Goal: Task Accomplishment & Management: Manage account settings

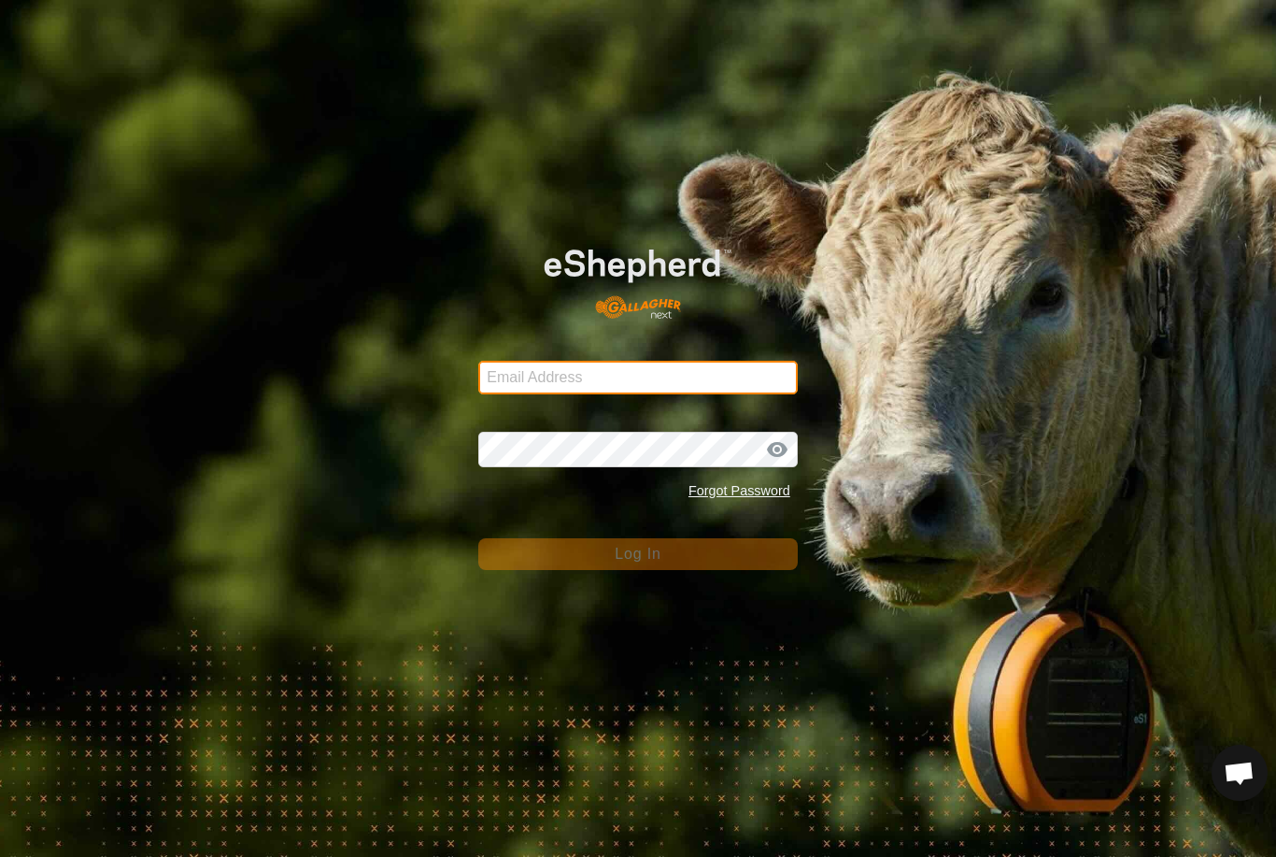
click at [705, 361] on input "Email Address" at bounding box center [638, 378] width 320 height 34
type input "[EMAIL_ADDRESS][DOMAIN_NAME]"
click at [638, 554] on button "Log In" at bounding box center [638, 554] width 320 height 32
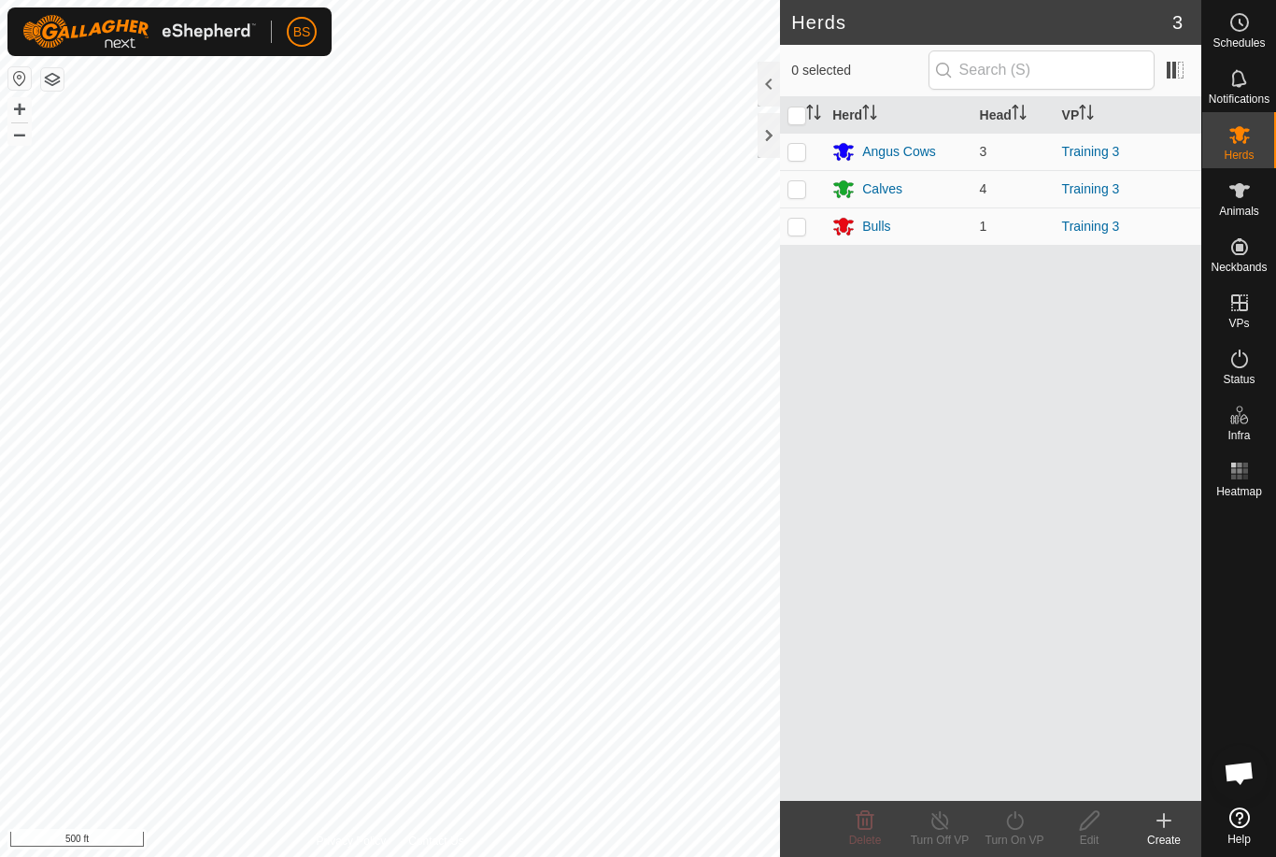
click at [1242, 80] on icon at bounding box center [1240, 78] width 22 height 22
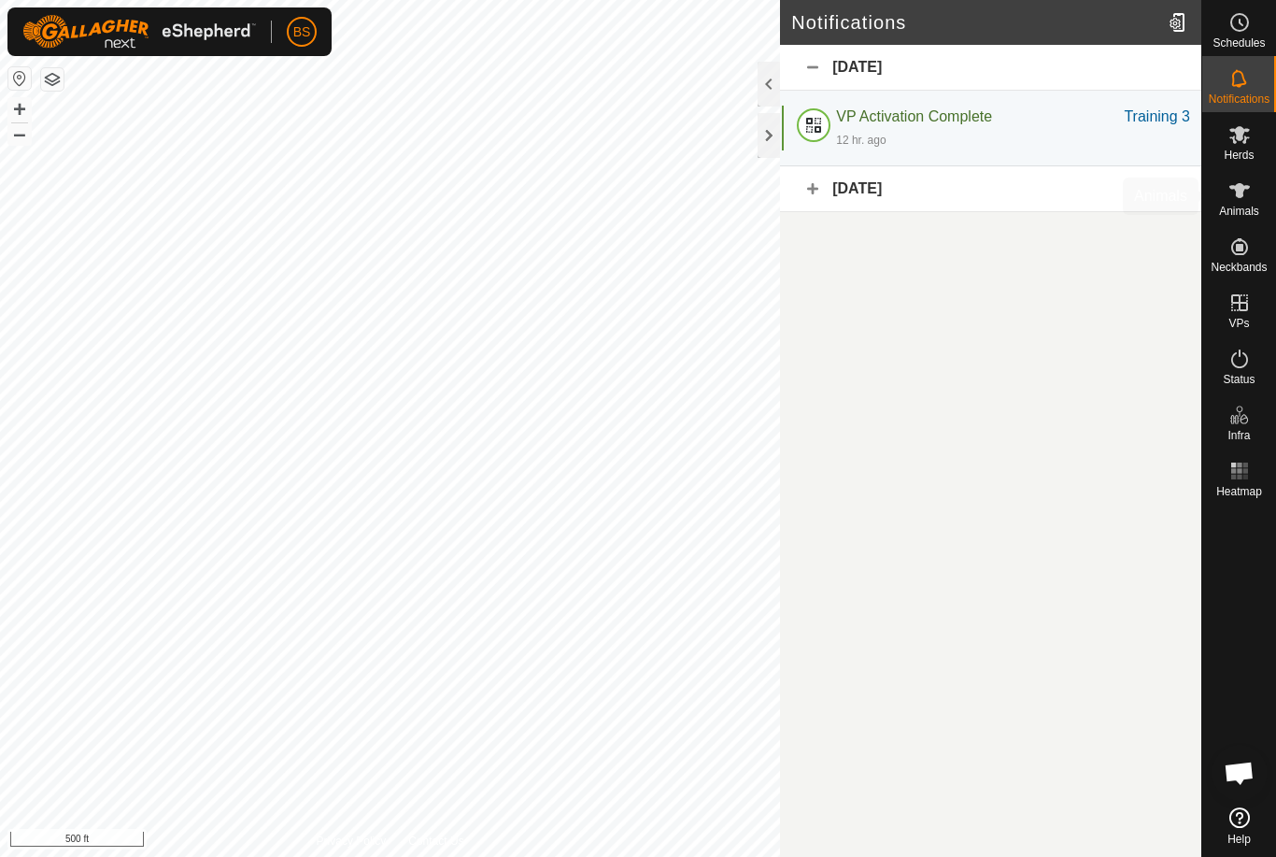
click at [1244, 199] on icon at bounding box center [1240, 190] width 22 height 22
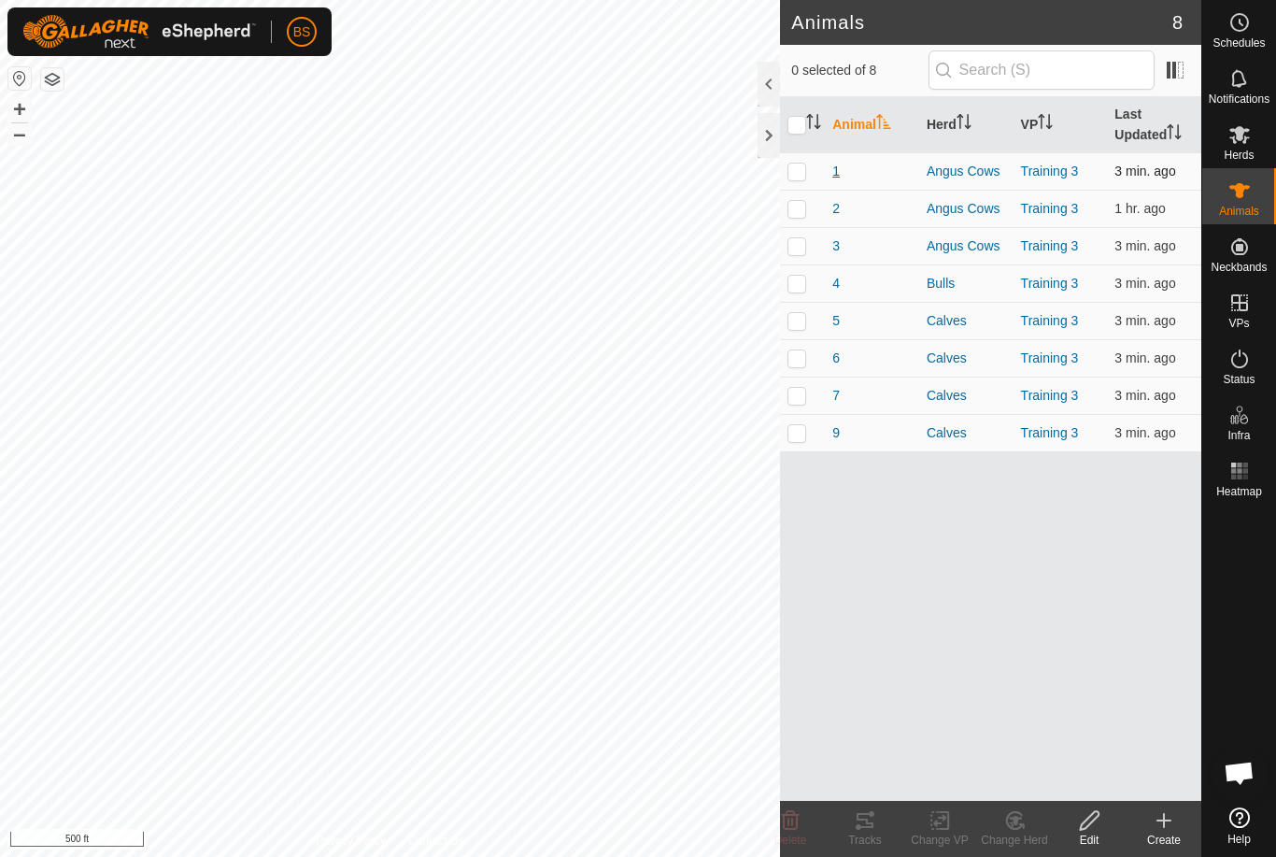
click at [840, 171] on span "1" at bounding box center [835, 172] width 7 height 20
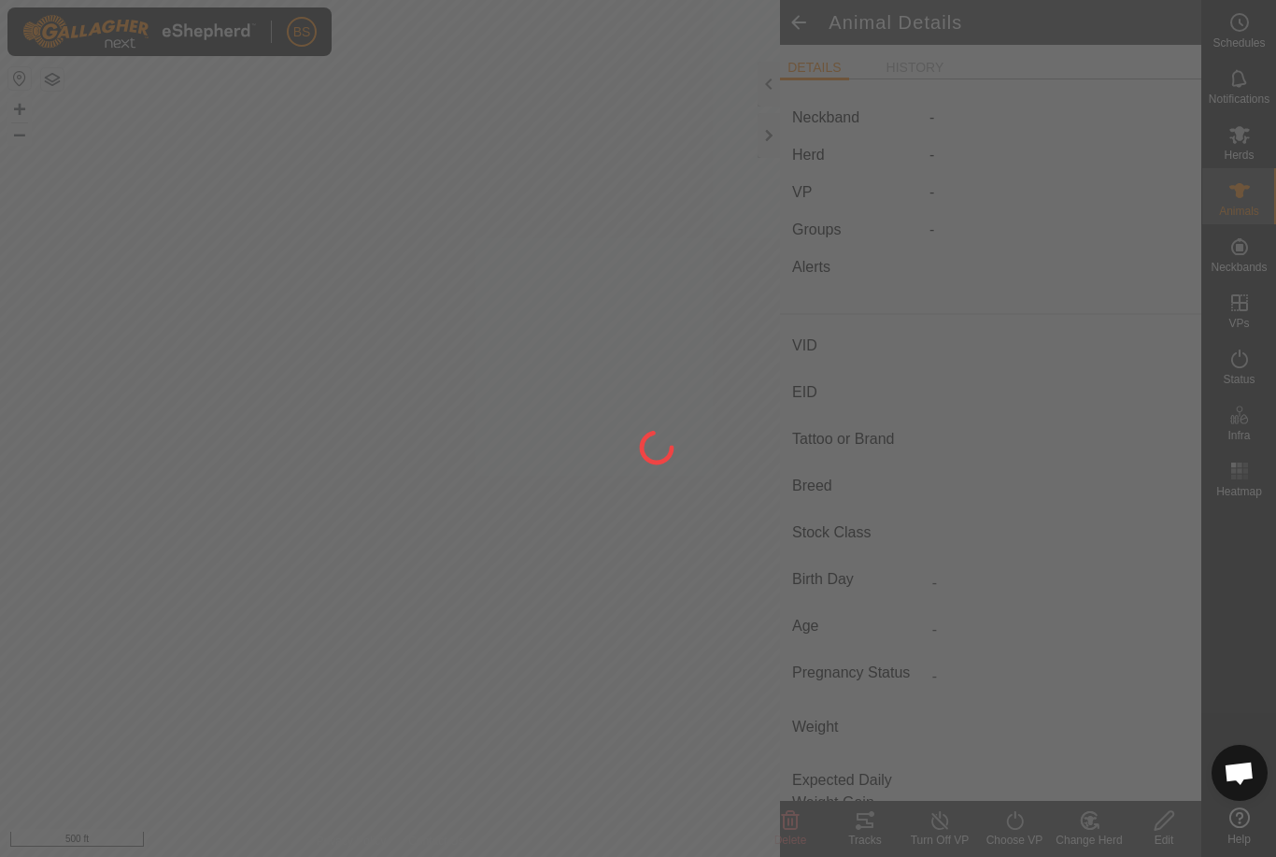
type input "1"
type input "840003267931039"
type input "-"
type input "Red Angus"
type input "-"
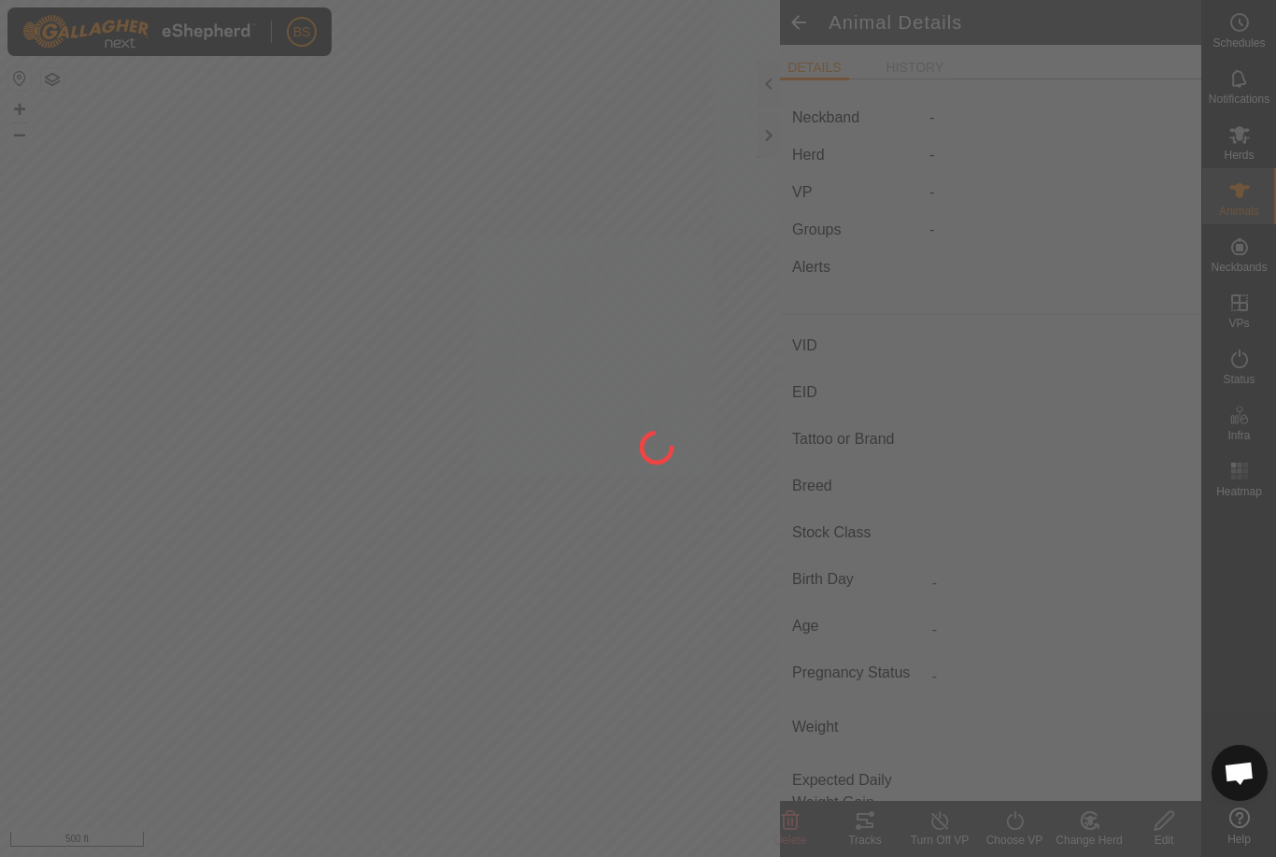
type input "01/2022"
type input "3 years 9 months"
type input "Pregnant"
type input "0 kg"
type input "-"
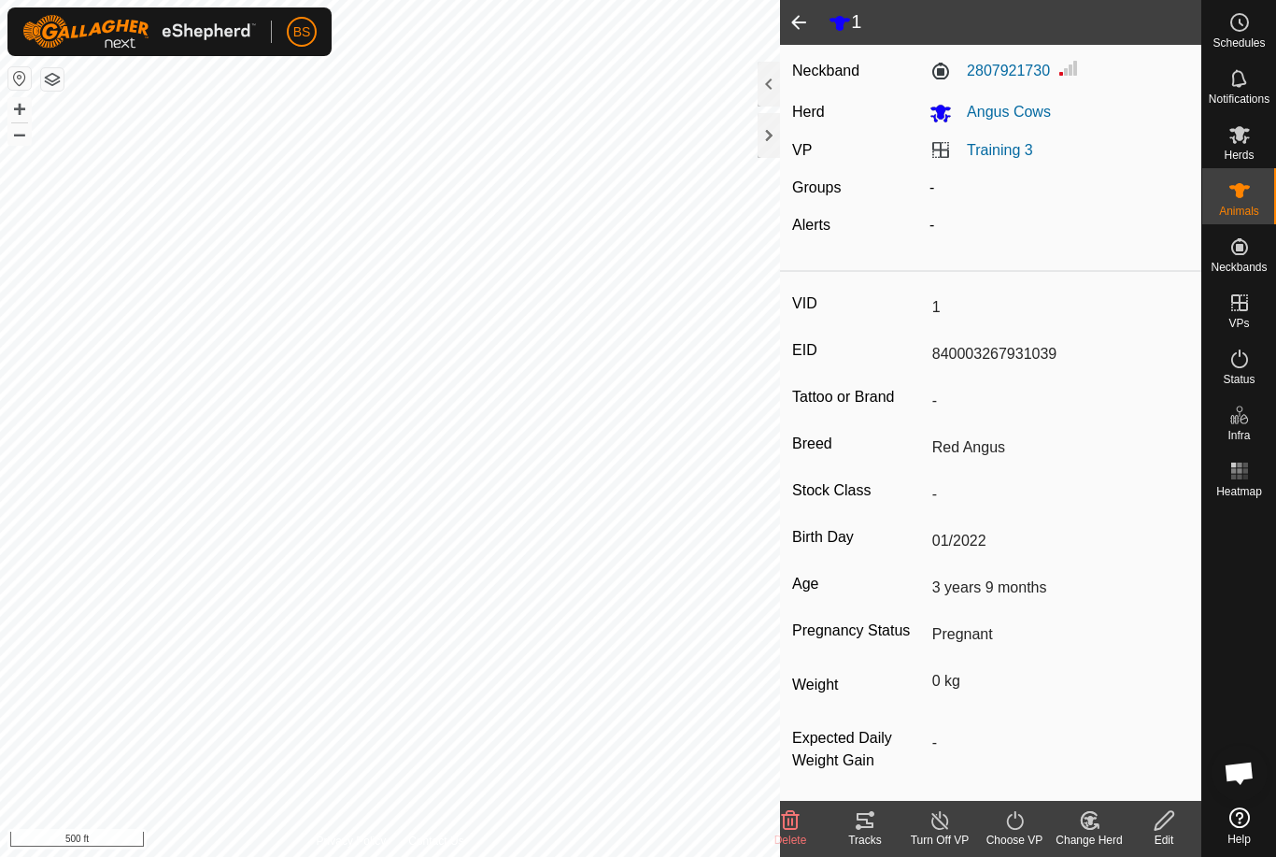
scroll to position [48, 0]
click at [863, 822] on icon at bounding box center [865, 820] width 22 height 22
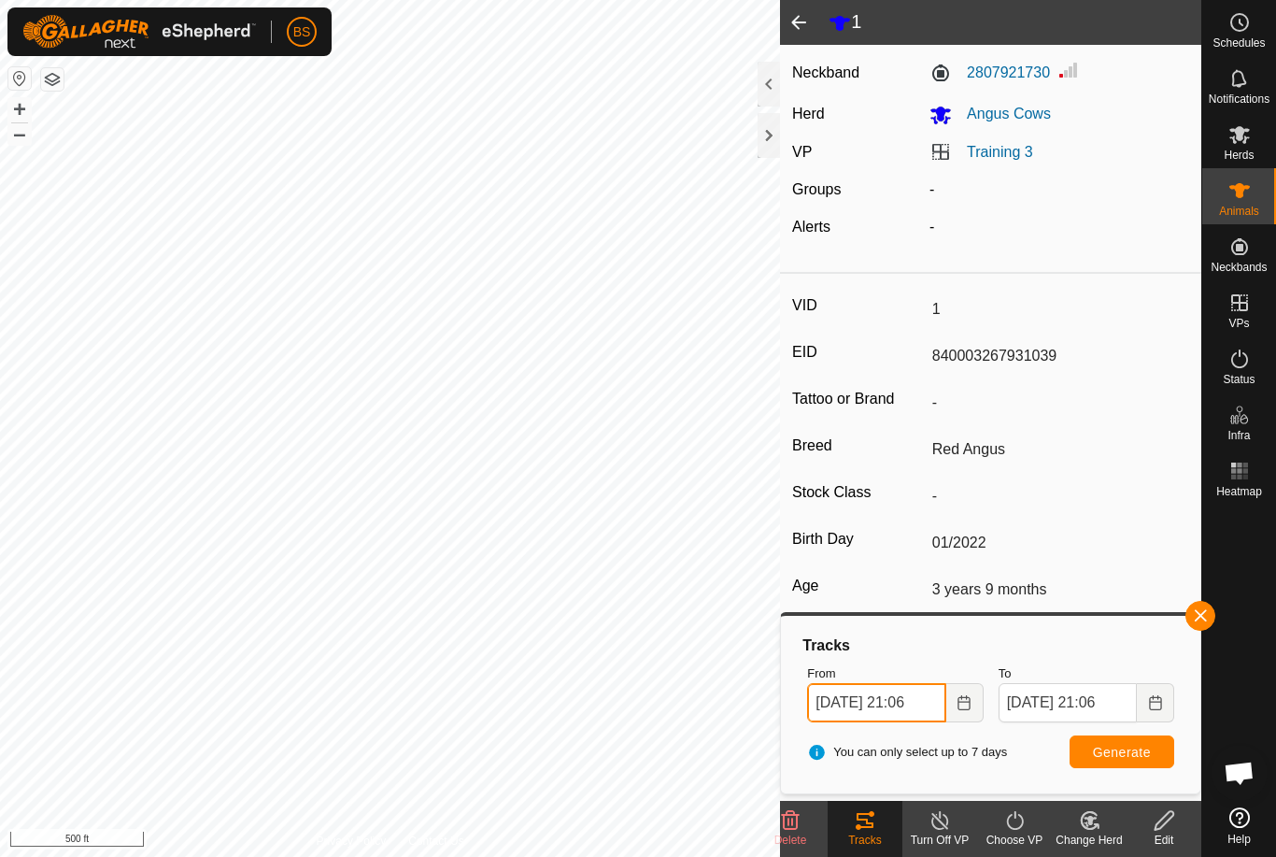
click at [903, 700] on input "[DATE] 21:06" at bounding box center [876, 702] width 138 height 39
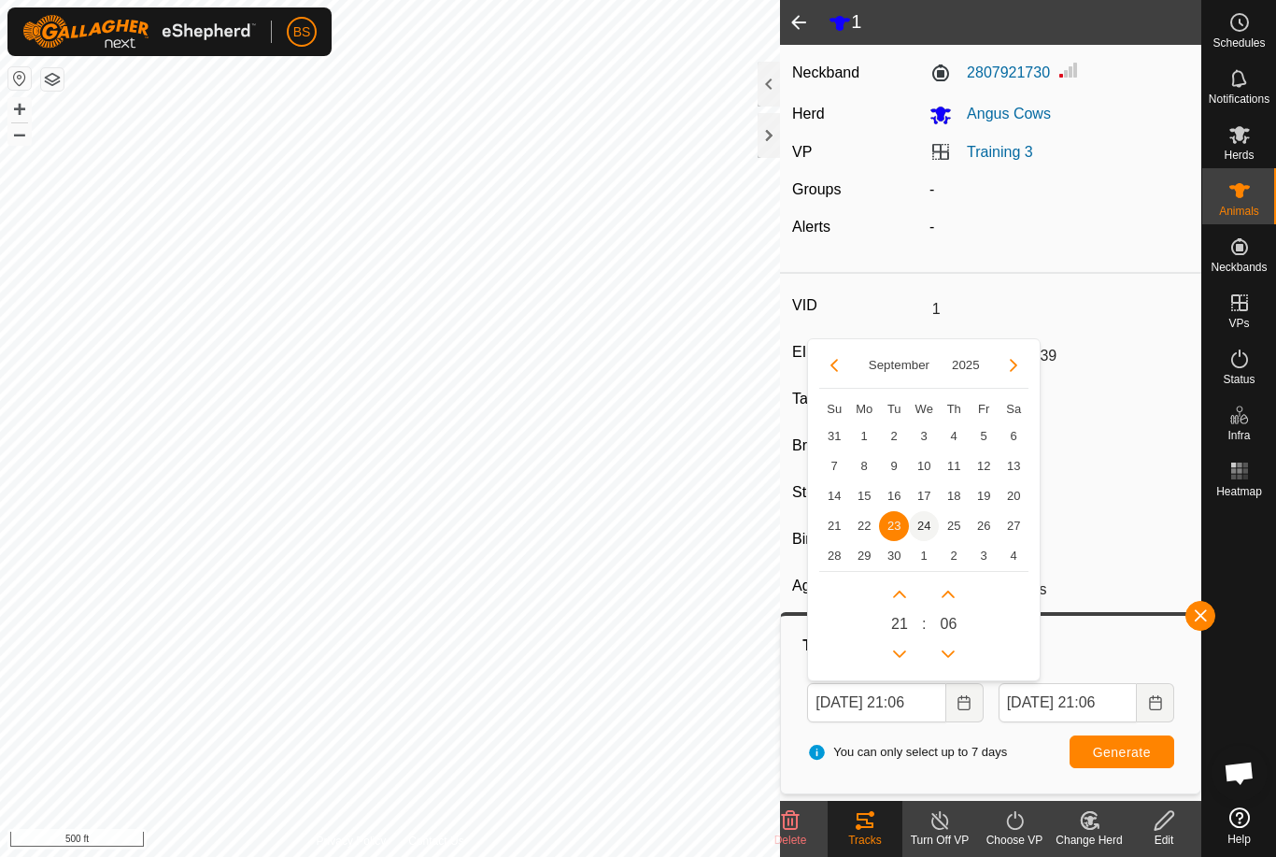
click at [926, 526] on span "24" at bounding box center [924, 526] width 30 height 30
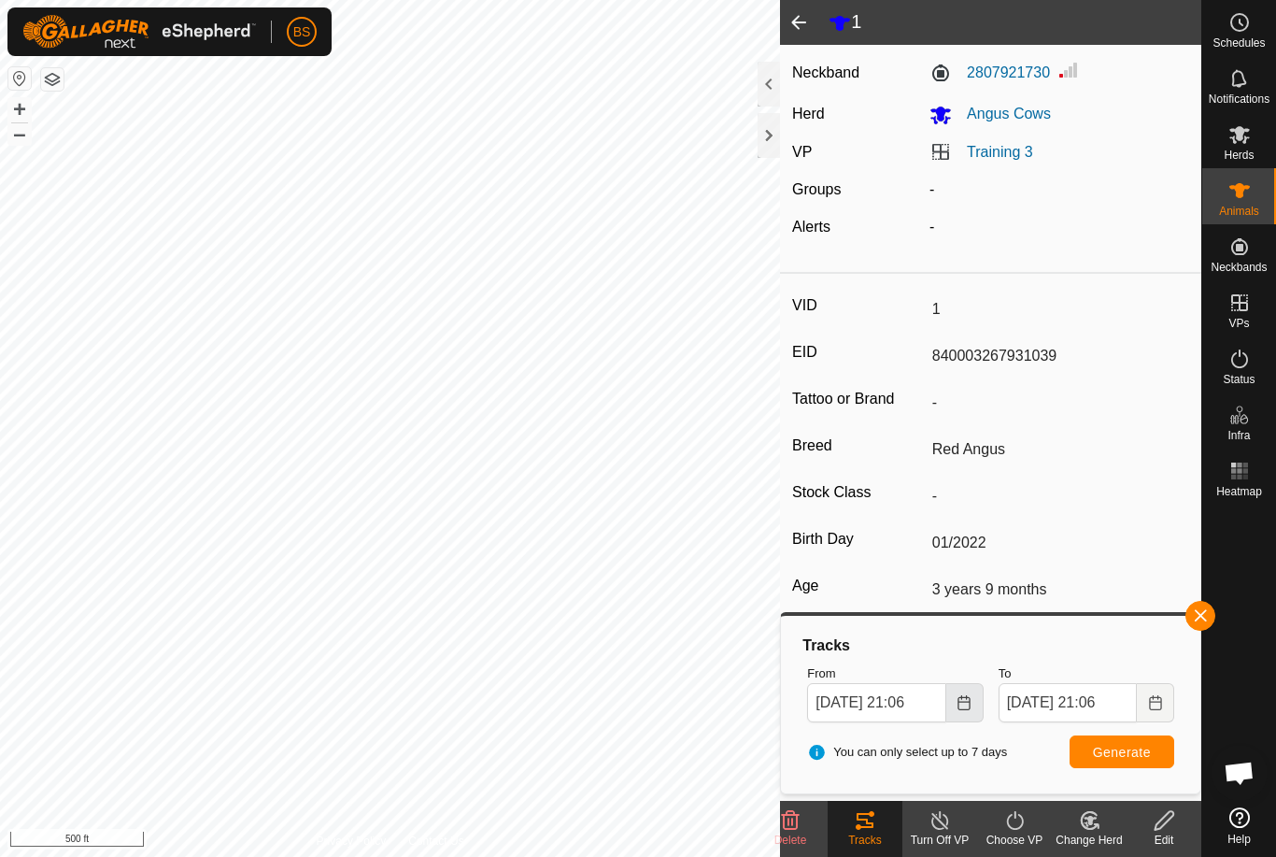
click at [971, 710] on button "Choose Date" at bounding box center [964, 702] width 37 height 39
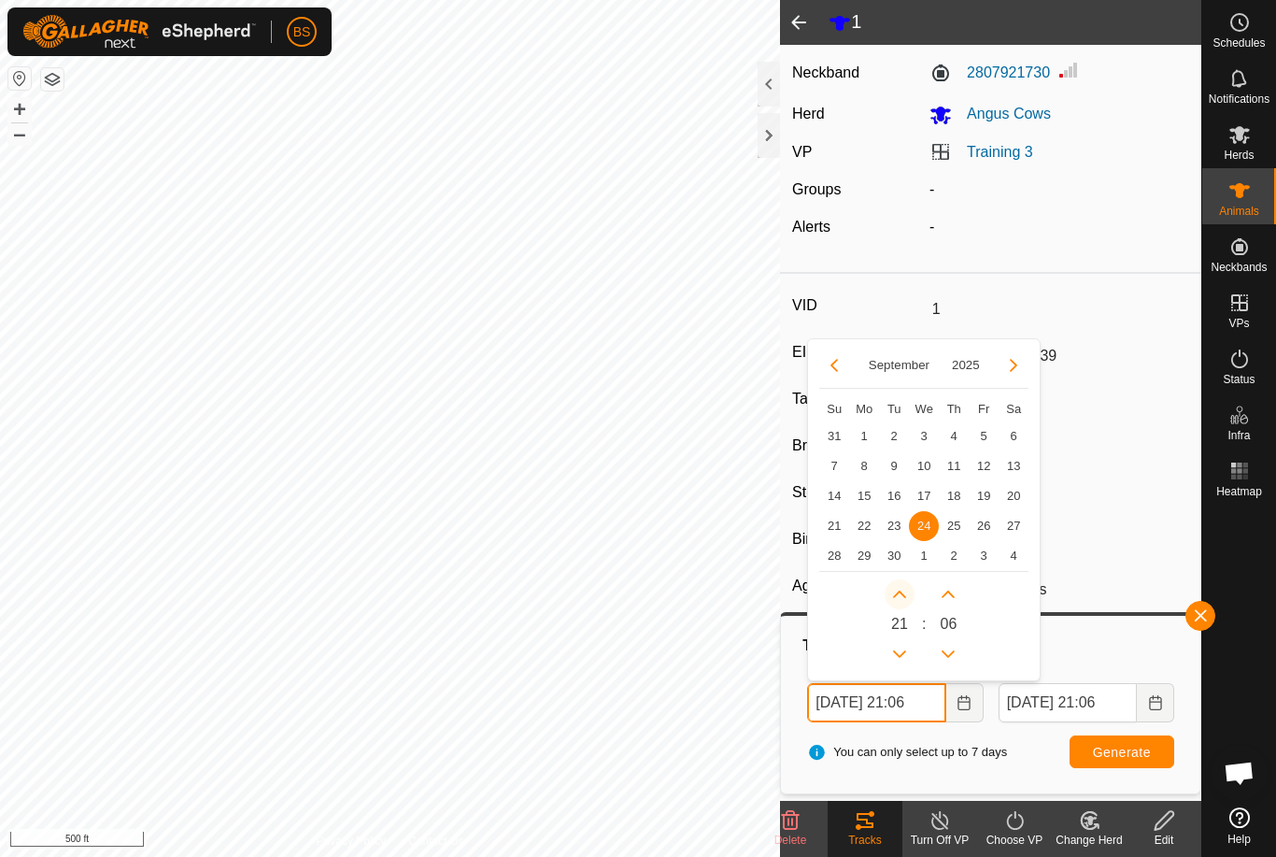
click at [909, 589] on button "Next Hour" at bounding box center [900, 594] width 30 height 30
type input "[DATE] 22:06"
click at [912, 587] on button "Next Hour" at bounding box center [900, 594] width 30 height 30
click at [912, 588] on button "Next Hour" at bounding box center [900, 594] width 30 height 30
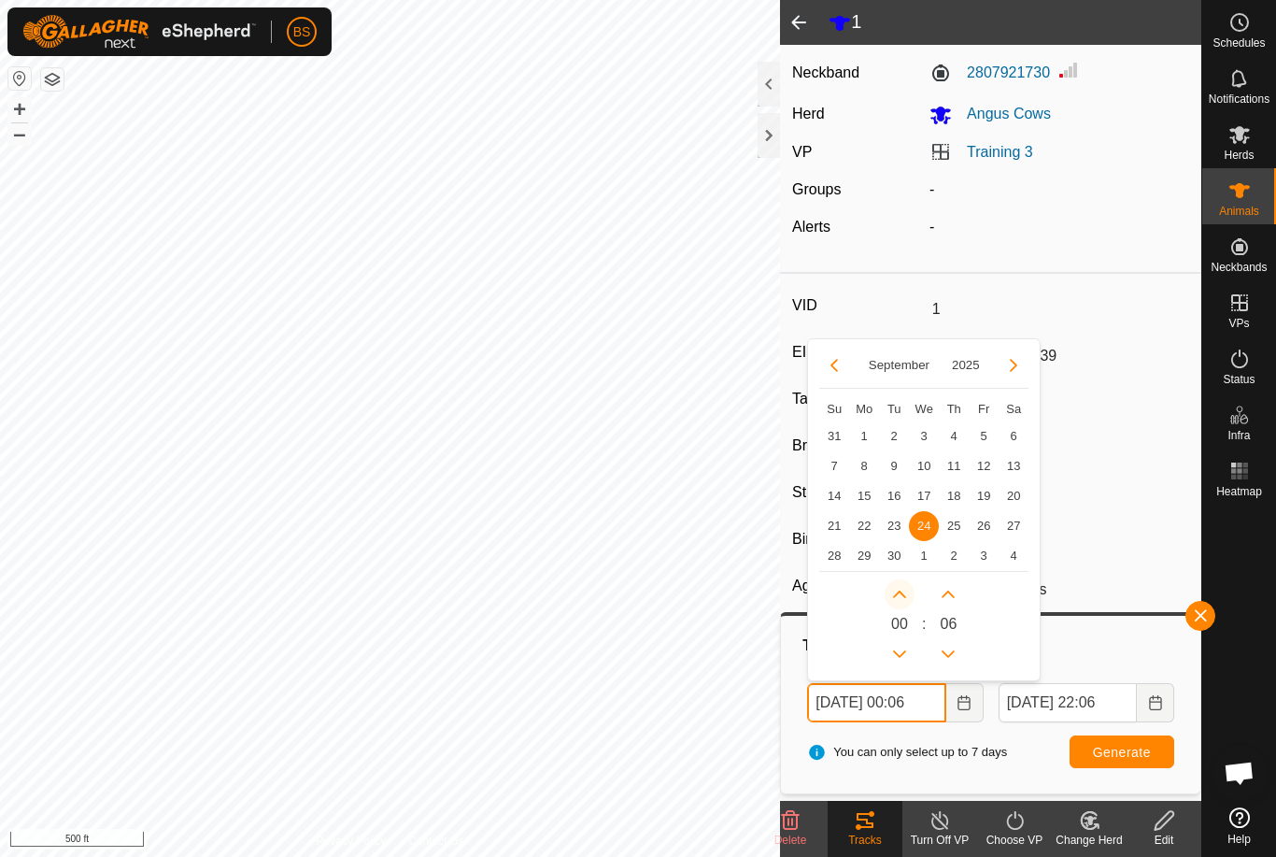
click at [914, 589] on button "Next Hour" at bounding box center [900, 594] width 30 height 30
click at [915, 590] on button "Next Hour" at bounding box center [900, 594] width 30 height 30
click at [913, 585] on button "Next Hour" at bounding box center [900, 594] width 30 height 30
click at [912, 585] on button "Next Hour" at bounding box center [900, 594] width 30 height 30
click at [914, 576] on div "0 4 : 0 6" at bounding box center [923, 620] width 209 height 98
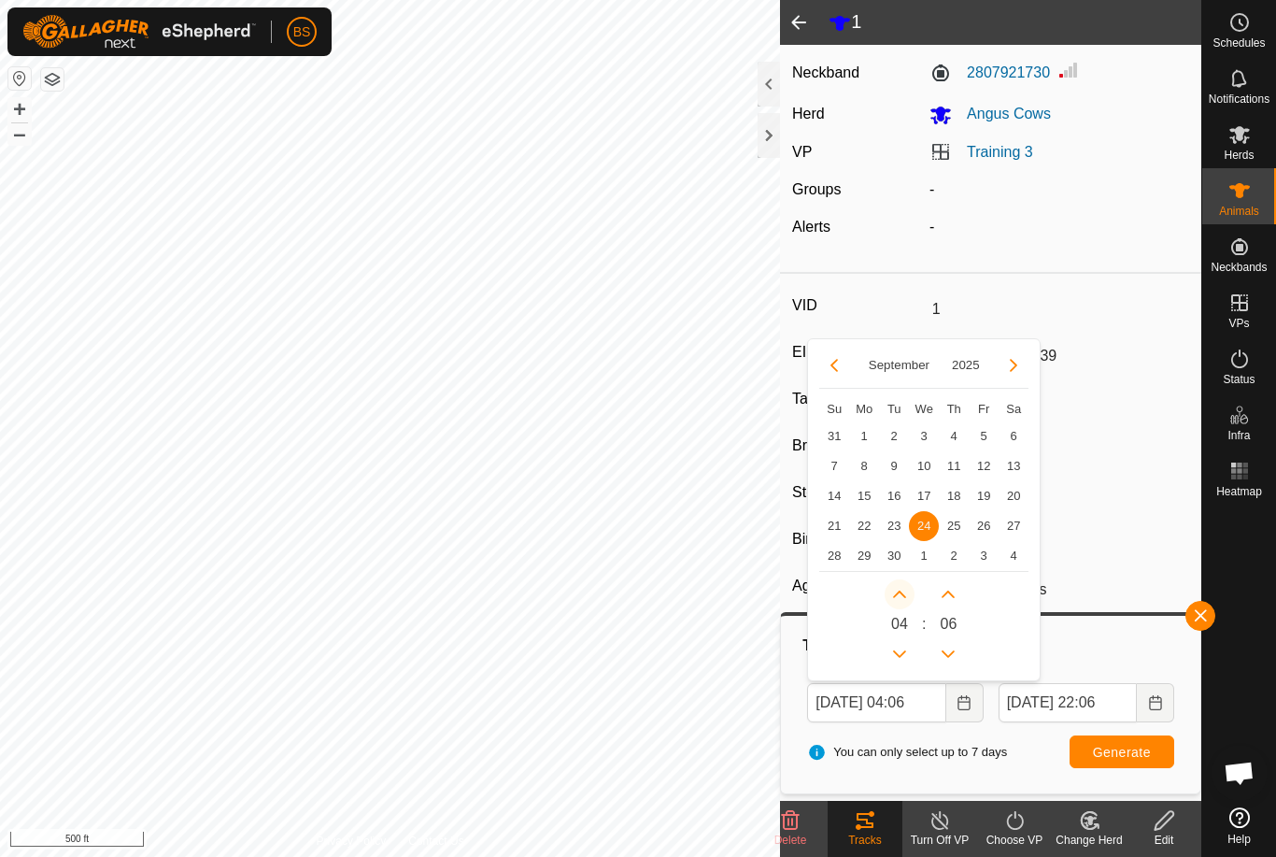
click at [908, 582] on button "Next Hour" at bounding box center [900, 594] width 30 height 30
click at [910, 586] on button "Next Hour" at bounding box center [900, 594] width 30 height 30
click at [909, 590] on button "Next Hour" at bounding box center [900, 594] width 30 height 30
click at [909, 588] on button "Next Hour" at bounding box center [900, 594] width 30 height 30
click at [905, 590] on icon "Next Hour" at bounding box center [899, 594] width 15 height 15
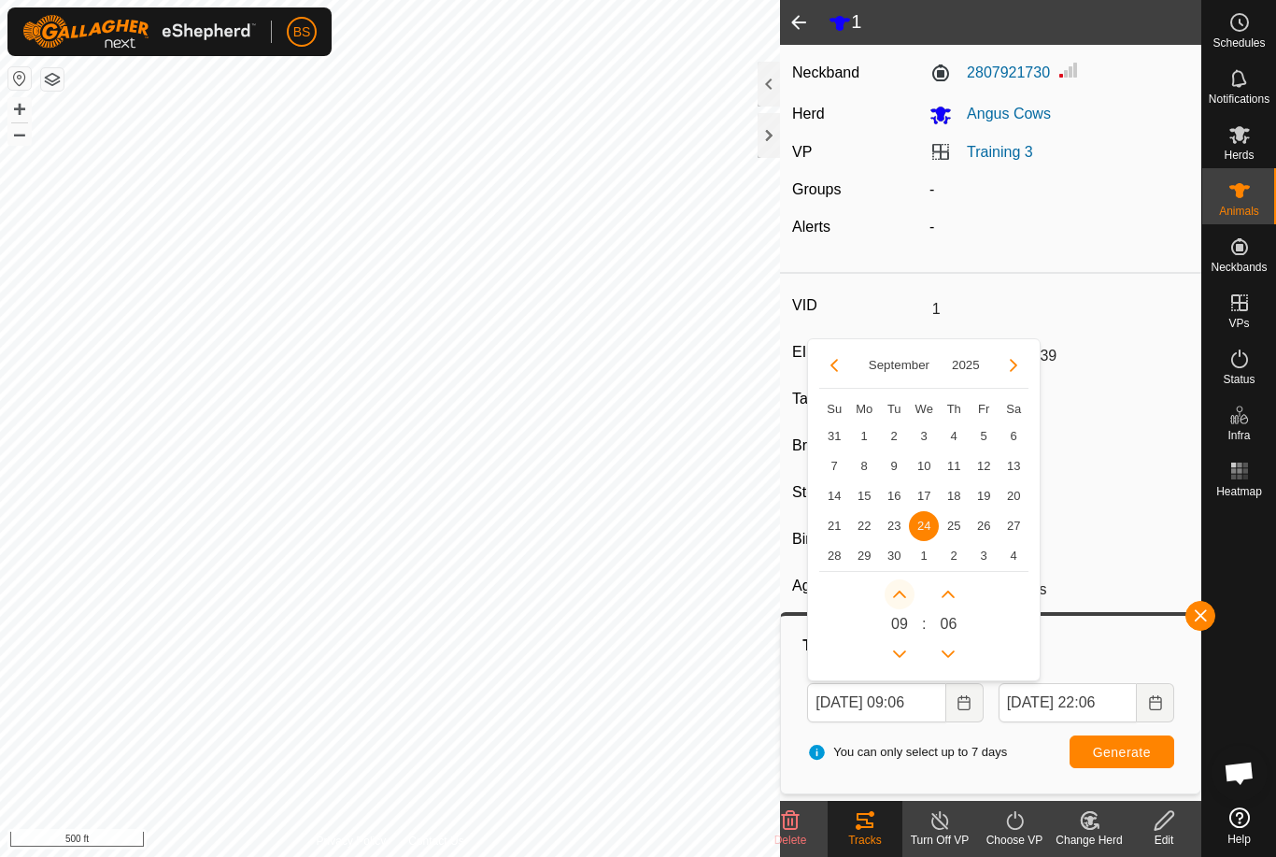
click at [913, 589] on button "Next Hour" at bounding box center [900, 594] width 30 height 30
type input "[DATE] 10:06"
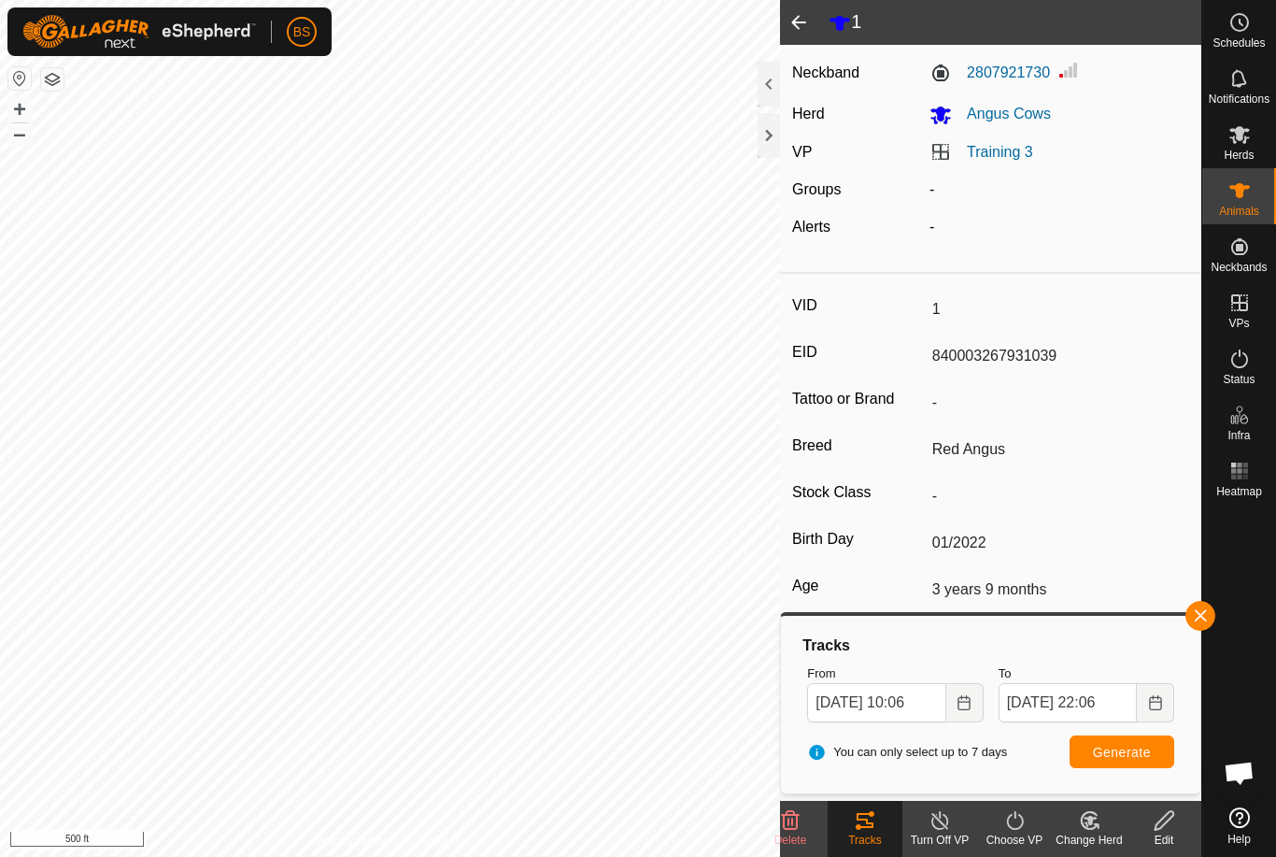
click at [1132, 760] on button "Generate" at bounding box center [1122, 751] width 105 height 33
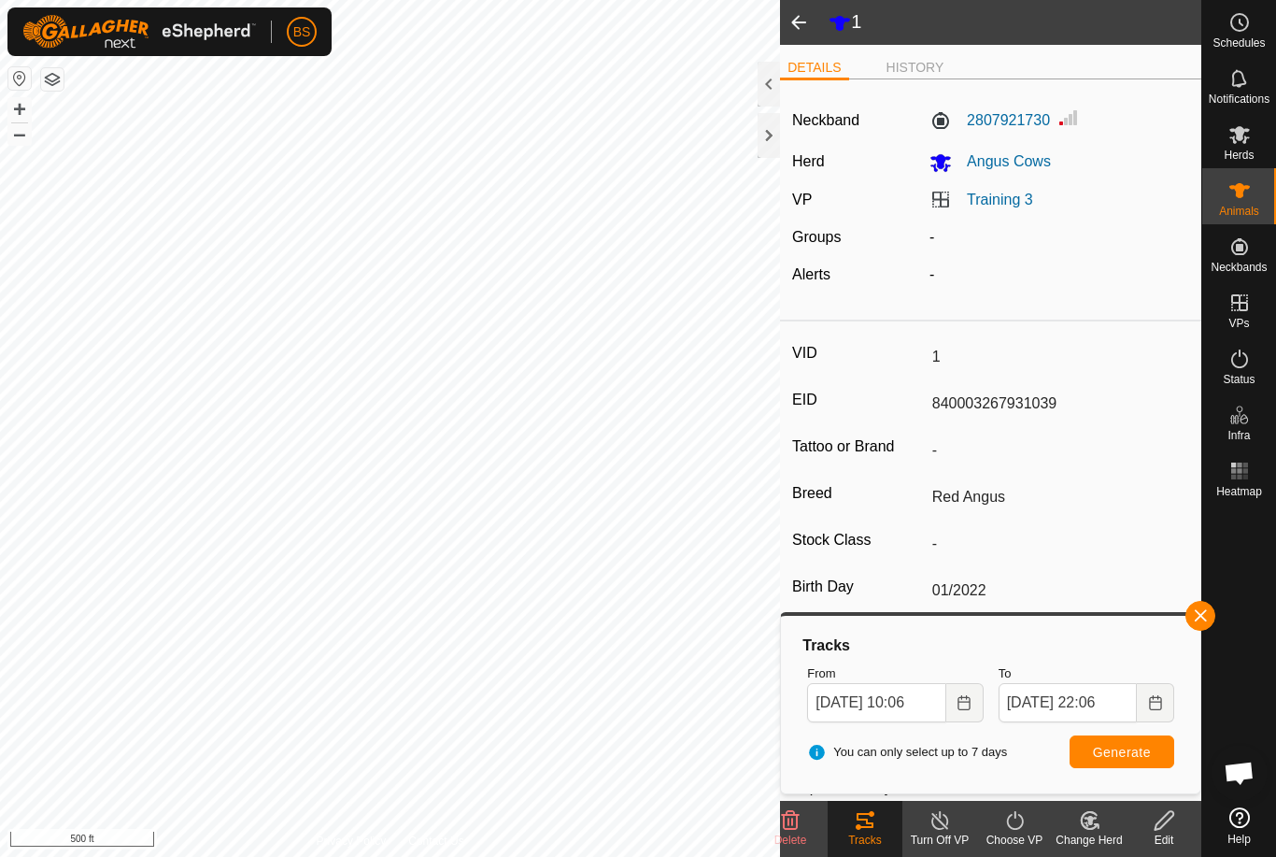
scroll to position [0, 0]
click at [921, 70] on li "HISTORY" at bounding box center [915, 69] width 73 height 22
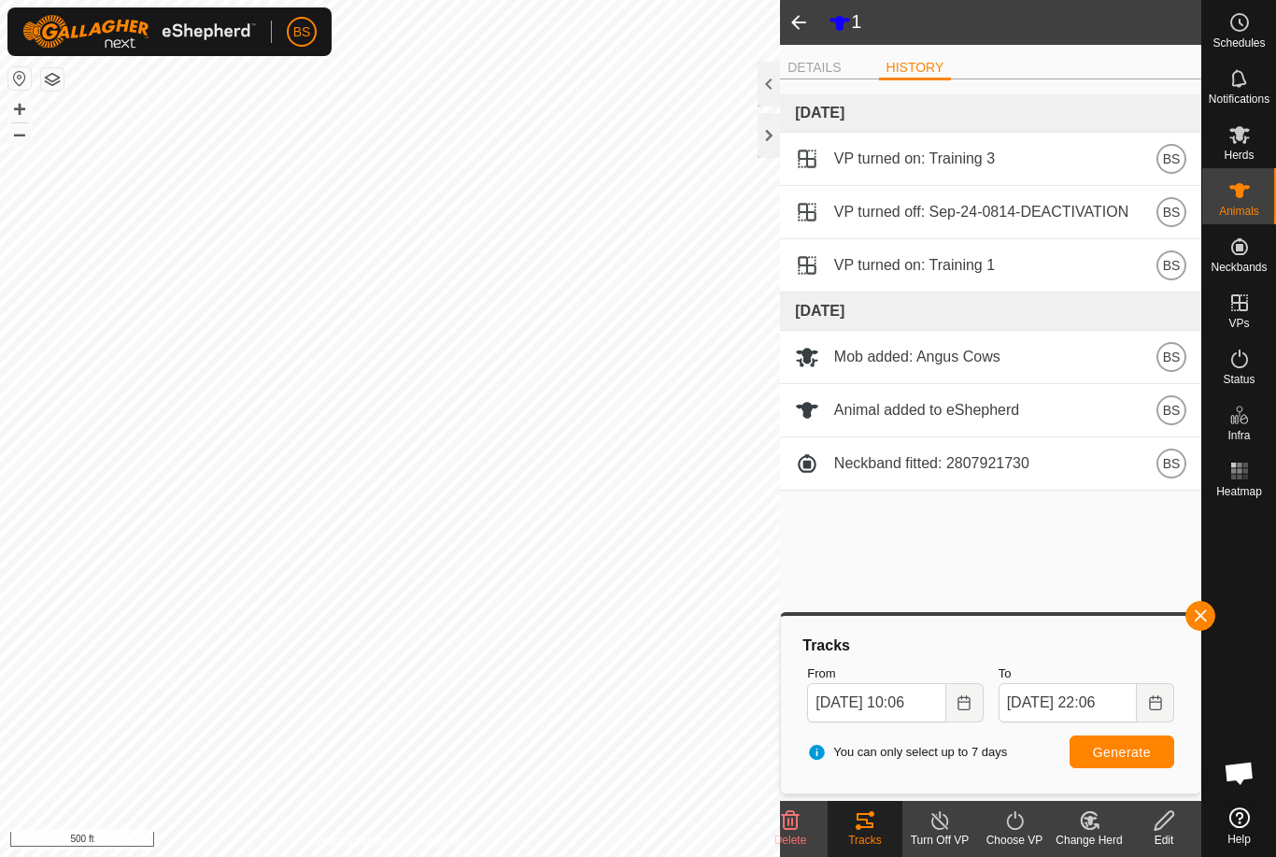
click at [807, 23] on span at bounding box center [798, 22] width 37 height 45
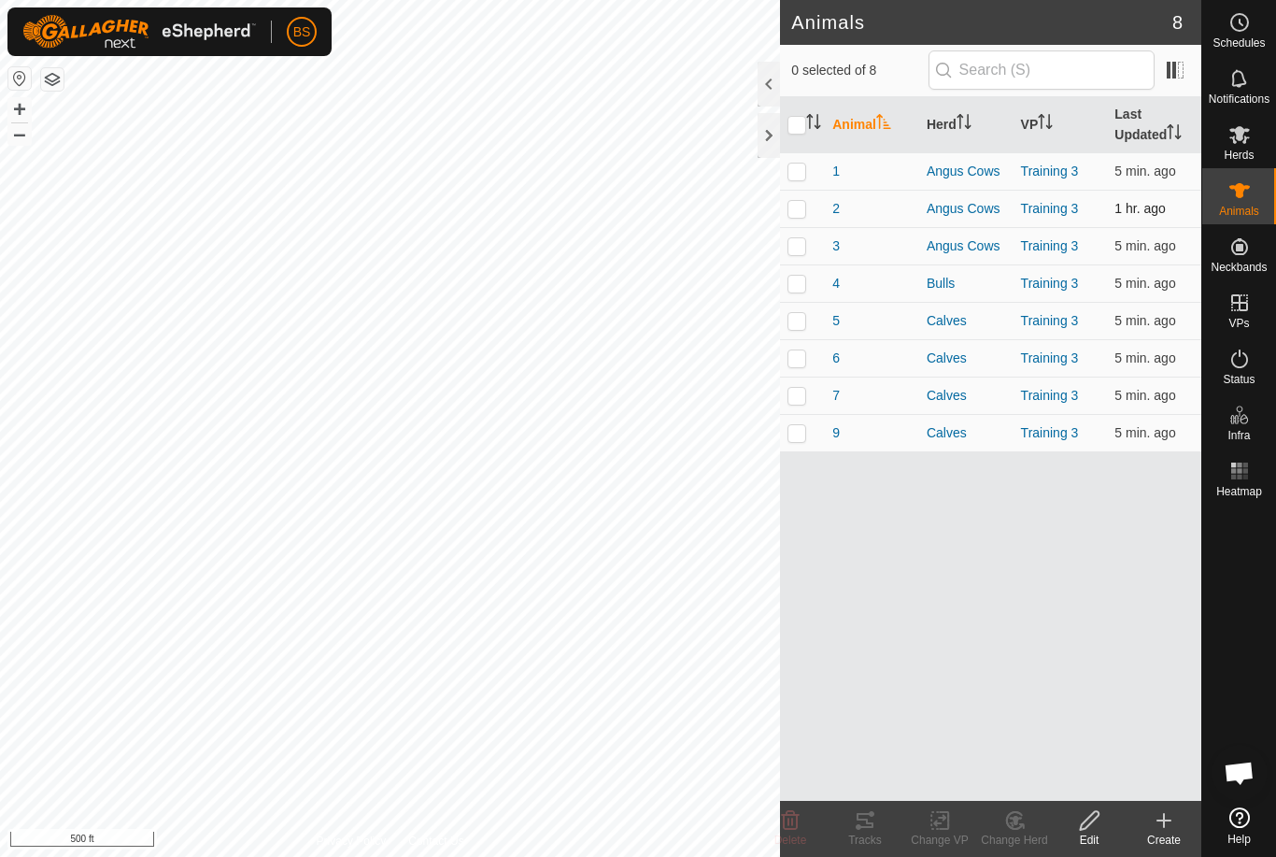
click at [841, 199] on div "2" at bounding box center [871, 209] width 79 height 20
click at [836, 206] on span "2" at bounding box center [835, 209] width 7 height 20
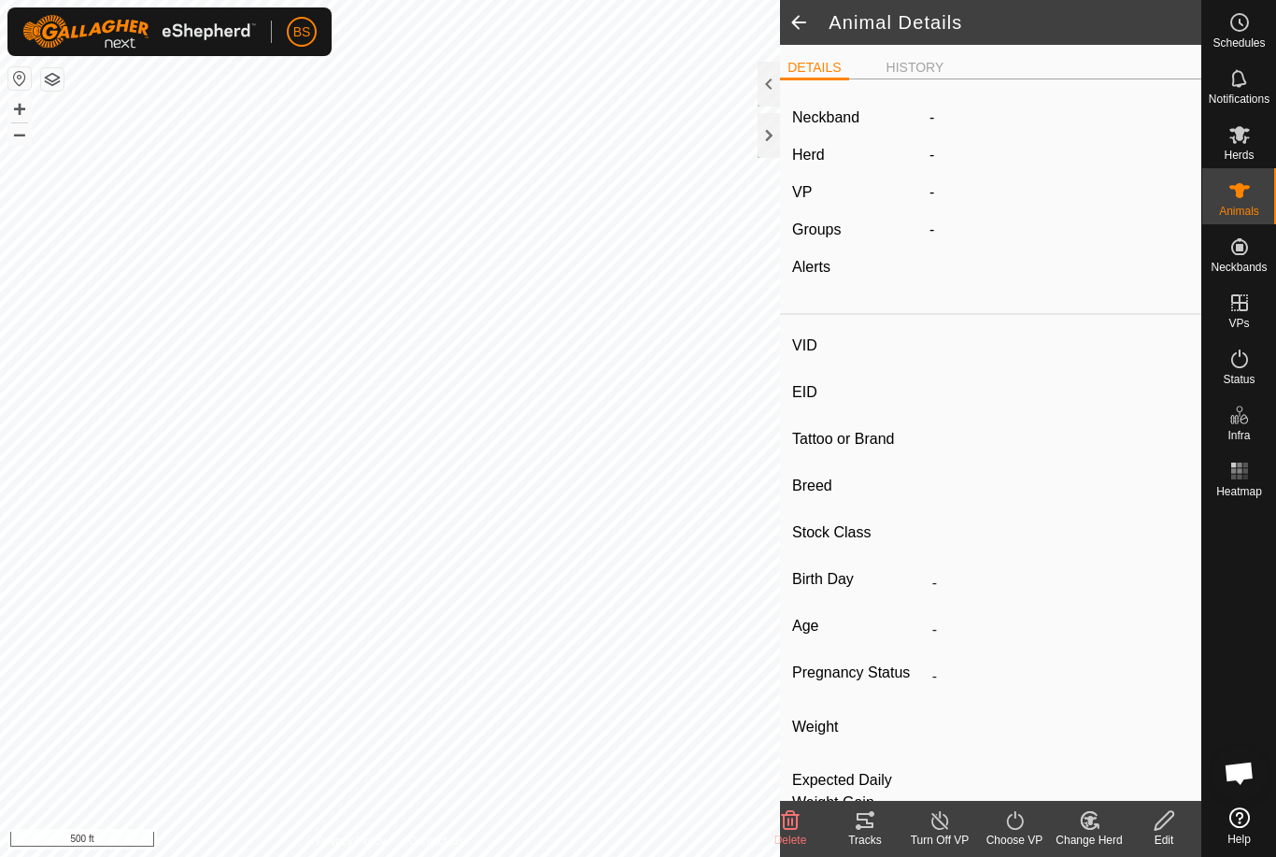
type input "2"
type input "840003267931040"
type input "-"
type input "Red Angus"
type input "-"
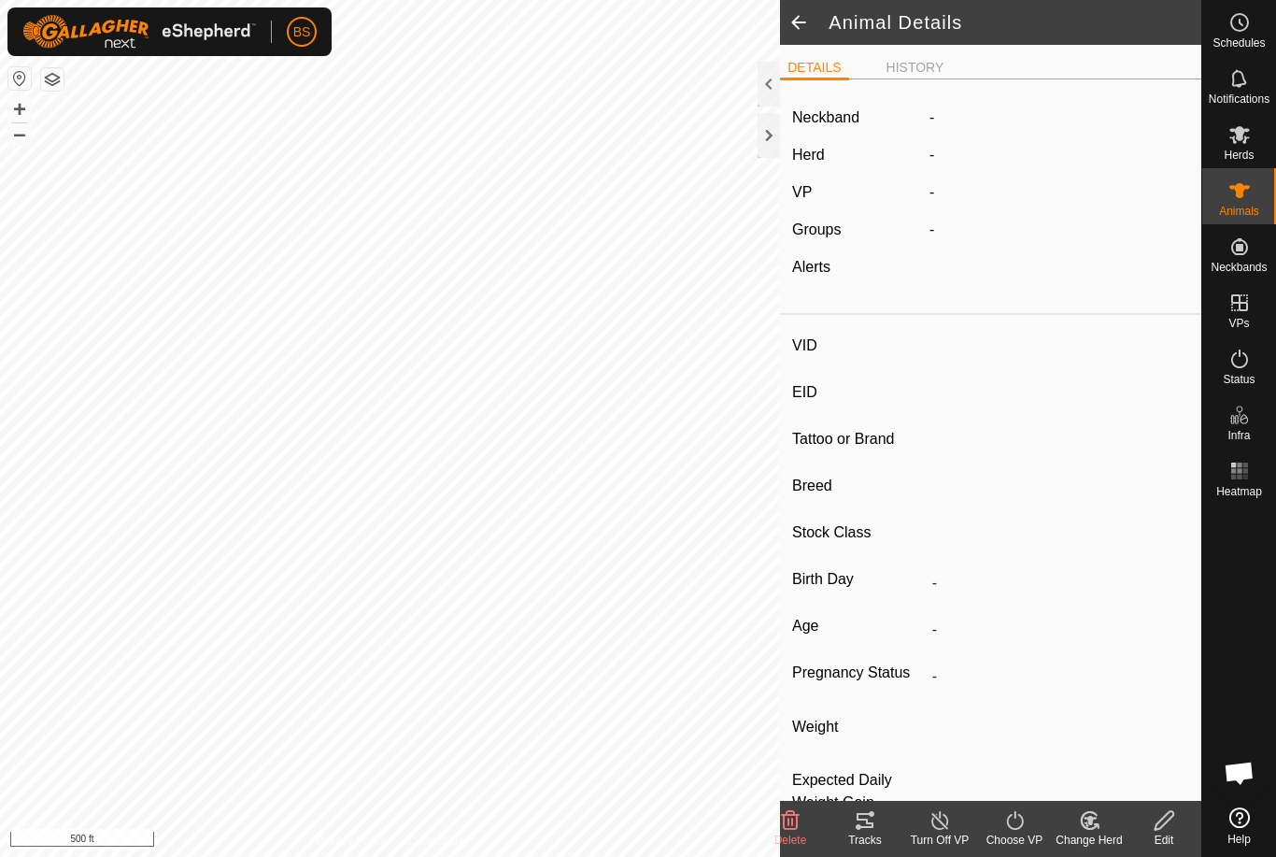
type input "01/2022"
type input "3 years 9 months"
type input "Pregnant"
type input "0 kg"
type input "-"
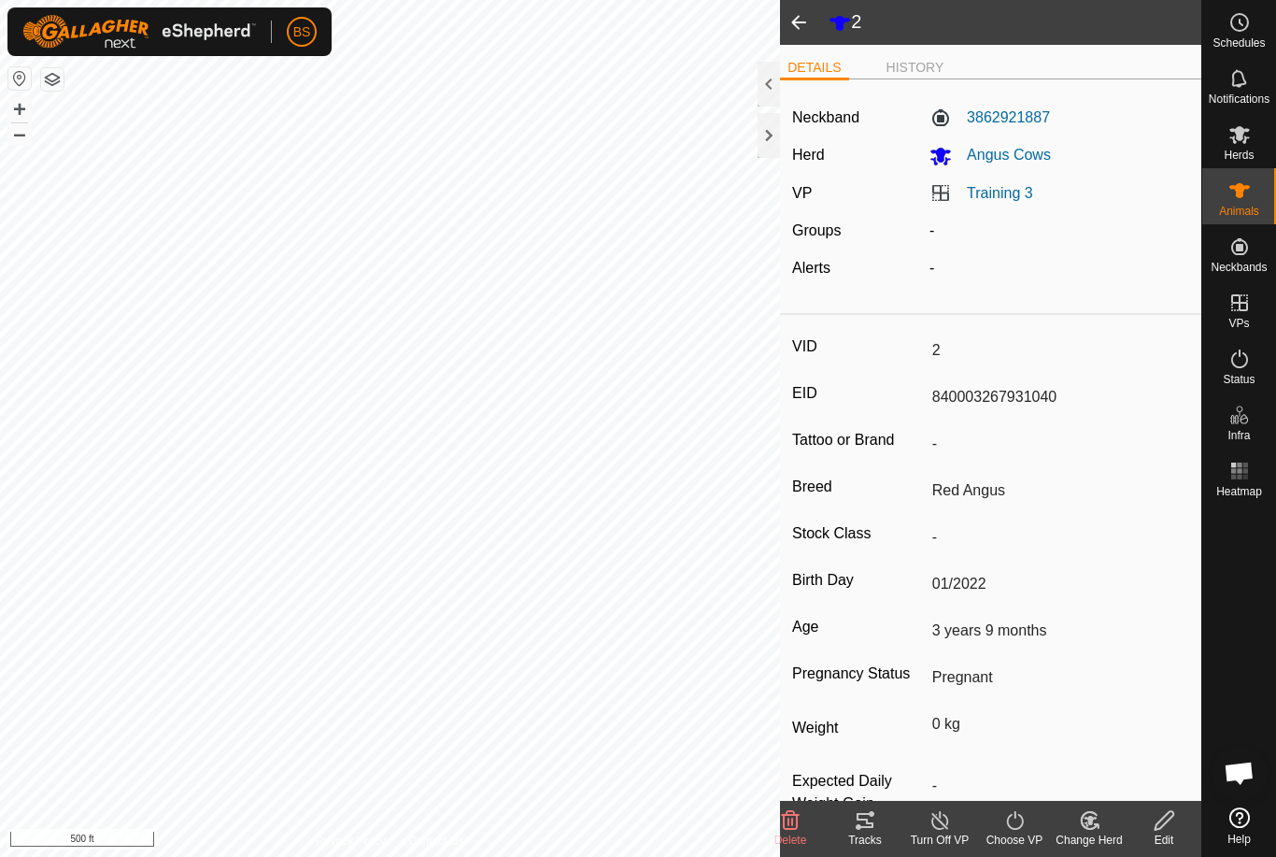
click at [850, 825] on tracks-svg-icon at bounding box center [865, 820] width 75 height 22
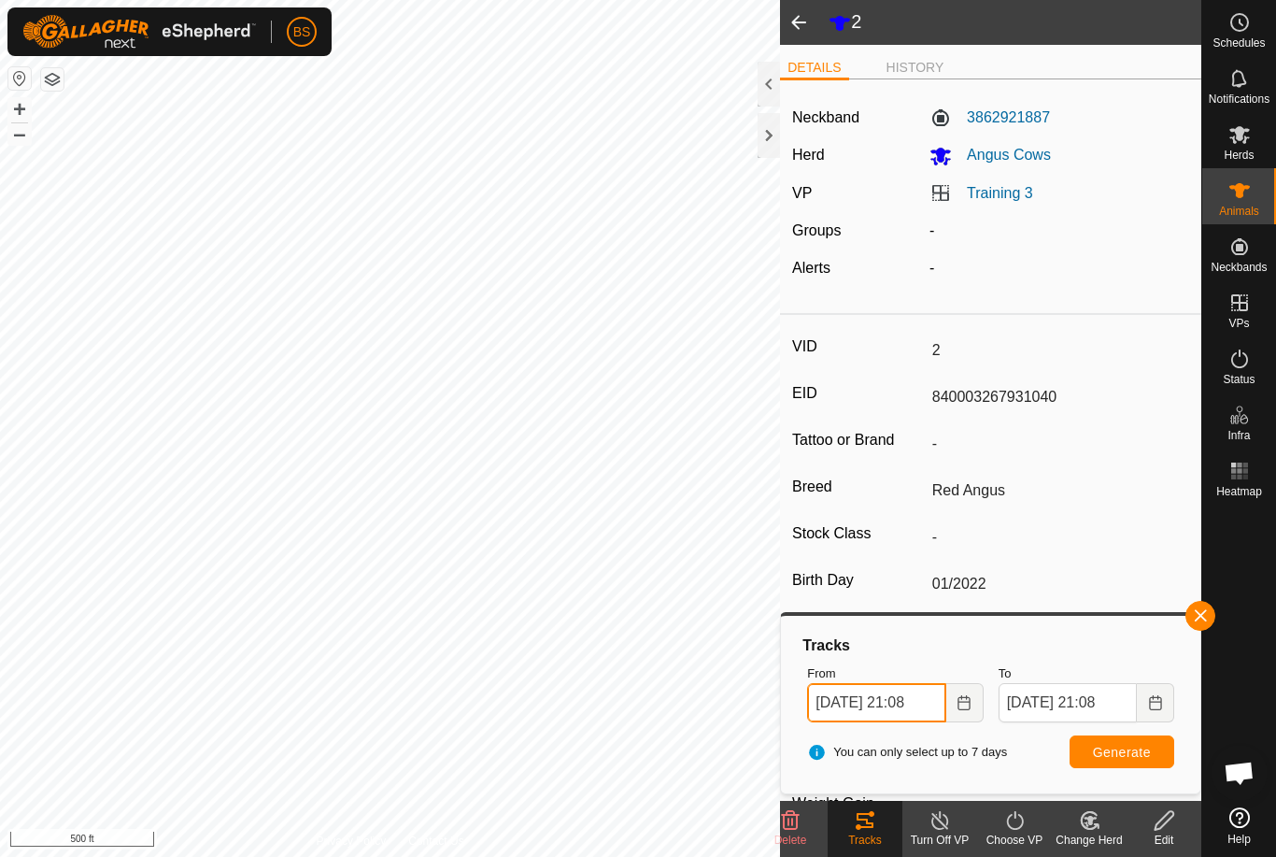
click at [912, 704] on input "[DATE] 21:08" at bounding box center [876, 702] width 138 height 39
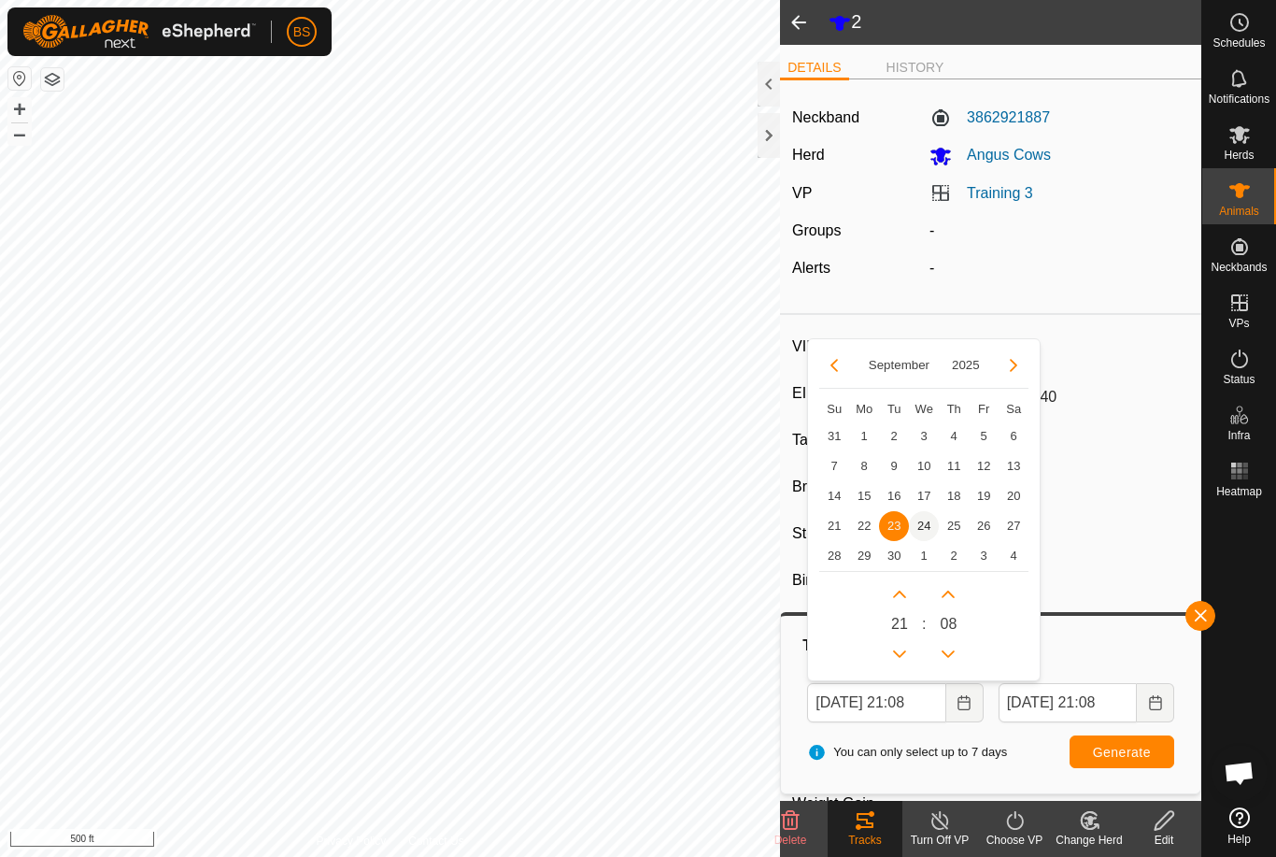
click at [925, 517] on span "24" at bounding box center [924, 526] width 30 height 30
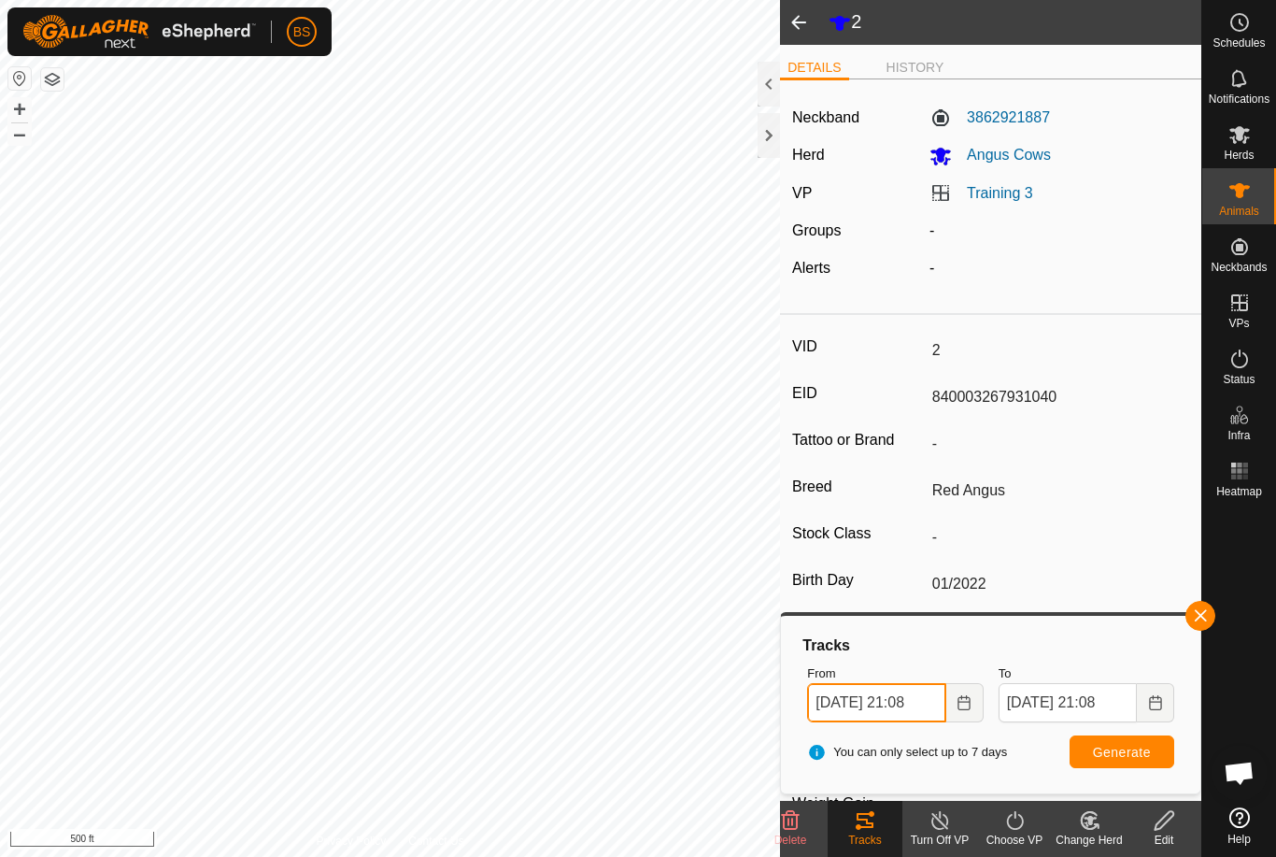
click at [884, 703] on input "[DATE] 21:08" at bounding box center [876, 702] width 138 height 39
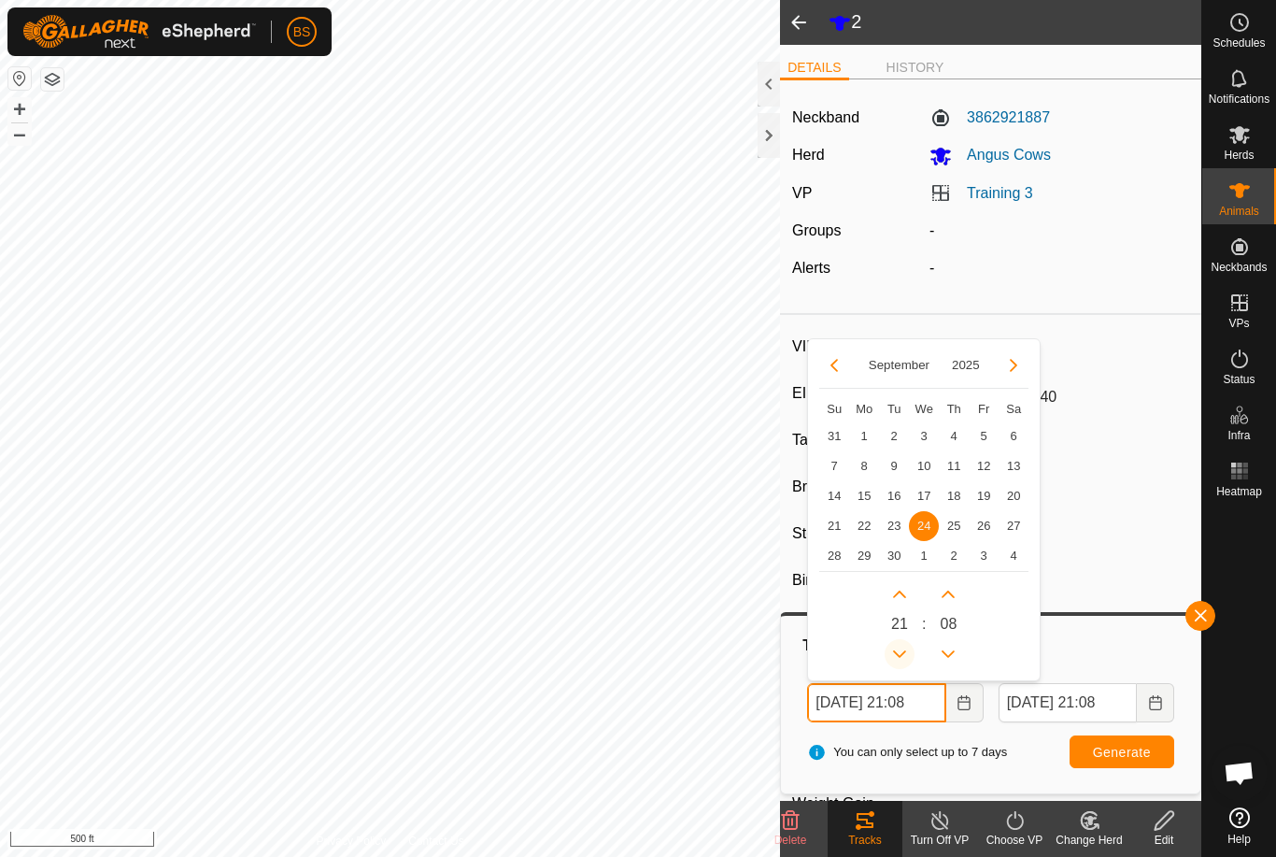
click at [903, 650] on icon "Previous Hour" at bounding box center [899, 654] width 15 height 15
click at [903, 657] on button "Previous Hour" at bounding box center [900, 654] width 30 height 30
click at [905, 659] on button "Previous Hour" at bounding box center [900, 654] width 30 height 30
click at [905, 659] on icon "Previous Hour" at bounding box center [899, 654] width 15 height 15
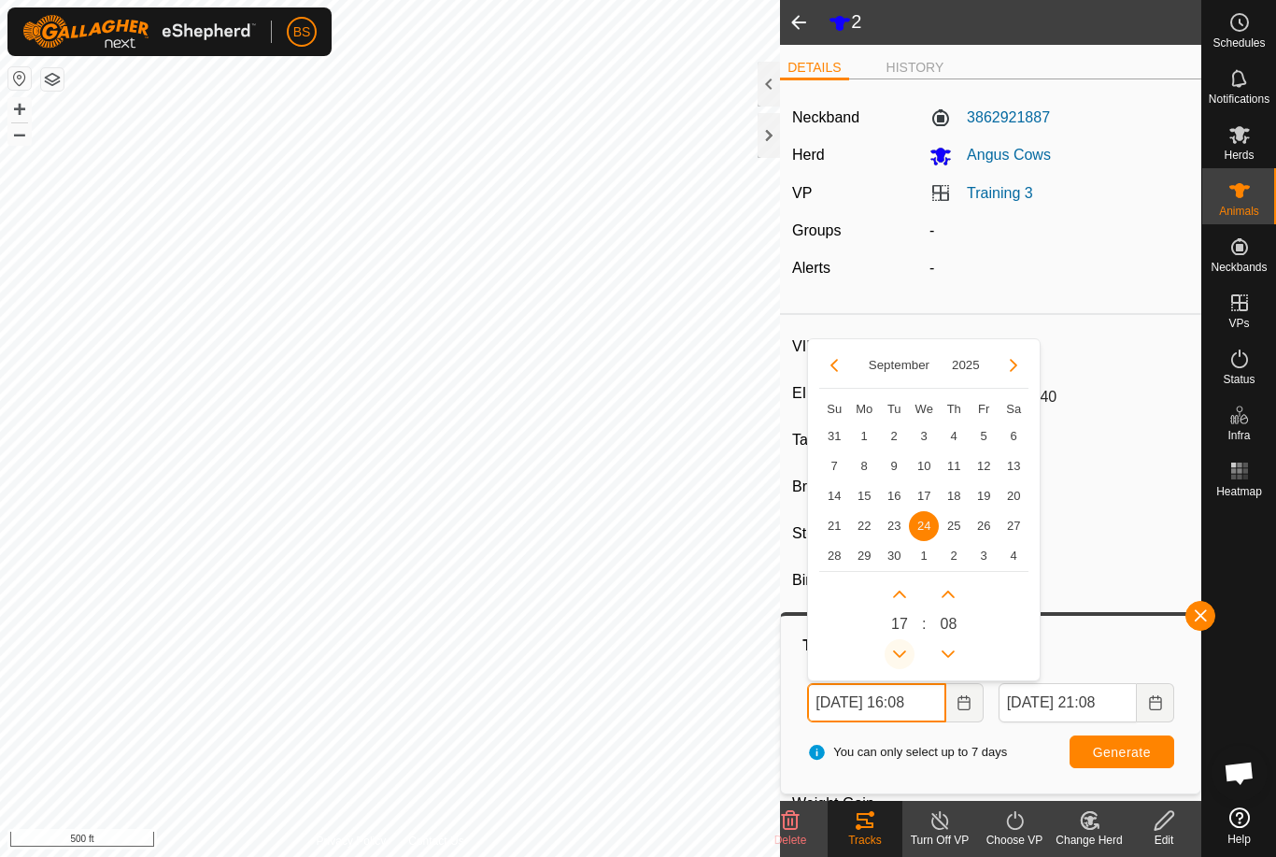
click at [905, 661] on button "Previous Hour" at bounding box center [900, 654] width 30 height 30
click at [906, 661] on button "Previous Hour" at bounding box center [900, 654] width 30 height 30
click at [904, 660] on icon "Previous Hour" at bounding box center [899, 654] width 15 height 15
click at [905, 660] on button "Previous Hour" at bounding box center [900, 654] width 30 height 30
click at [904, 661] on button "Previous Hour" at bounding box center [900, 654] width 30 height 30
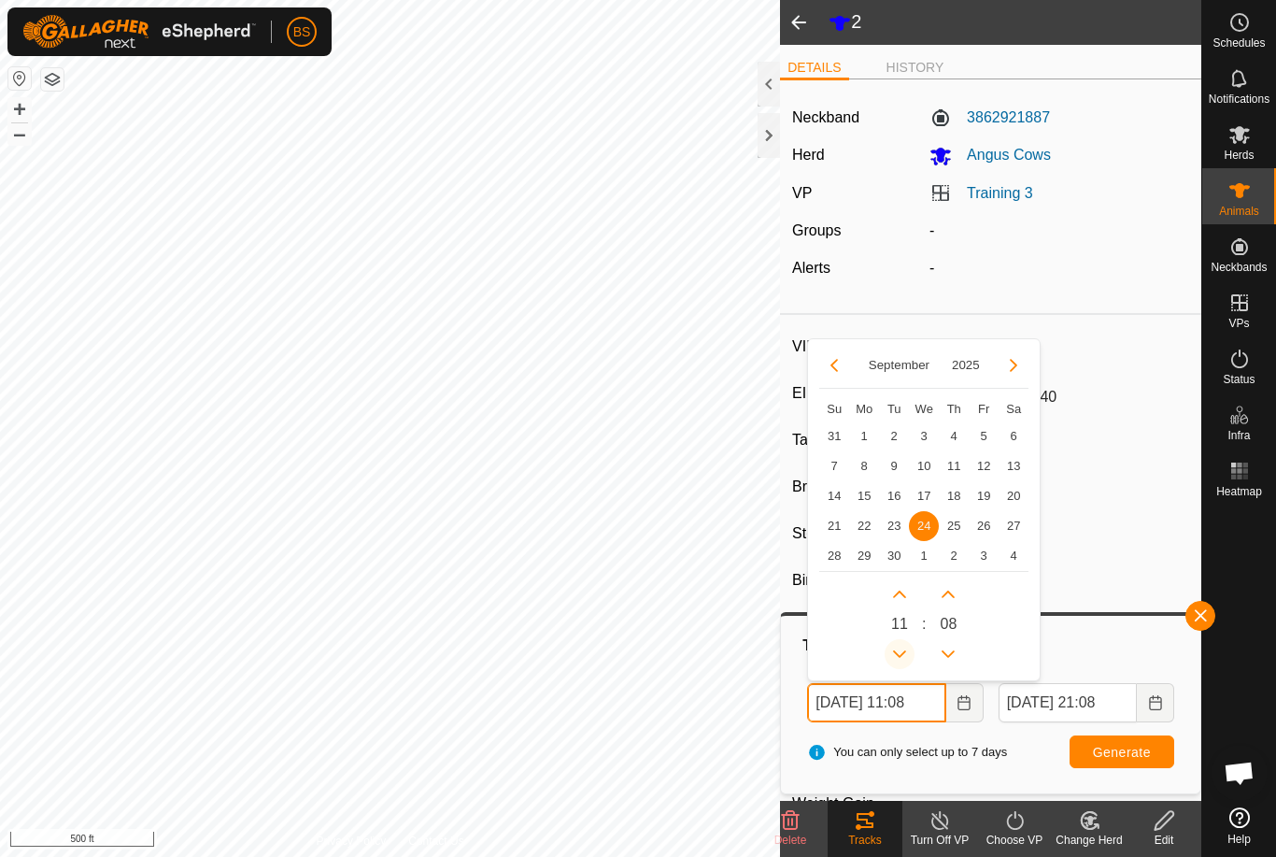
click at [903, 660] on icon "Previous Hour" at bounding box center [899, 654] width 15 height 15
type input "[DATE] 10:08"
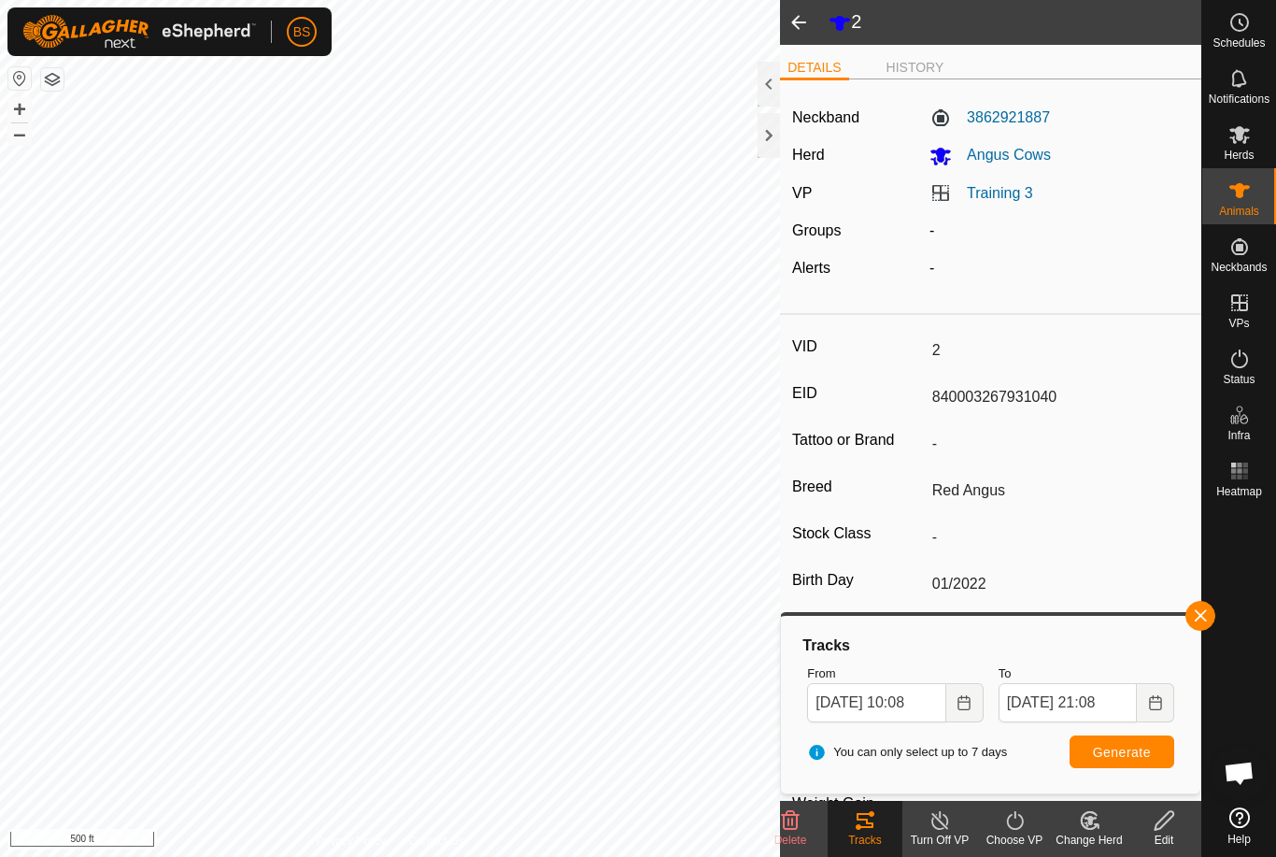
click at [1124, 748] on span "Generate" at bounding box center [1122, 752] width 58 height 15
click at [805, 26] on span at bounding box center [798, 22] width 37 height 45
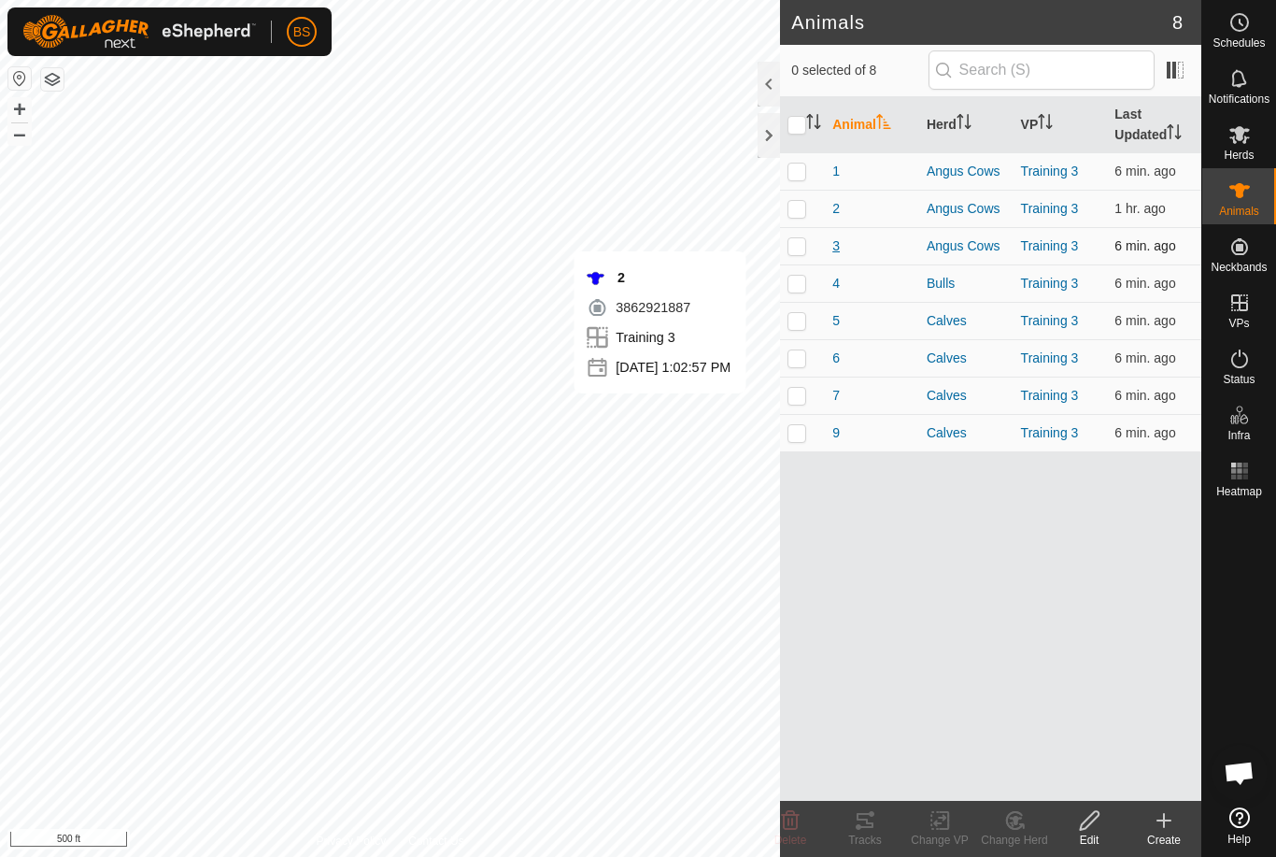
click at [834, 241] on span "3" at bounding box center [835, 246] width 7 height 20
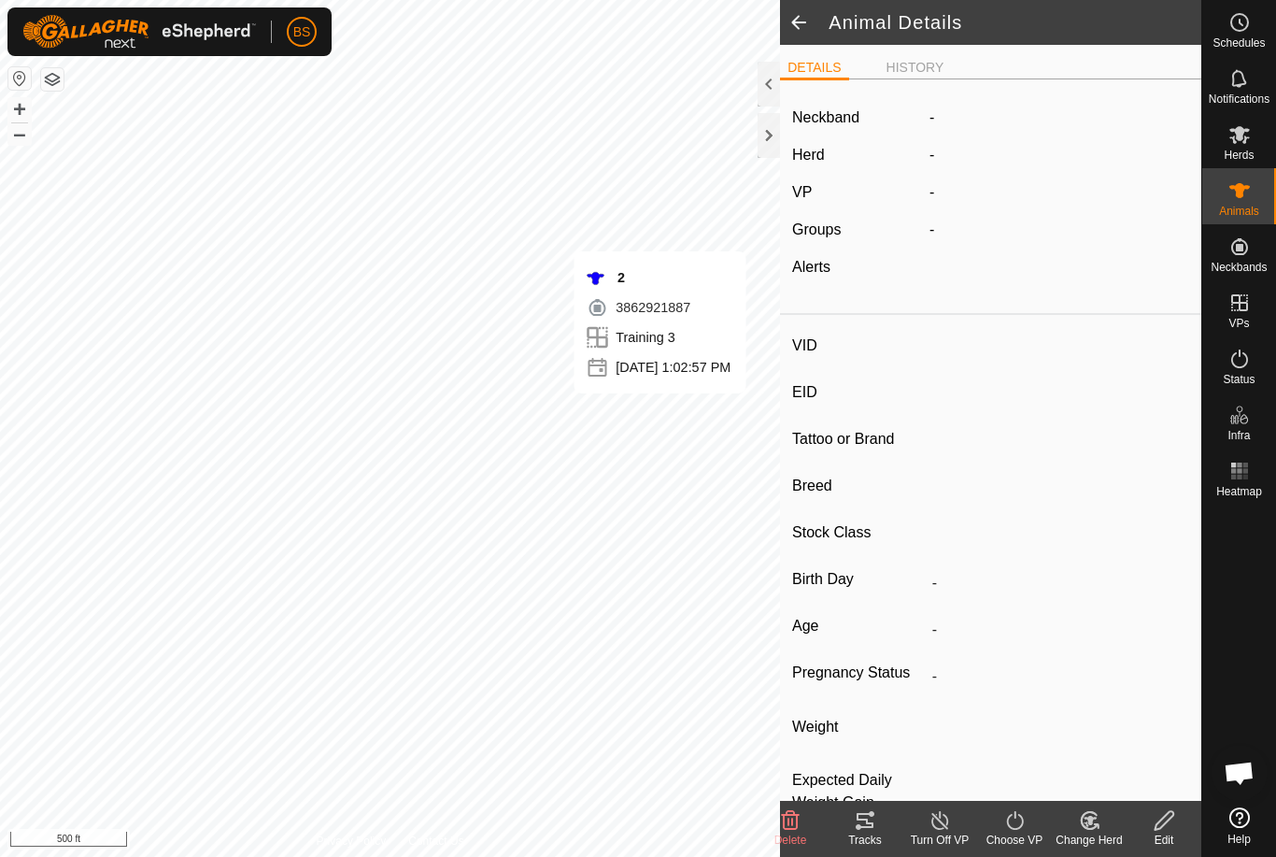
type input "3"
type input "840003267931042"
type input "-"
type input "Red Angus"
type input "-"
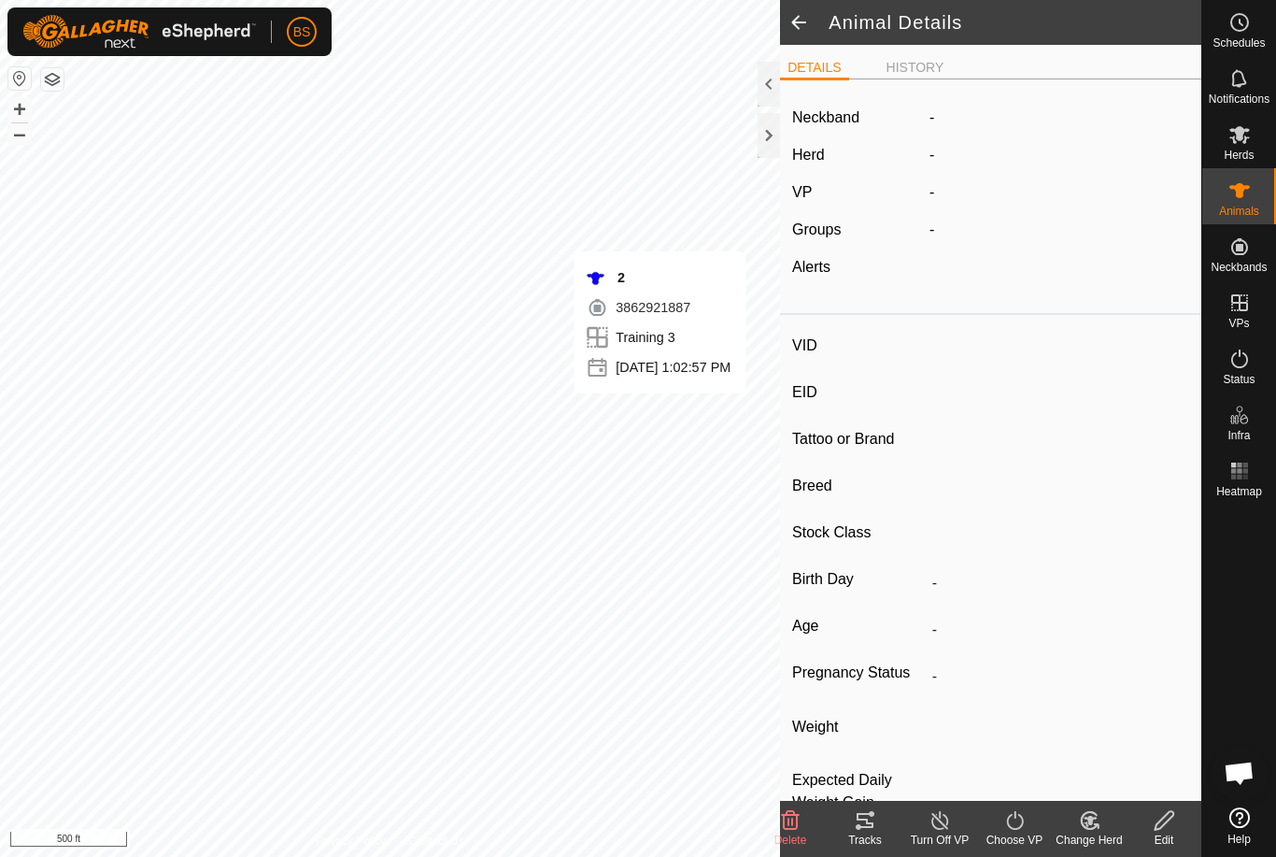
type input "01/2022"
type input "3 years 9 months"
type input "Pregnant"
type input "0 kg"
type input "-"
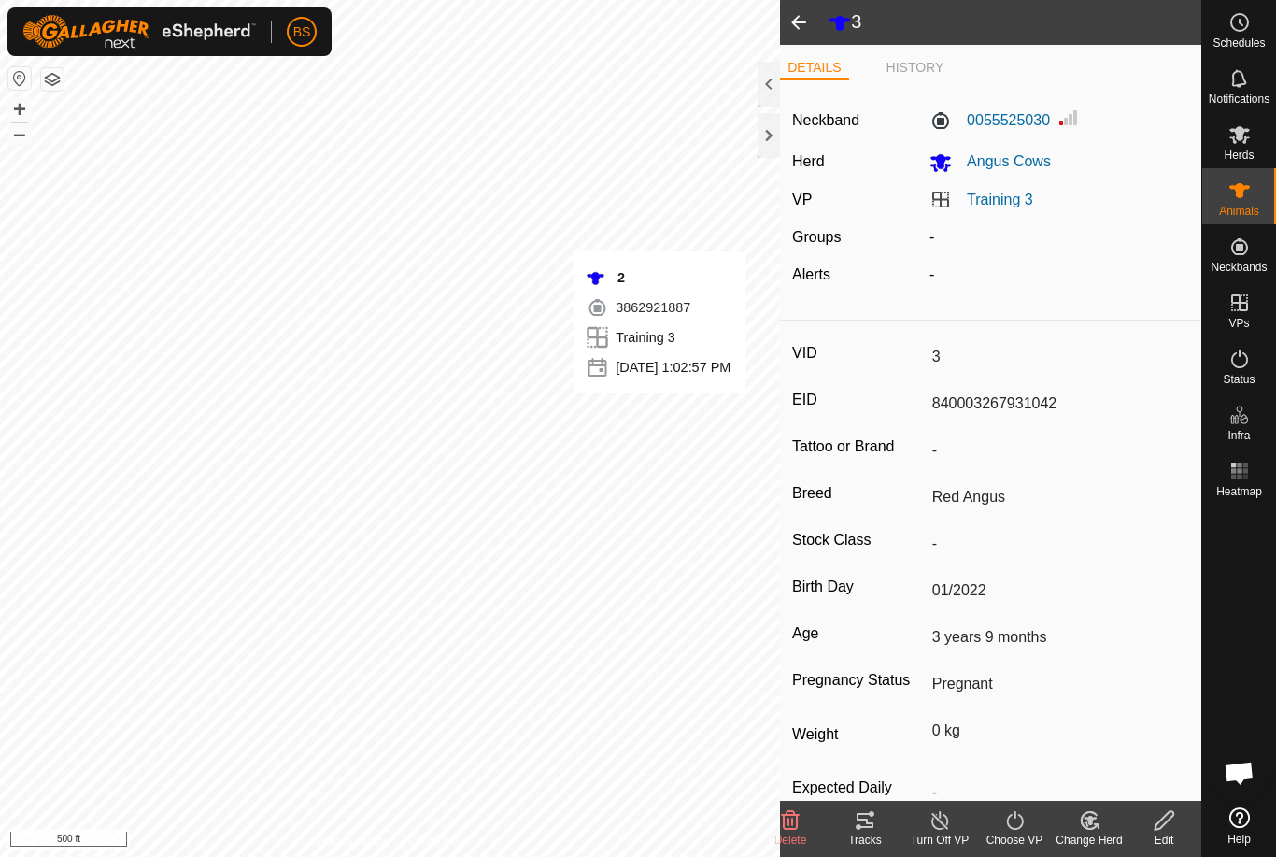
click at [861, 827] on icon at bounding box center [865, 820] width 17 height 15
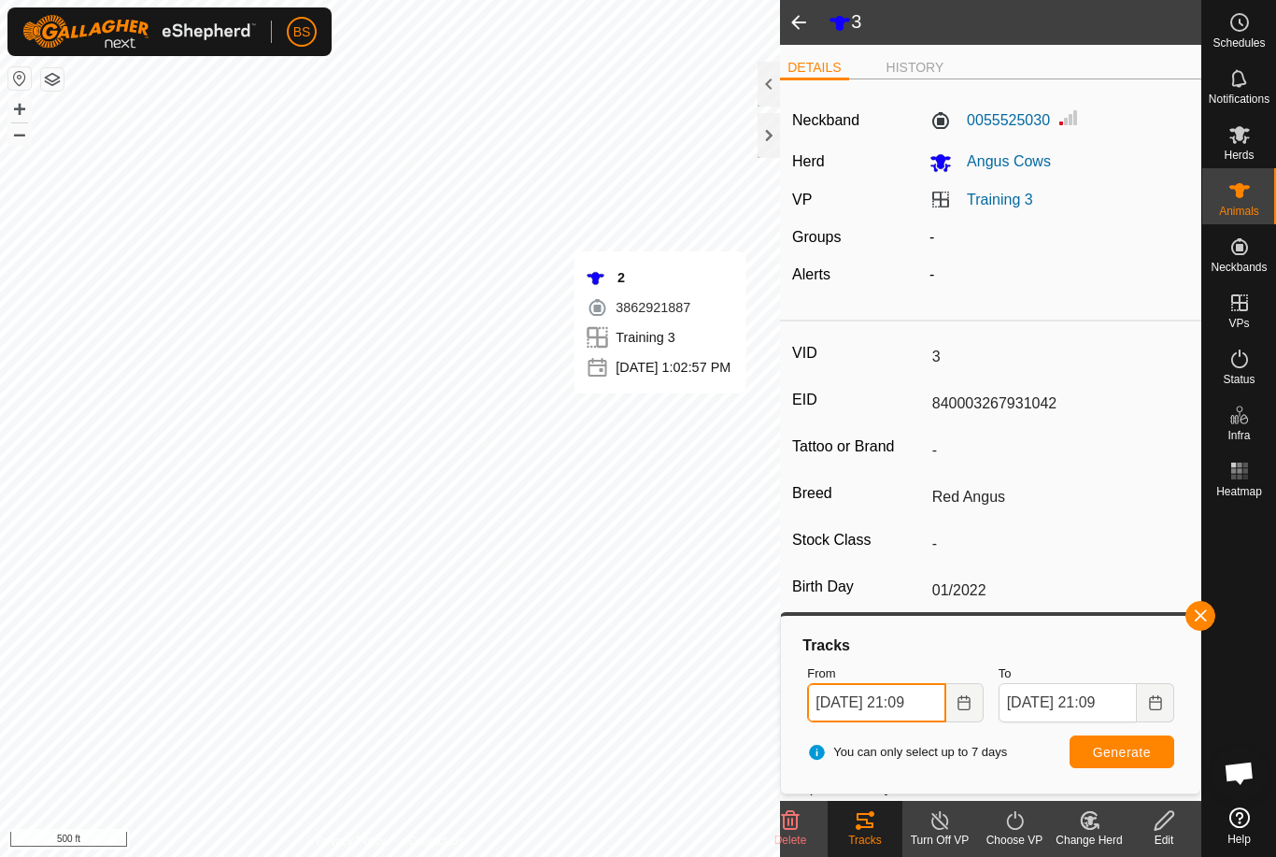
click at [917, 692] on input "[DATE] 21:09" at bounding box center [876, 702] width 138 height 39
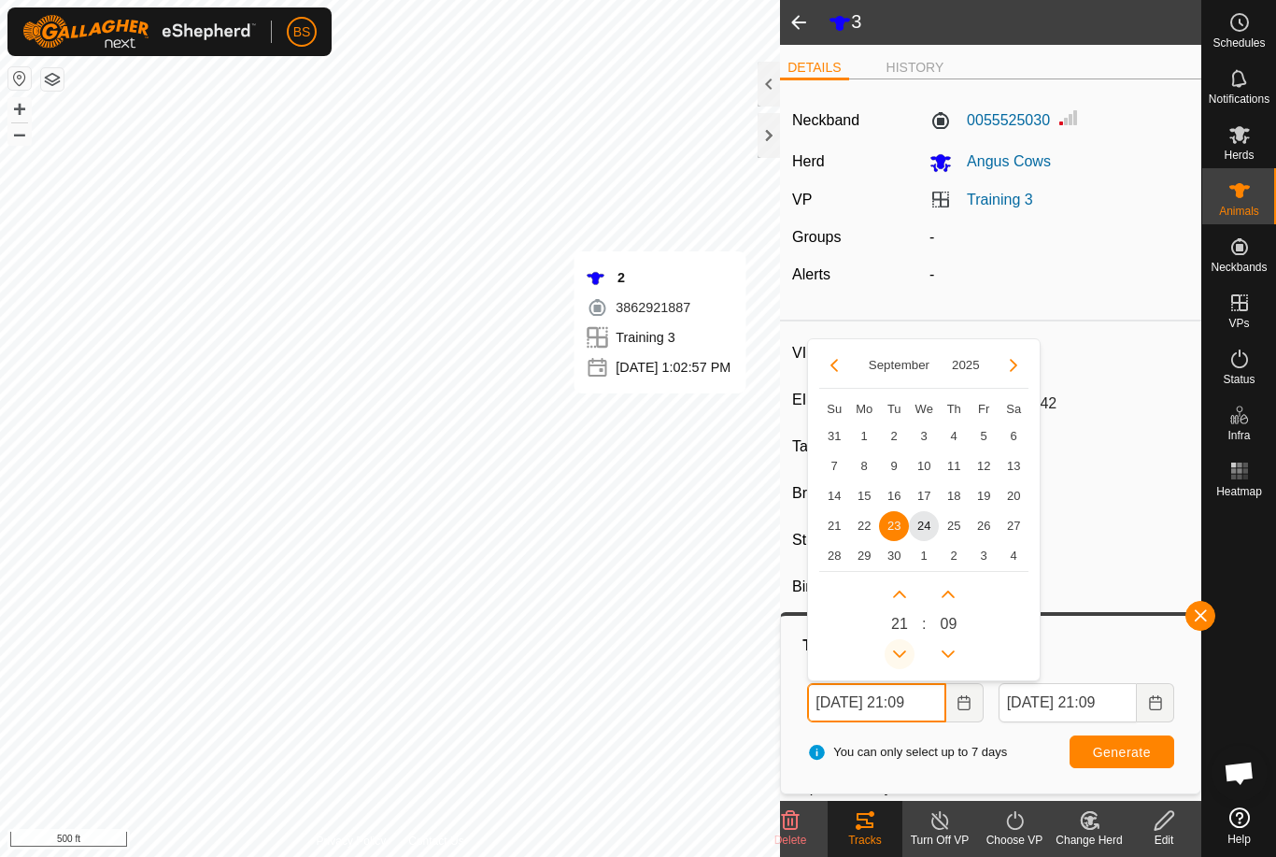
click at [902, 652] on icon "Previous Hour" at bounding box center [899, 654] width 15 height 15
click at [906, 650] on button "Previous Hour" at bounding box center [900, 654] width 30 height 30
click at [908, 651] on button "Previous Hour" at bounding box center [900, 654] width 30 height 30
click at [910, 654] on button "Previous Hour" at bounding box center [900, 654] width 30 height 30
click at [911, 656] on button "Previous Hour" at bounding box center [900, 654] width 30 height 30
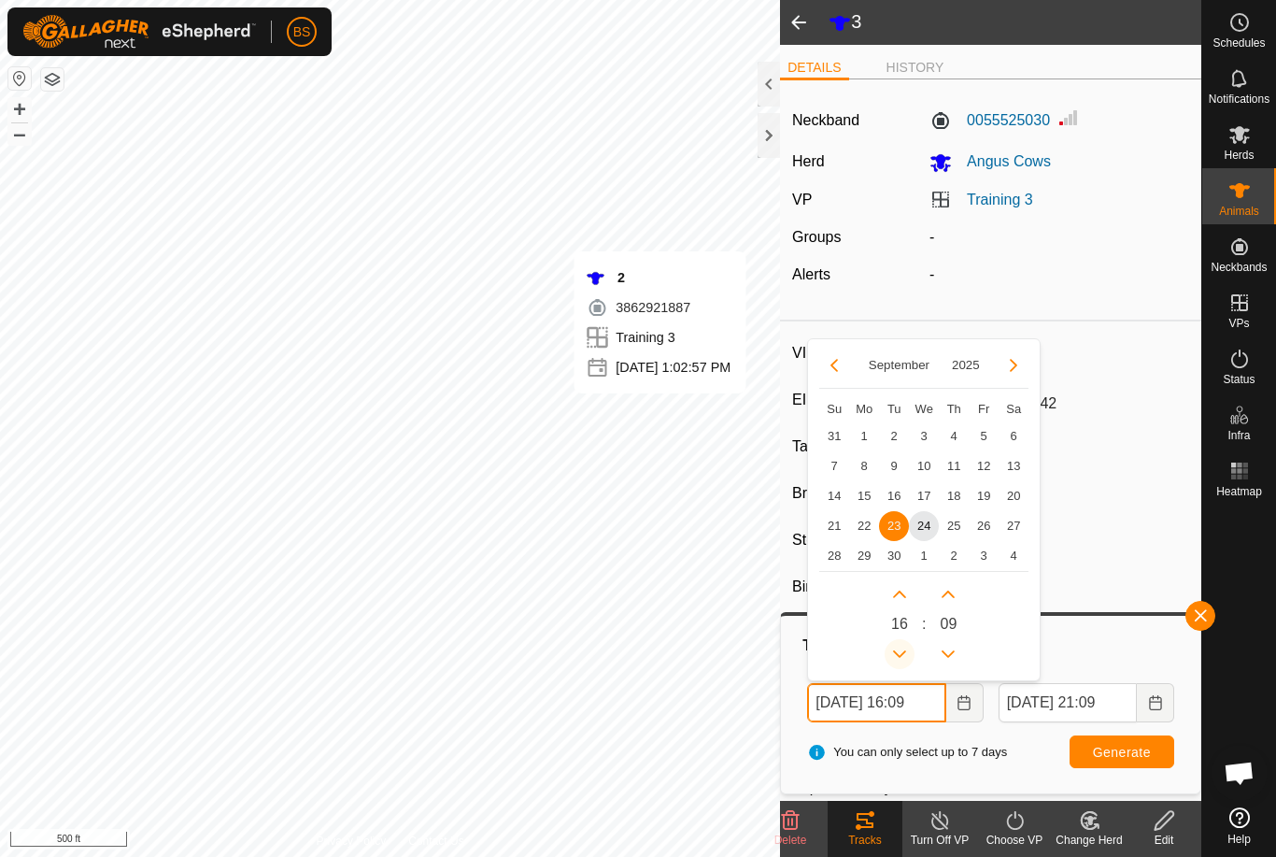
click at [910, 653] on button "Previous Hour" at bounding box center [900, 654] width 30 height 30
click at [908, 655] on button "Previous Hour" at bounding box center [900, 654] width 30 height 30
click at [902, 657] on icon "Previous Hour" at bounding box center [899, 654] width 15 height 15
click at [902, 656] on button "Previous Hour" at bounding box center [900, 654] width 30 height 30
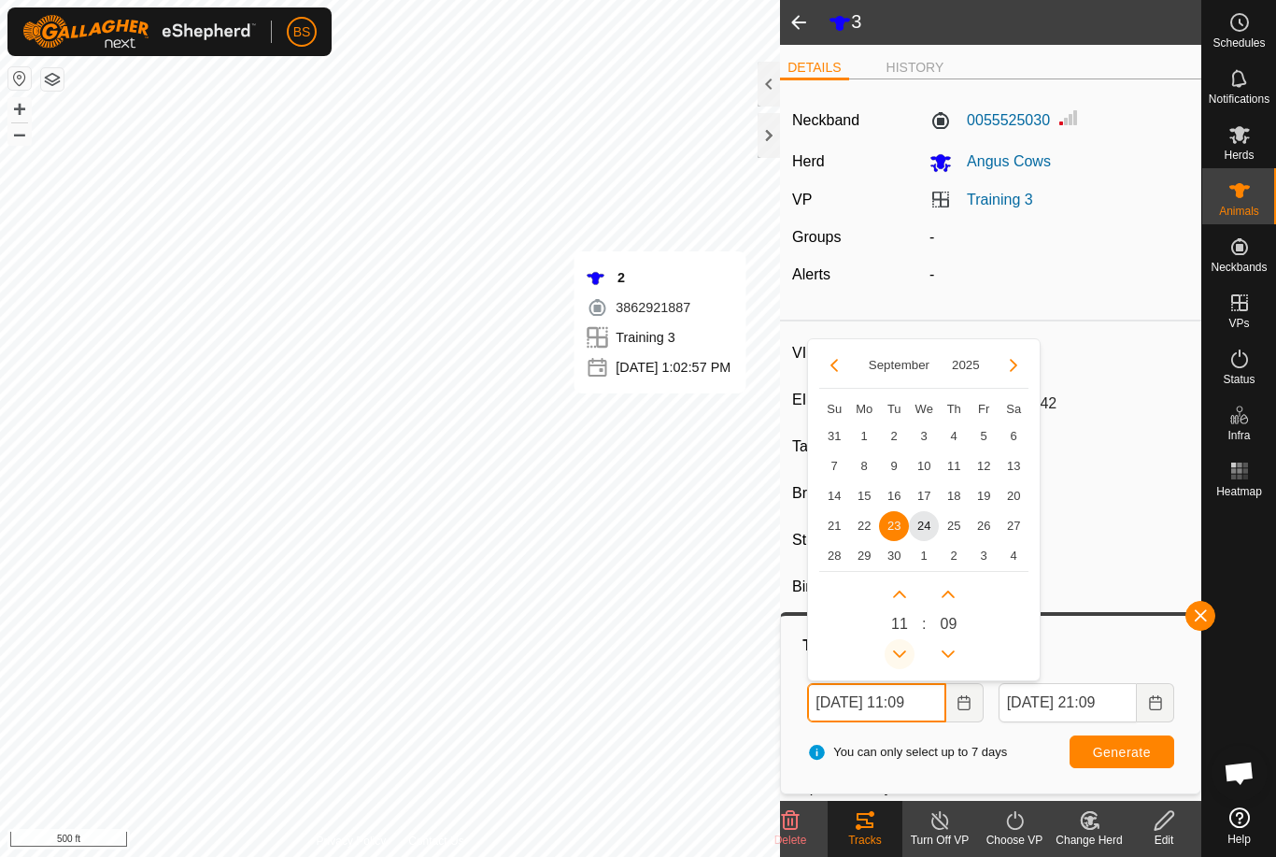
click at [899, 658] on icon "Previous Hour" at bounding box center [899, 654] width 15 height 15
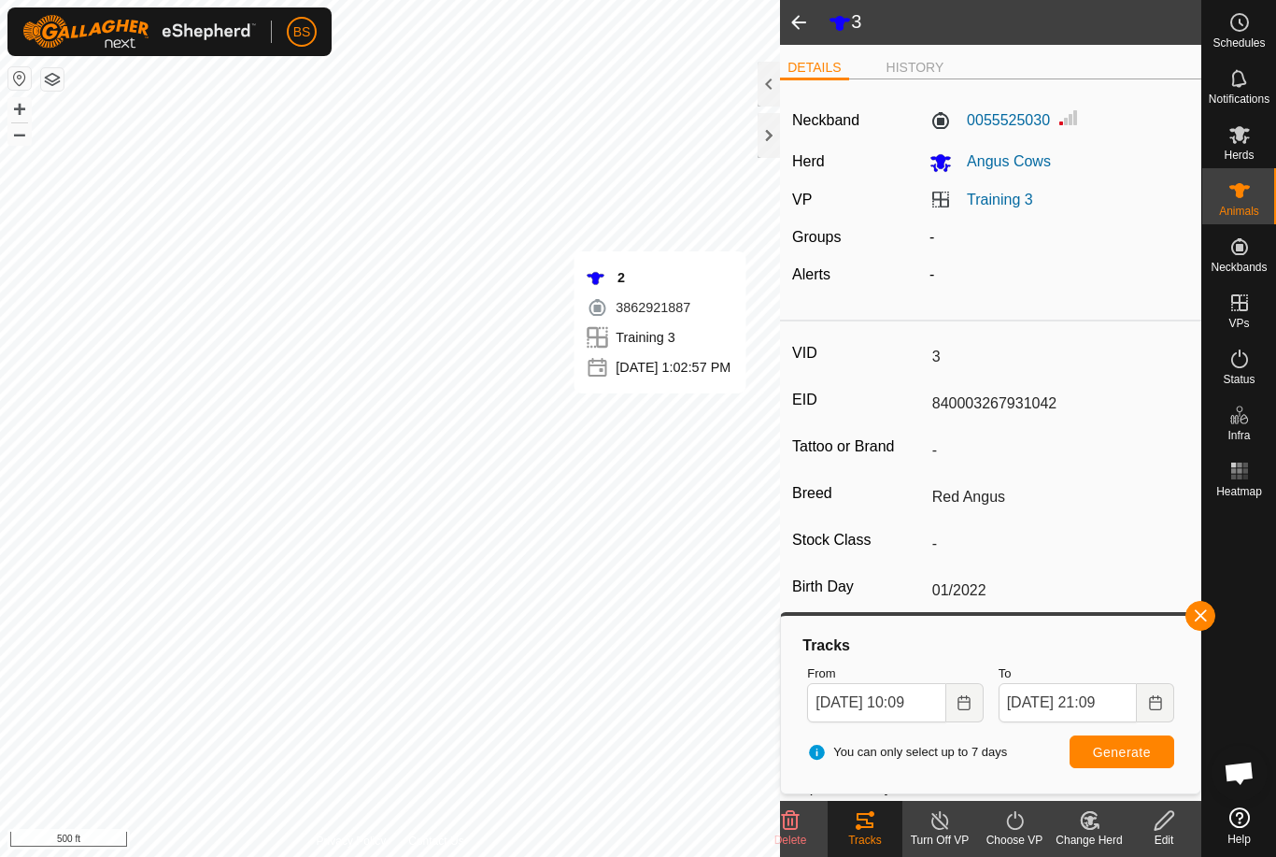
click at [1134, 752] on span "Generate" at bounding box center [1122, 752] width 58 height 15
click at [892, 700] on input "[DATE] 10:09" at bounding box center [876, 702] width 138 height 39
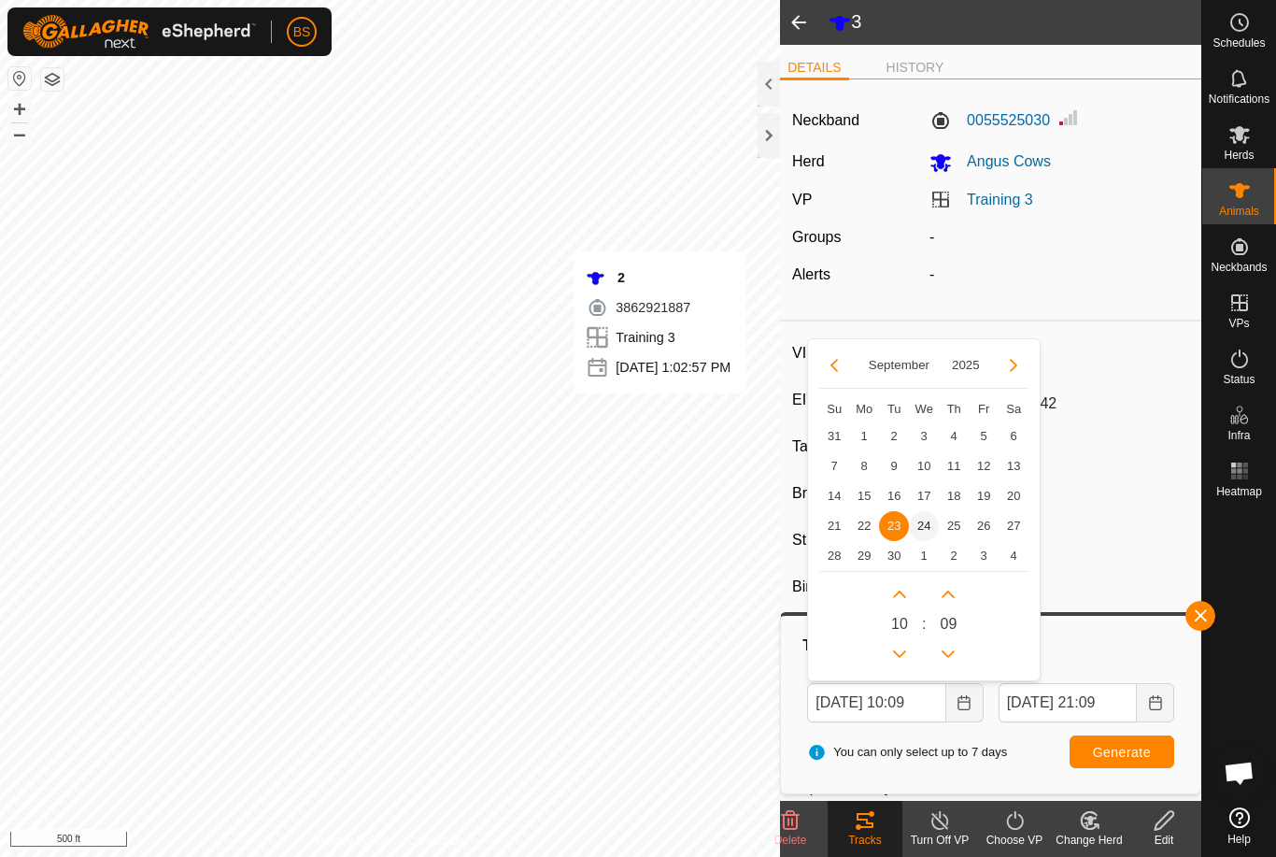
click at [929, 520] on span "24" at bounding box center [924, 526] width 30 height 30
type input "[DATE] 10:09"
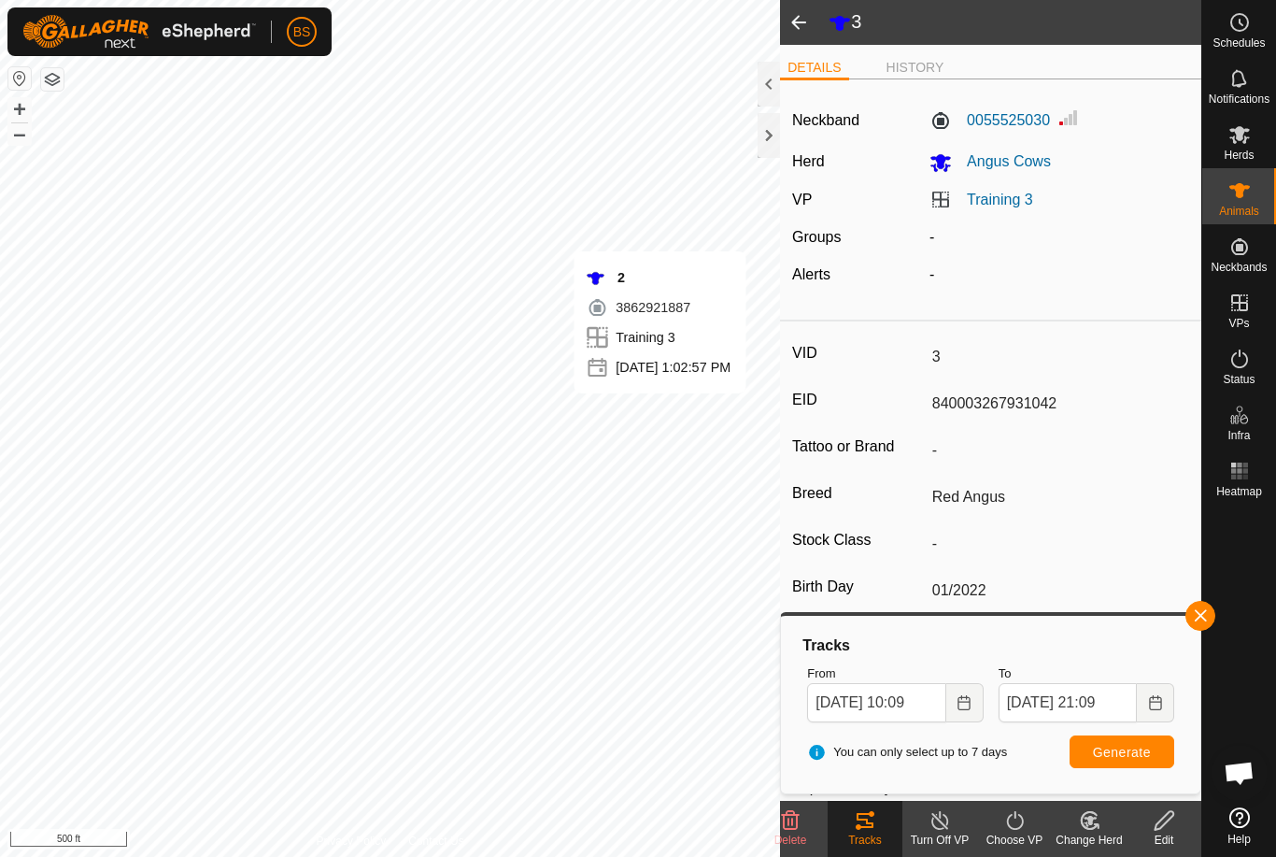
click at [1130, 748] on span "Generate" at bounding box center [1122, 752] width 58 height 15
click at [809, 24] on span at bounding box center [798, 22] width 37 height 45
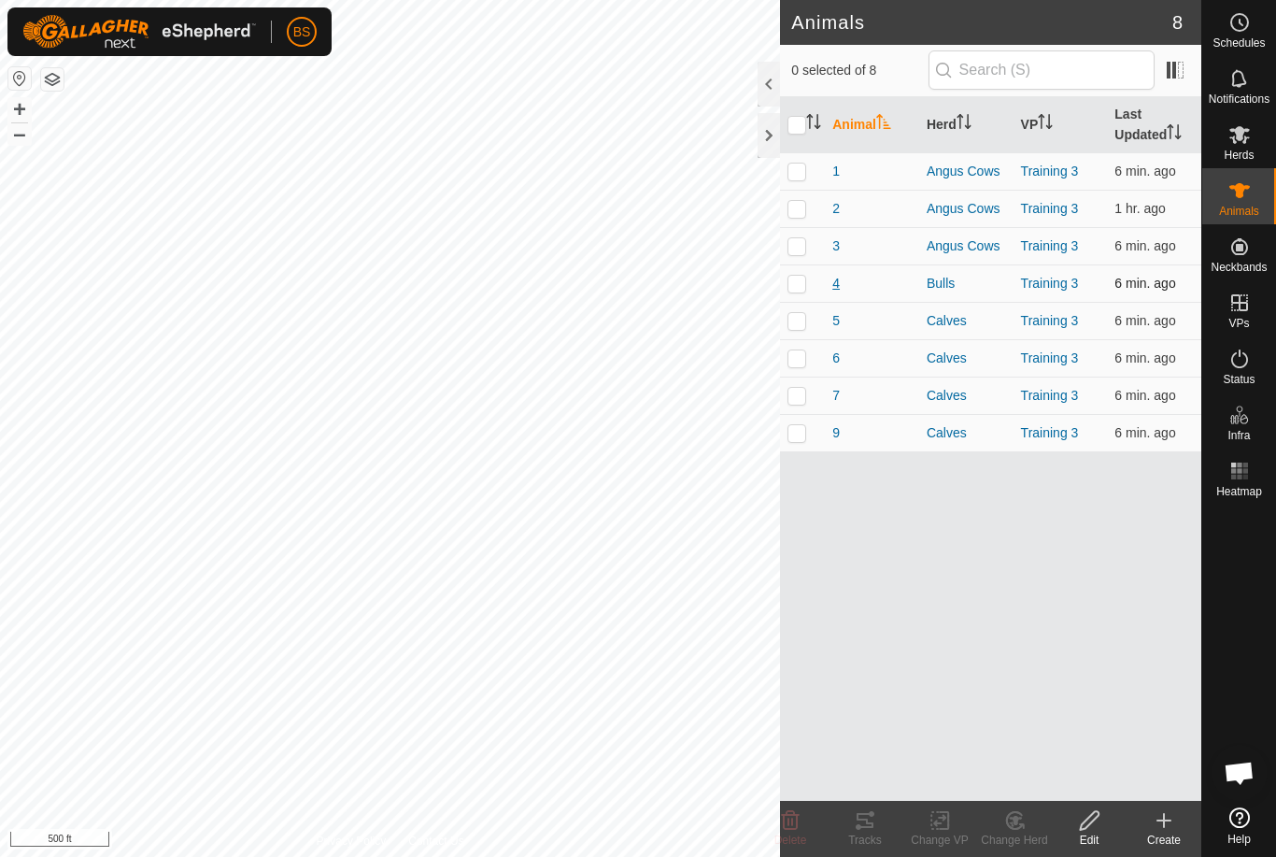
click at [839, 282] on span "4" at bounding box center [835, 284] width 7 height 20
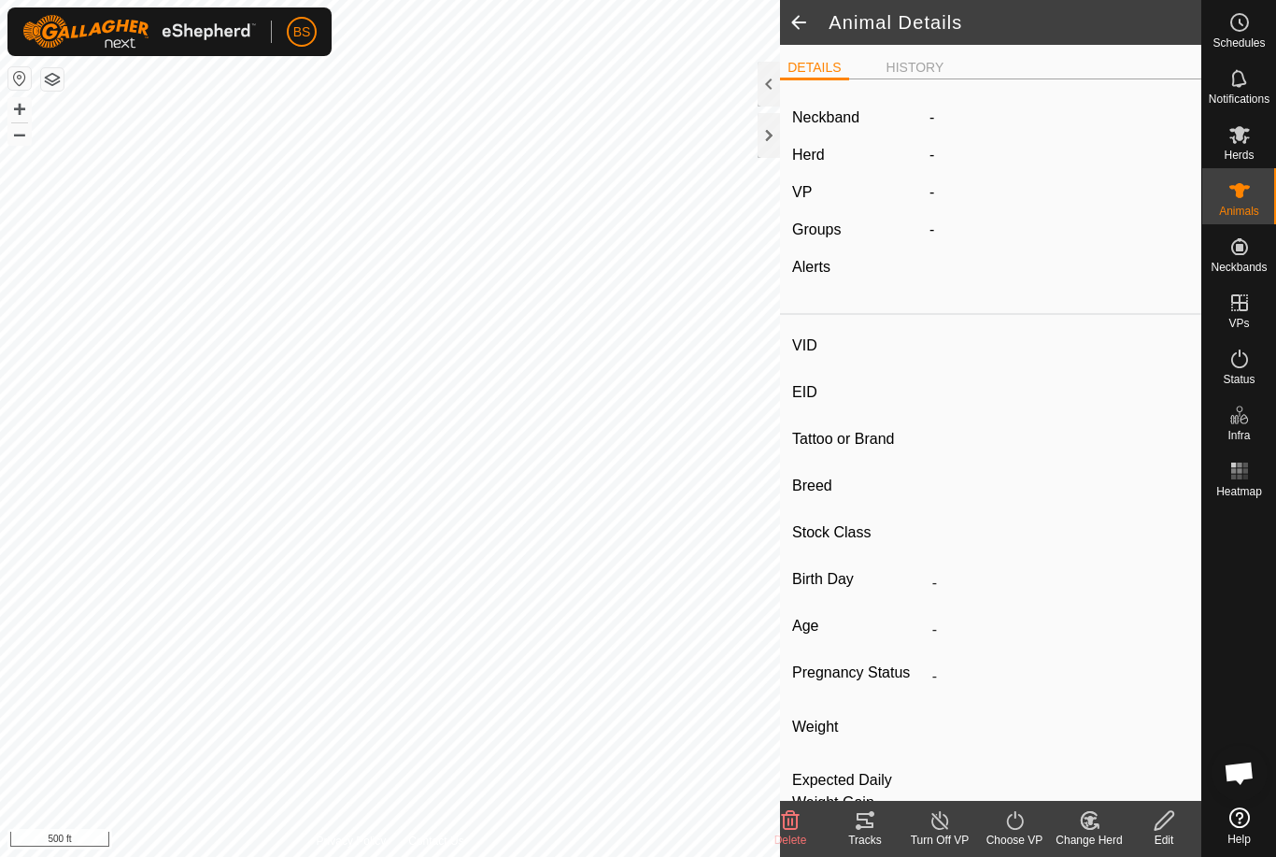
type input "4"
type input "-"
type input "Akaushi"
type input "-"
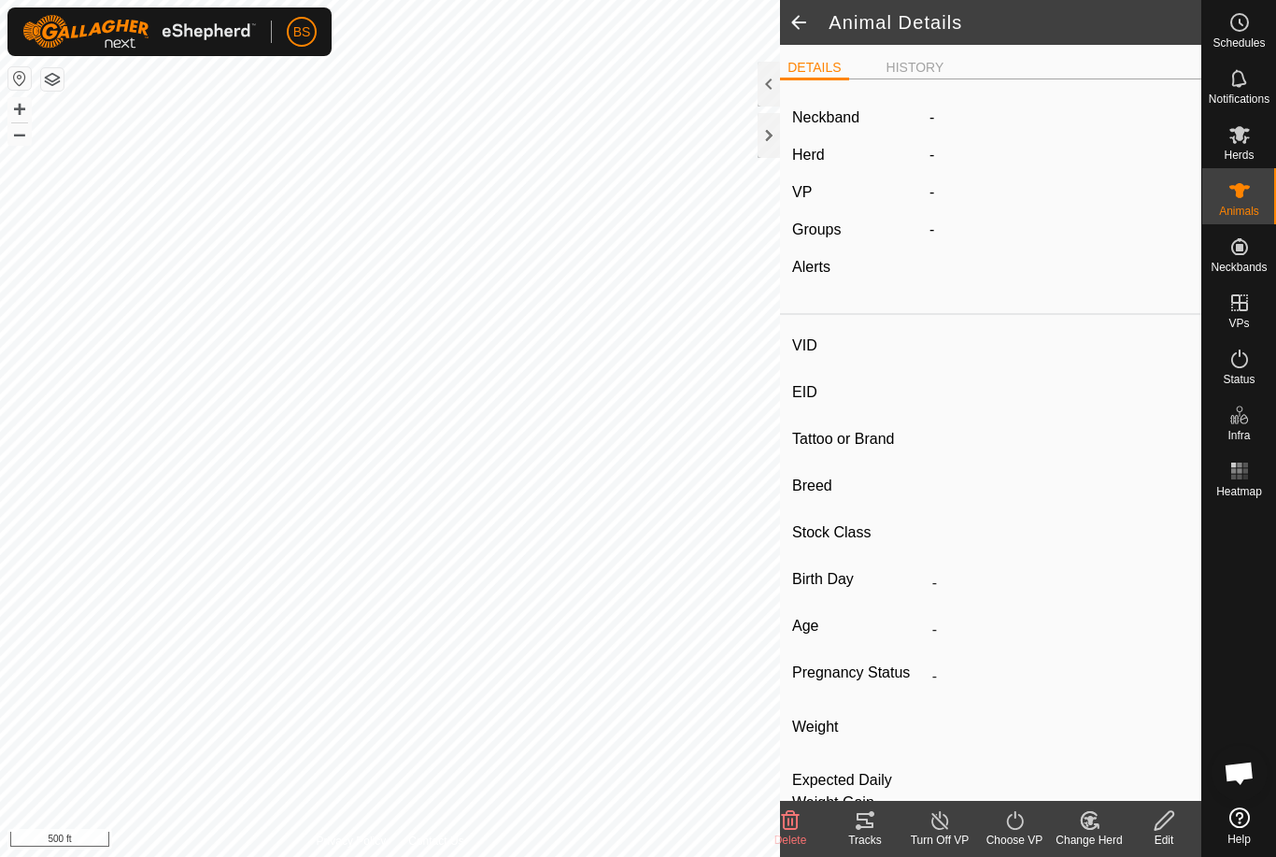
type input "03/2022"
type input "3 years 7 months"
type input "0 kg"
type input "-"
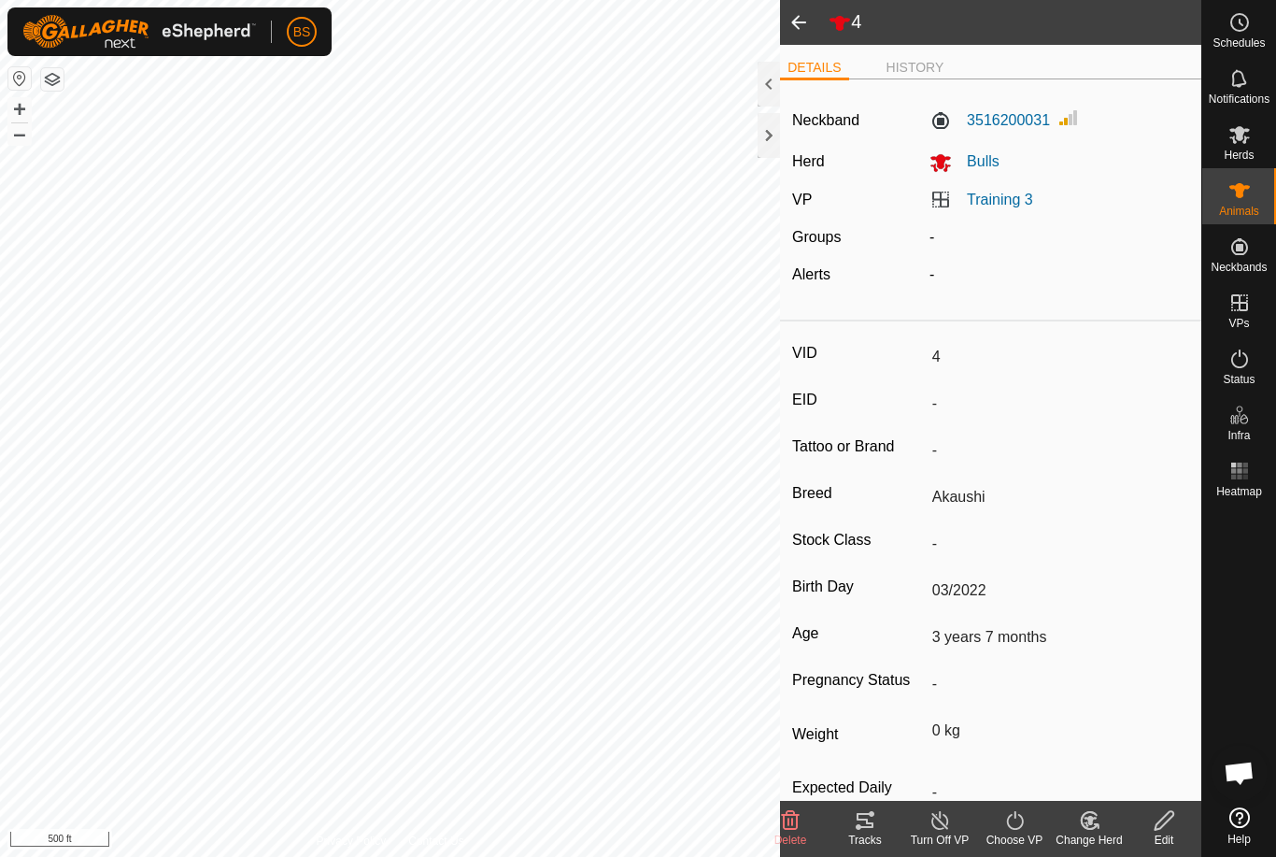
click at [859, 829] on icon at bounding box center [859, 827] width 6 height 6
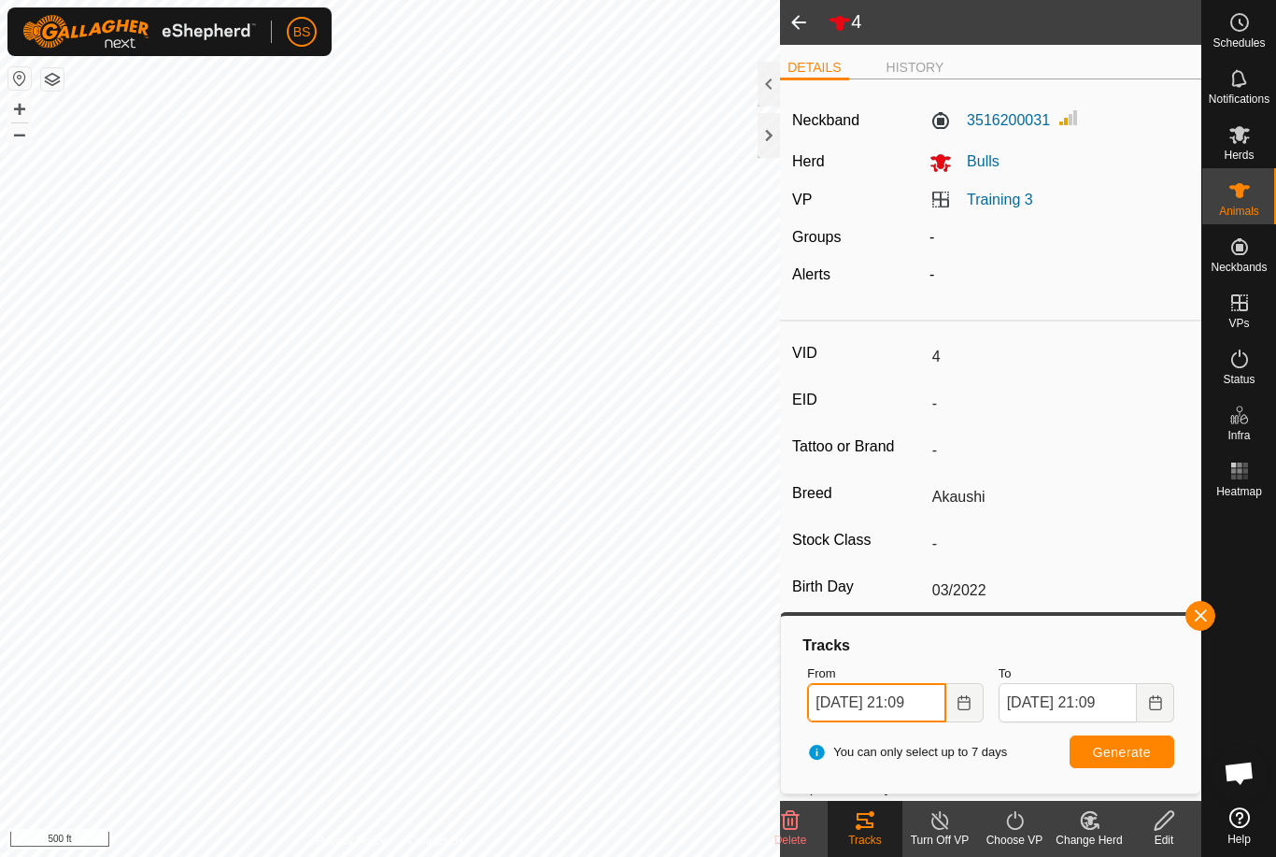
click at [902, 702] on input "[DATE] 21:09" at bounding box center [876, 702] width 138 height 39
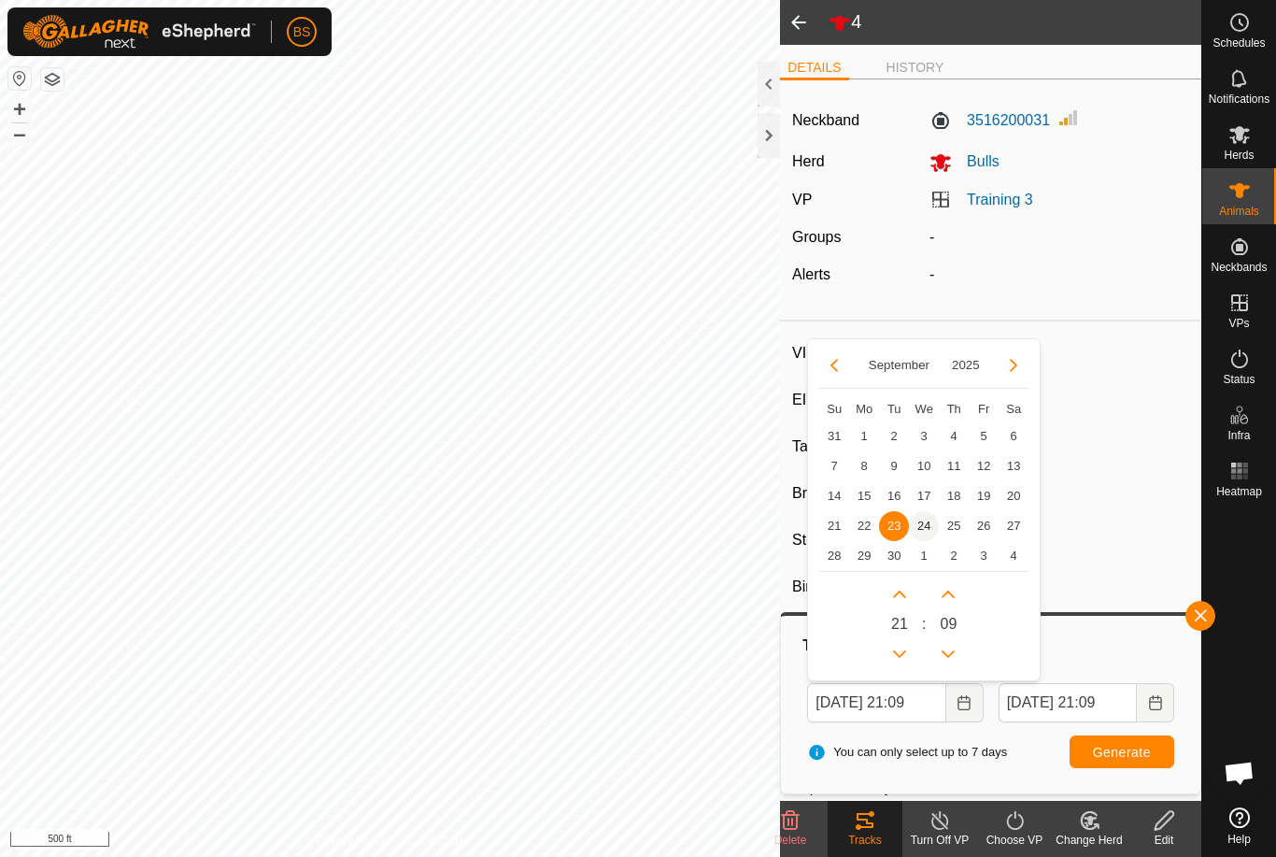
click at [929, 514] on span "24" at bounding box center [924, 526] width 30 height 30
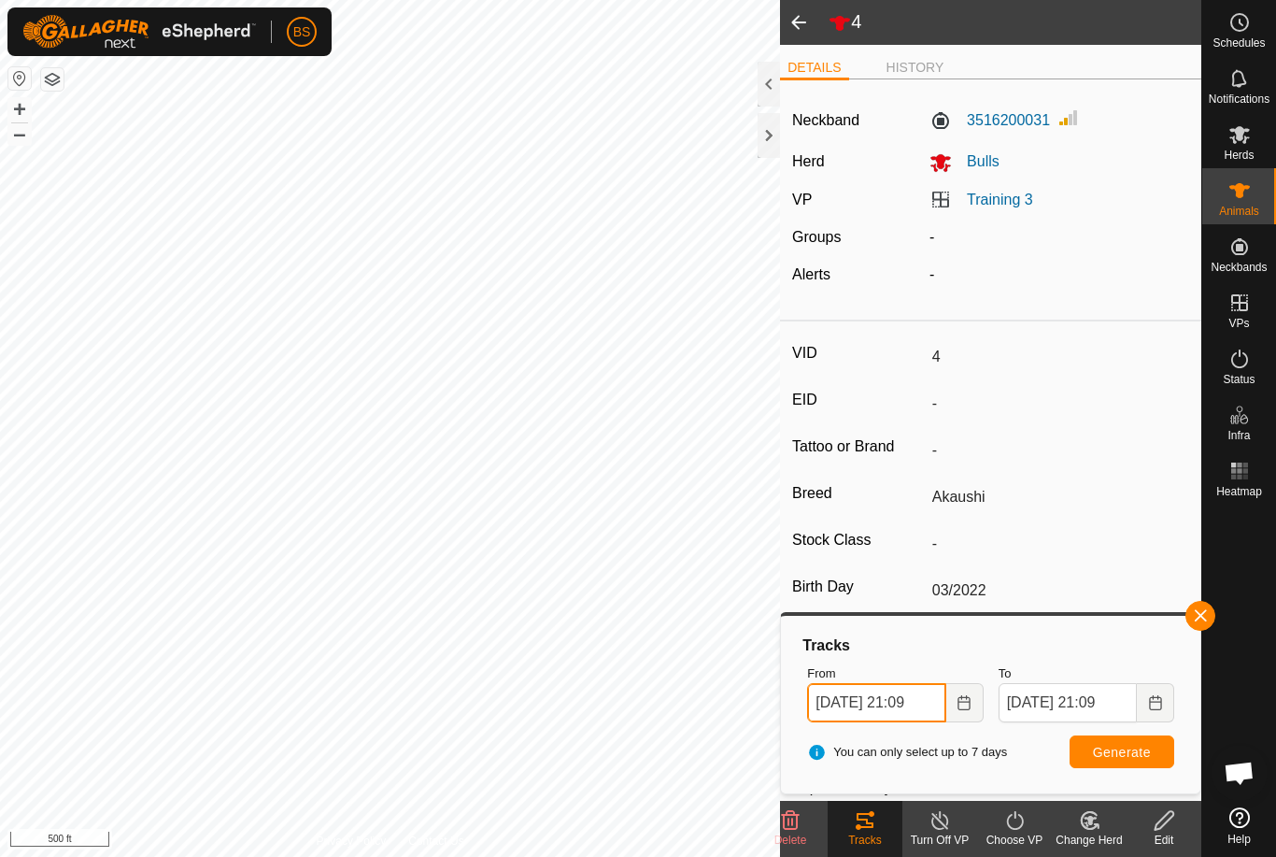
click at [922, 697] on input "[DATE] 21:09" at bounding box center [876, 702] width 138 height 39
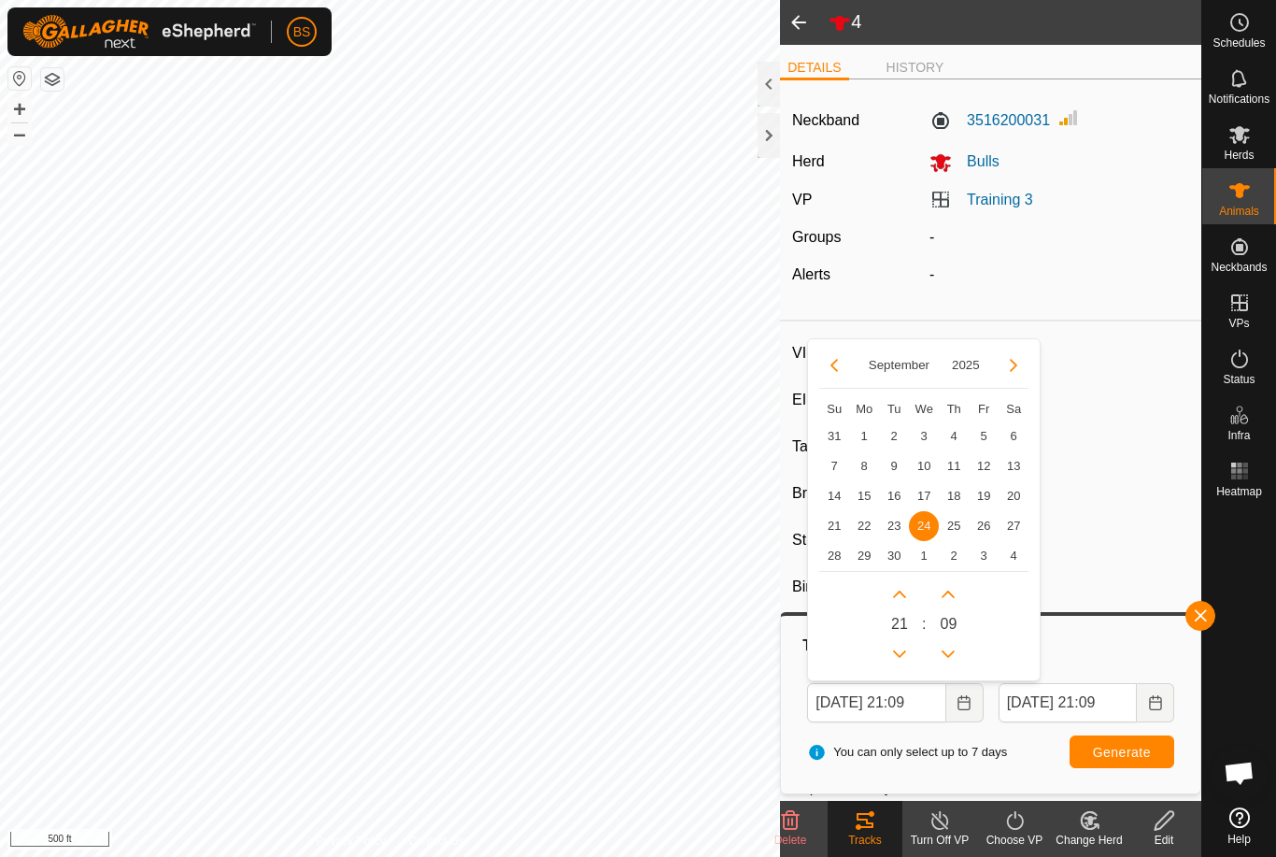
click at [862, 598] on div "21 : 0 9" at bounding box center [923, 620] width 209 height 98
click at [903, 647] on icon "Previous Hour" at bounding box center [899, 654] width 15 height 15
click at [907, 649] on button "Previous Hour" at bounding box center [900, 654] width 30 height 30
click at [905, 651] on icon "Previous Hour" at bounding box center [899, 653] width 13 height 7
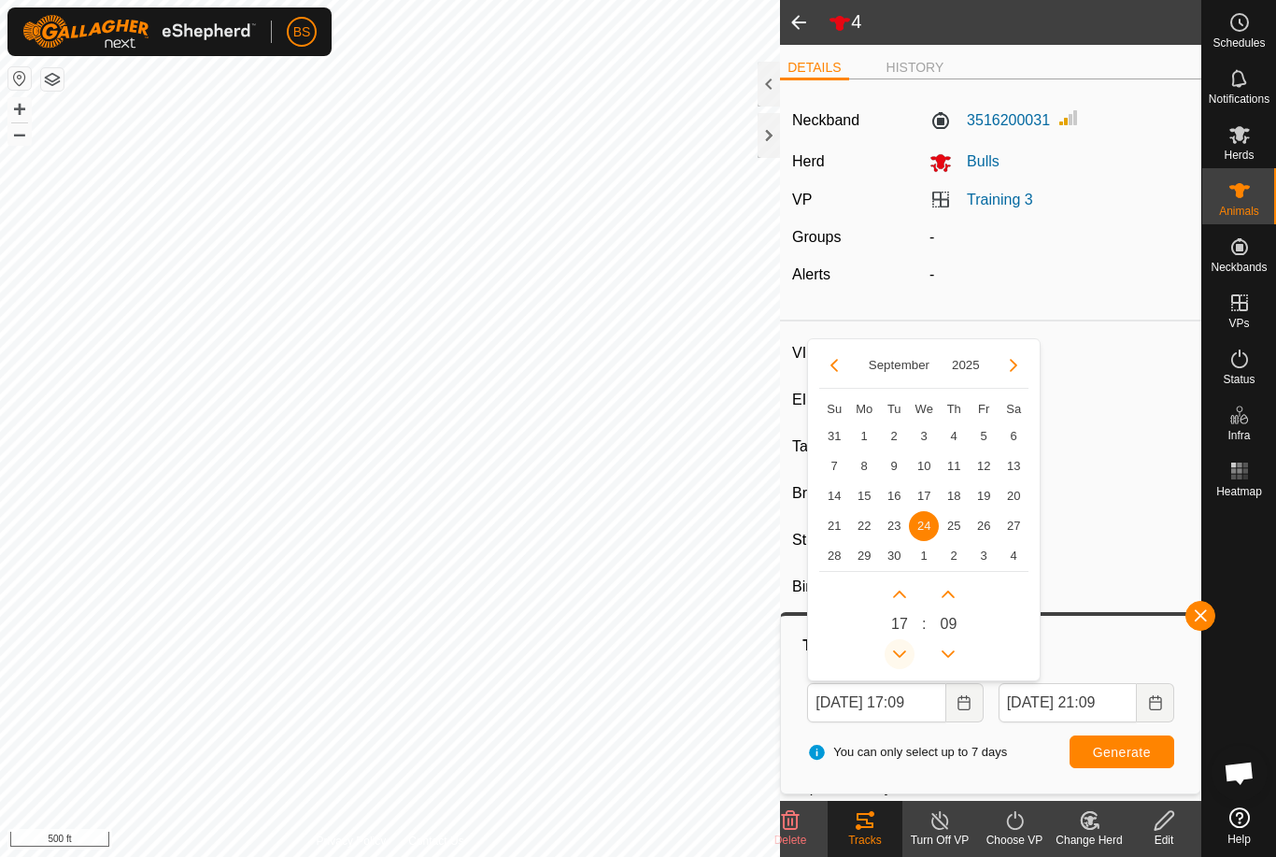
click at [907, 654] on icon "Previous Hour" at bounding box center [899, 654] width 15 height 15
click at [906, 657] on icon "Previous Hour" at bounding box center [899, 654] width 15 height 15
click at [903, 656] on icon "Previous Hour" at bounding box center [899, 654] width 15 height 15
click at [902, 655] on button "Previous Hour" at bounding box center [900, 654] width 30 height 30
click at [902, 656] on icon "Previous Hour" at bounding box center [899, 654] width 15 height 15
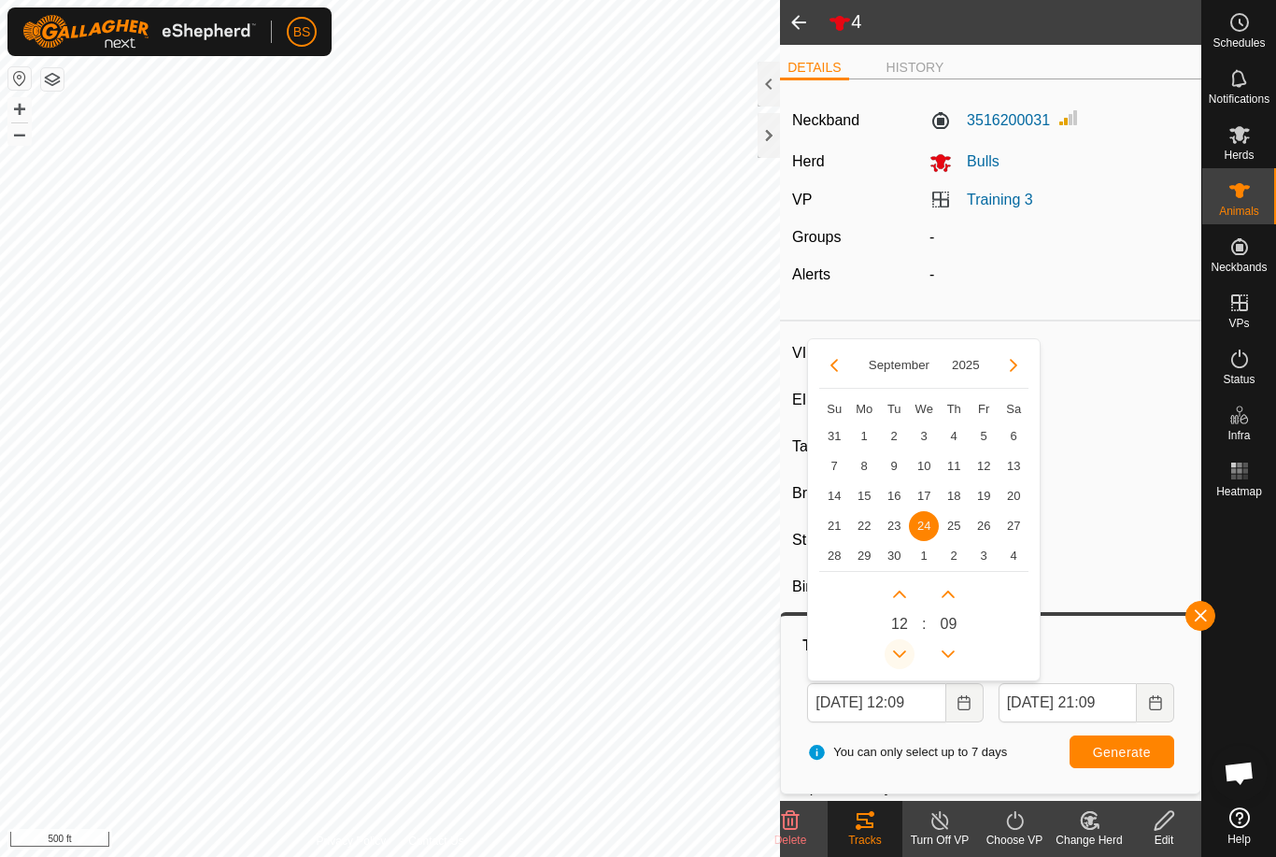
click at [903, 653] on icon "Previous Hour" at bounding box center [899, 653] width 13 height 7
click at [901, 652] on button "Previous Hour" at bounding box center [900, 654] width 30 height 30
type input "[DATE] 10:09"
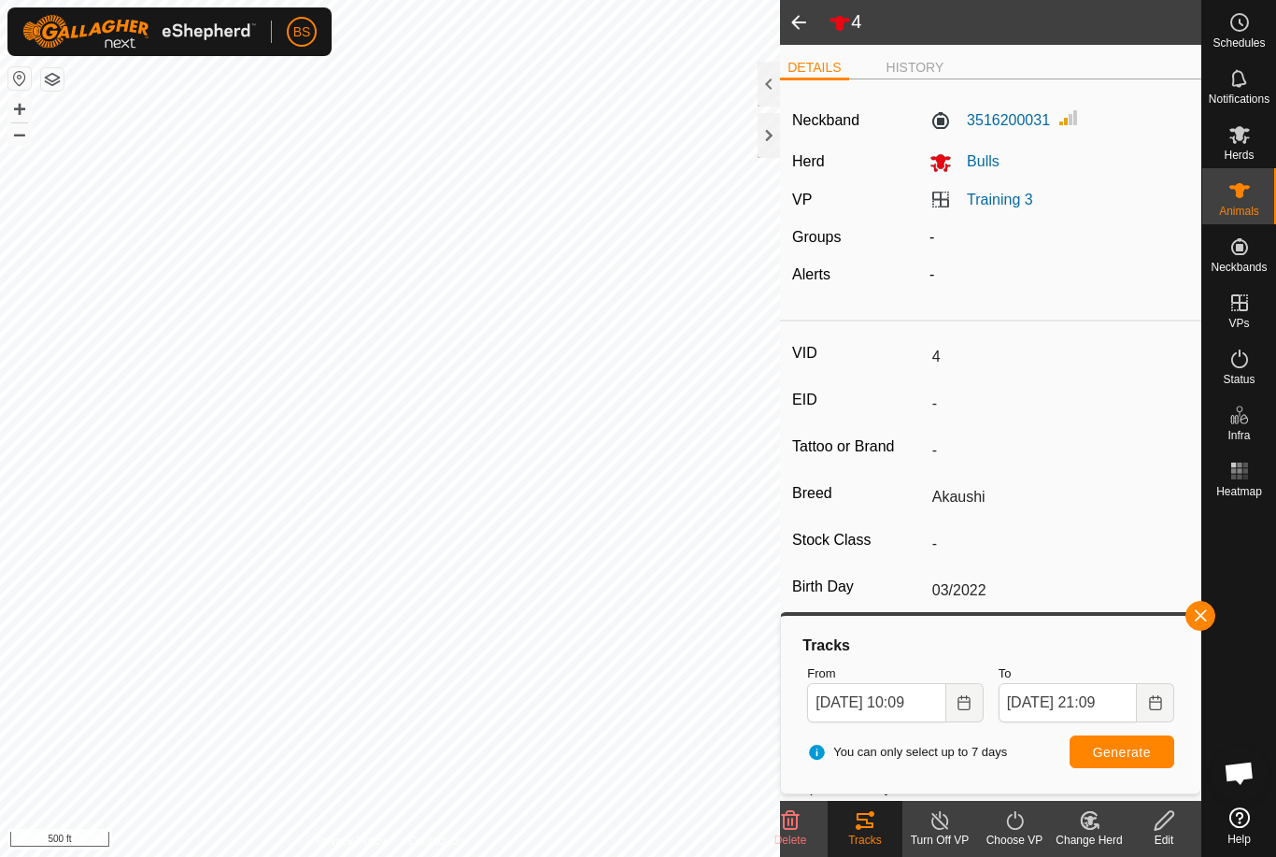
click at [1130, 752] on span "Generate" at bounding box center [1122, 752] width 58 height 15
click at [1124, 752] on span "Generate" at bounding box center [1122, 752] width 58 height 15
click at [800, 26] on span at bounding box center [798, 22] width 37 height 45
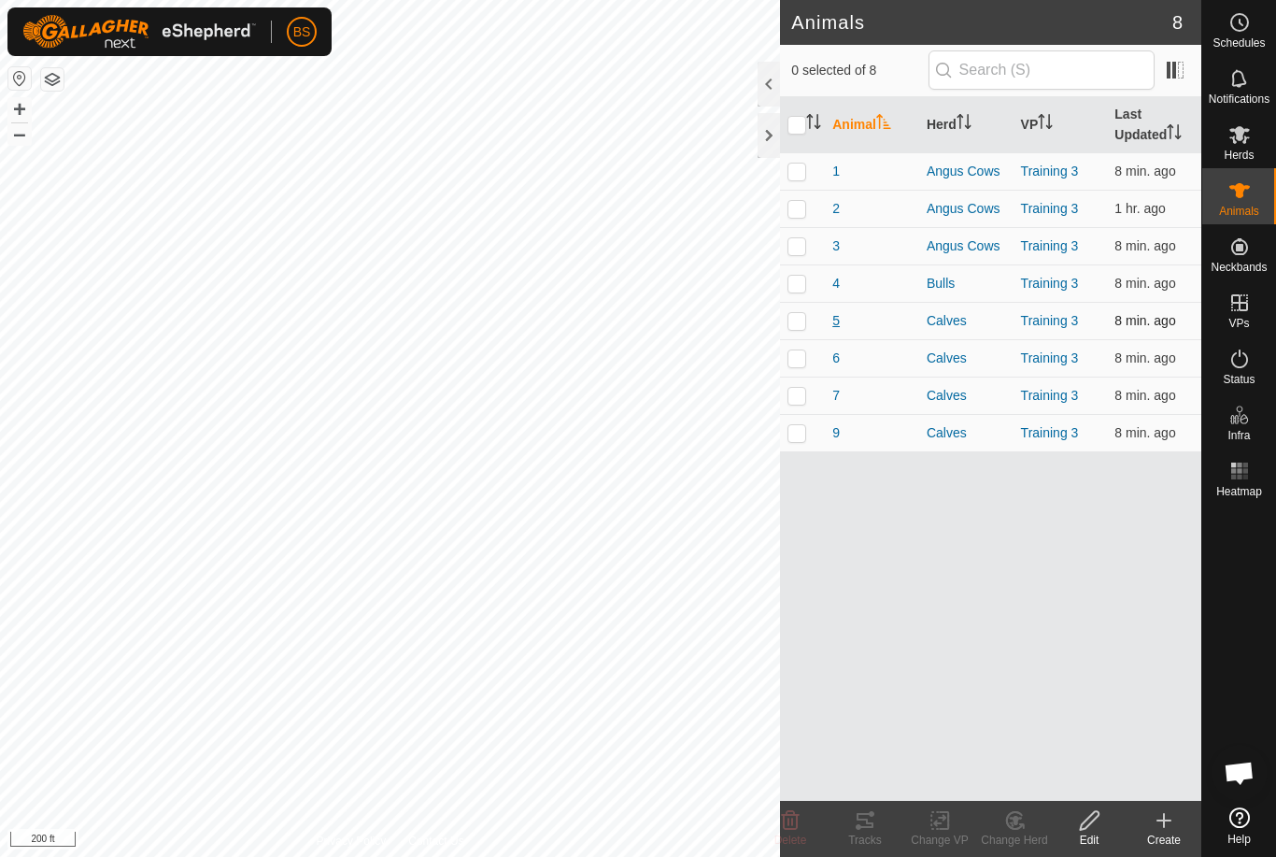
click at [840, 324] on span "5" at bounding box center [835, 321] width 7 height 20
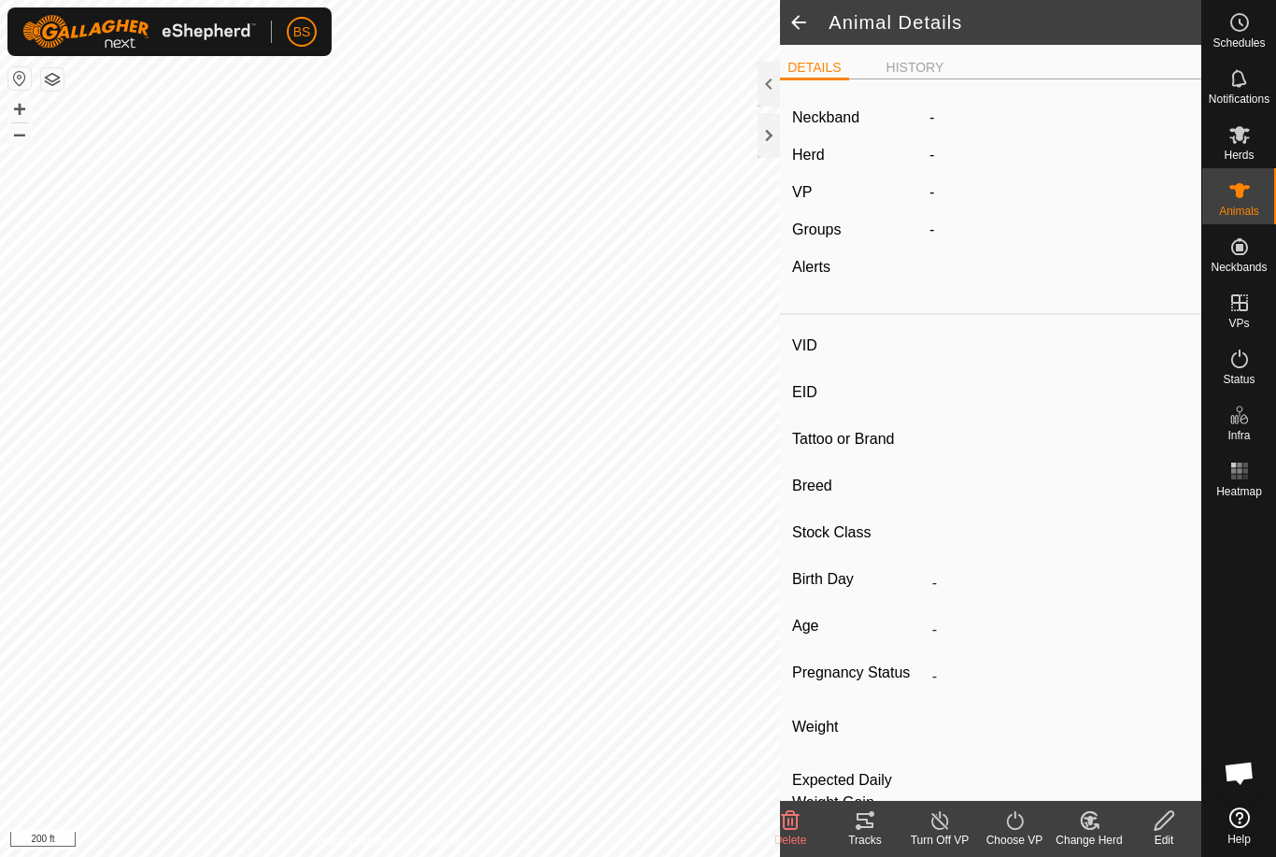
type input "5"
type input "840003267931043"
type input "-"
type input "Red Wangus"
type input "-"
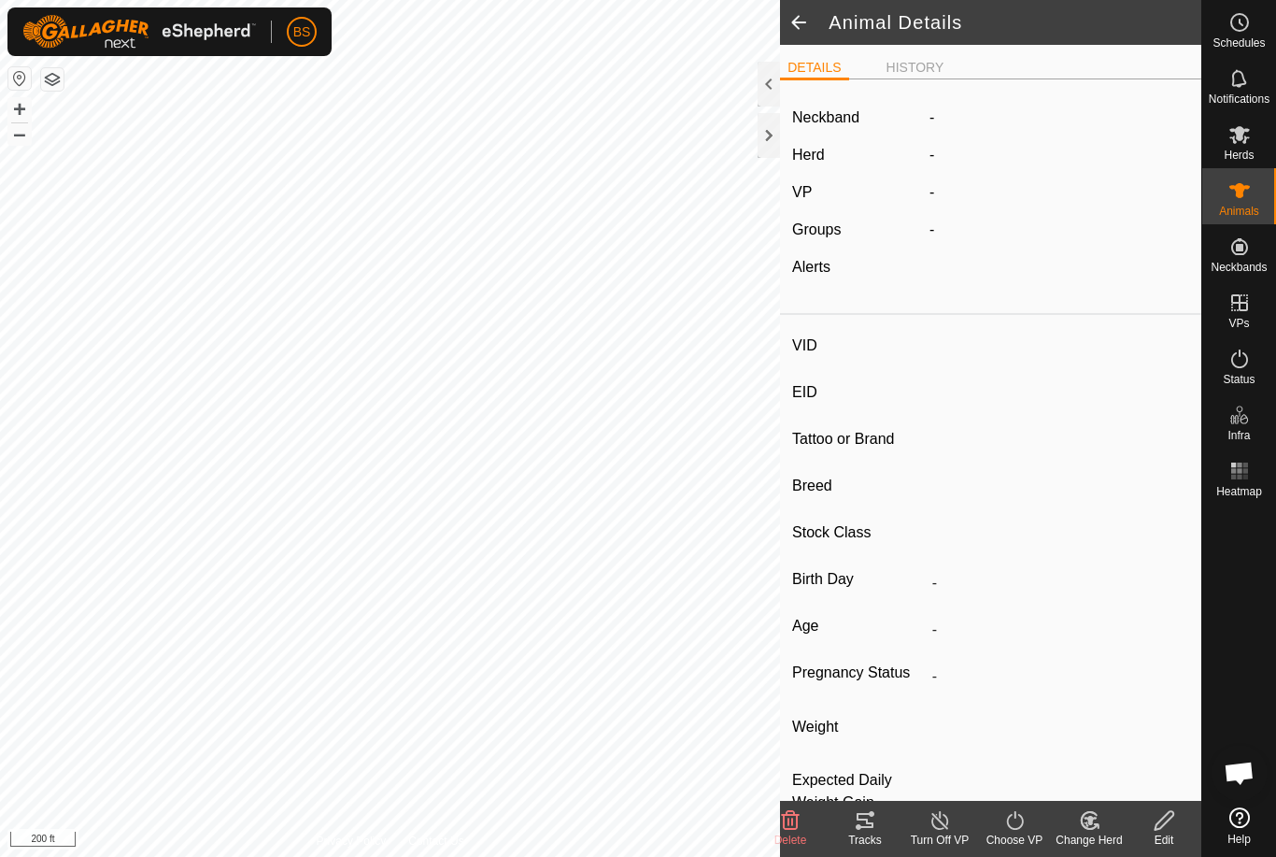
type input "12/2024"
type input "9 months"
type input "0 kg"
type input "-"
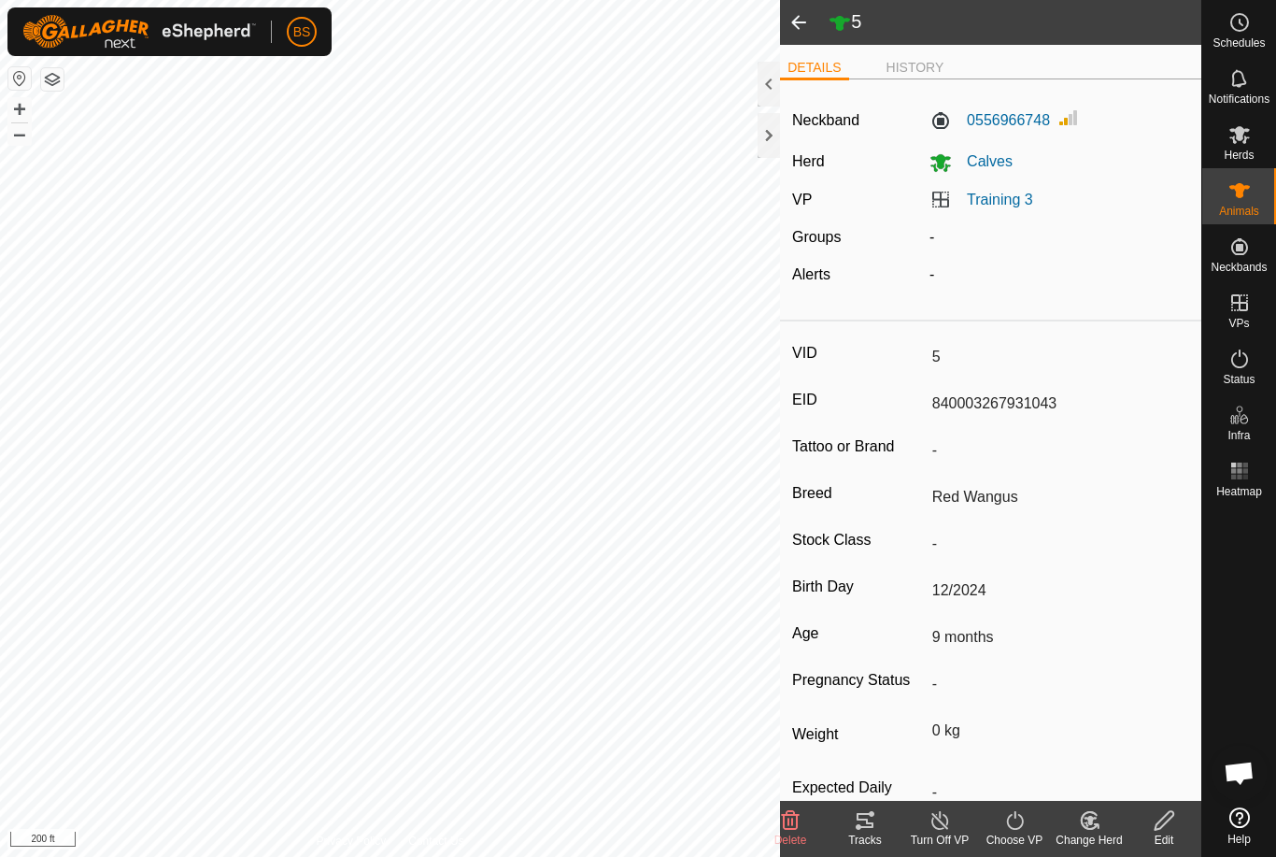
click at [863, 823] on icon at bounding box center [865, 820] width 22 height 22
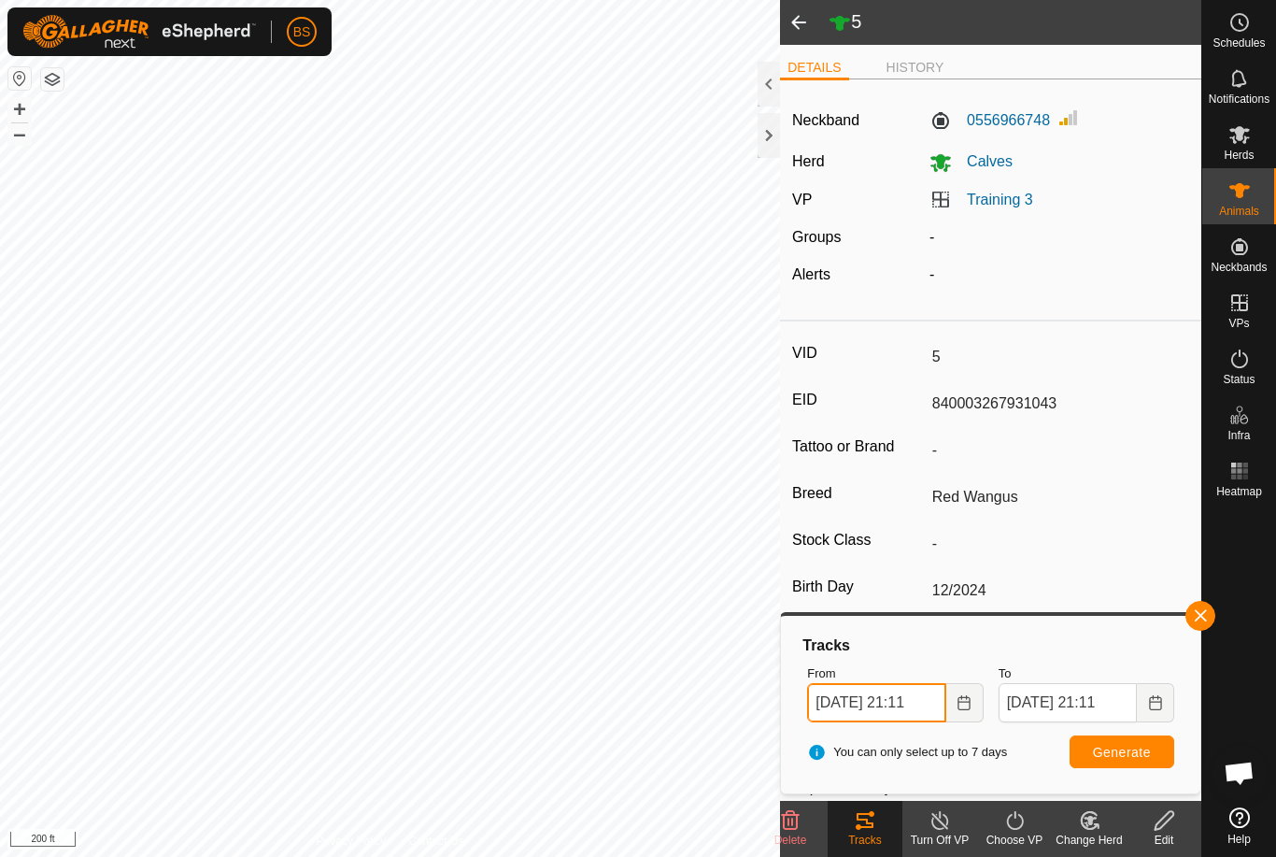
click at [928, 703] on input "[DATE] 21:11" at bounding box center [876, 702] width 138 height 39
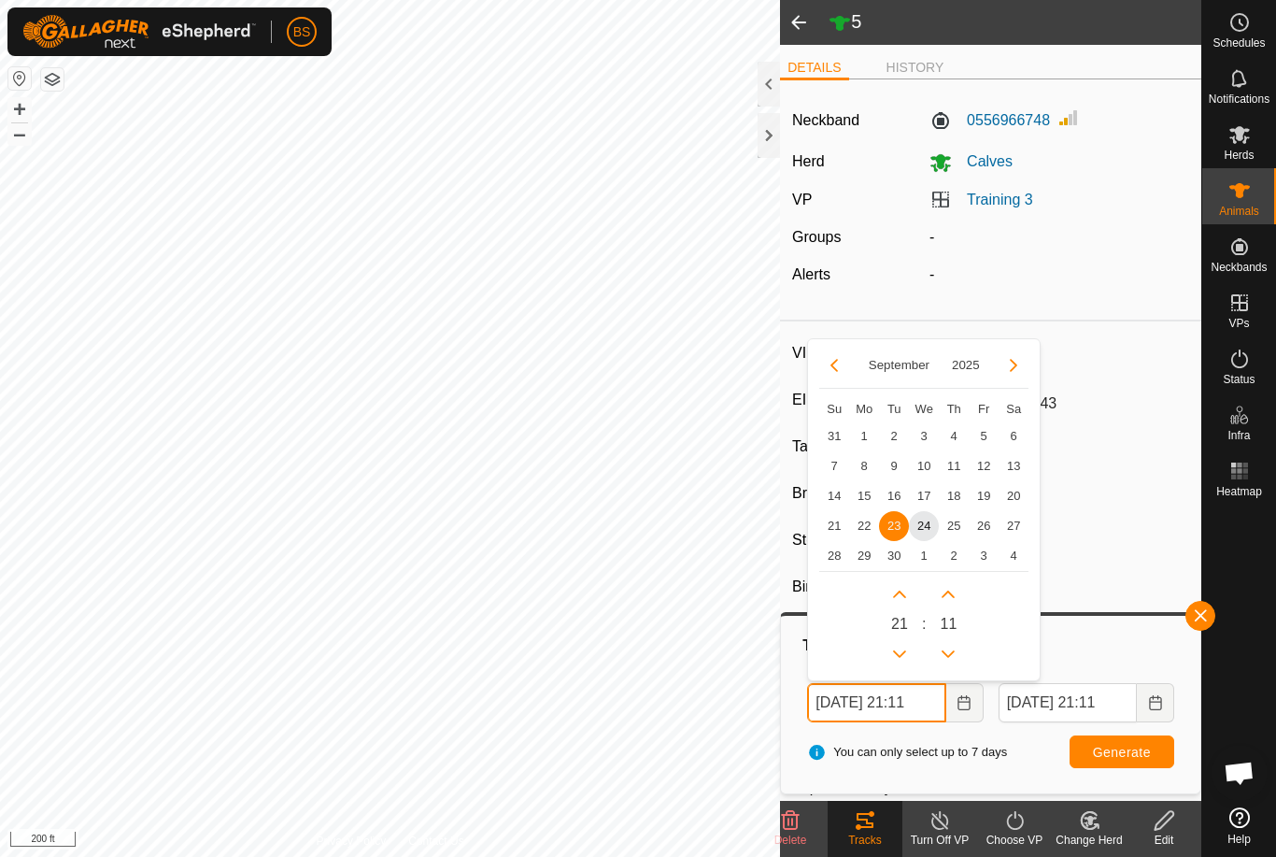
click at [905, 703] on input "[DATE] 21:11" at bounding box center [876, 702] width 138 height 39
click at [872, 703] on input "[DATE] 21:11" at bounding box center [876, 702] width 138 height 39
click at [924, 531] on span "24" at bounding box center [924, 526] width 30 height 30
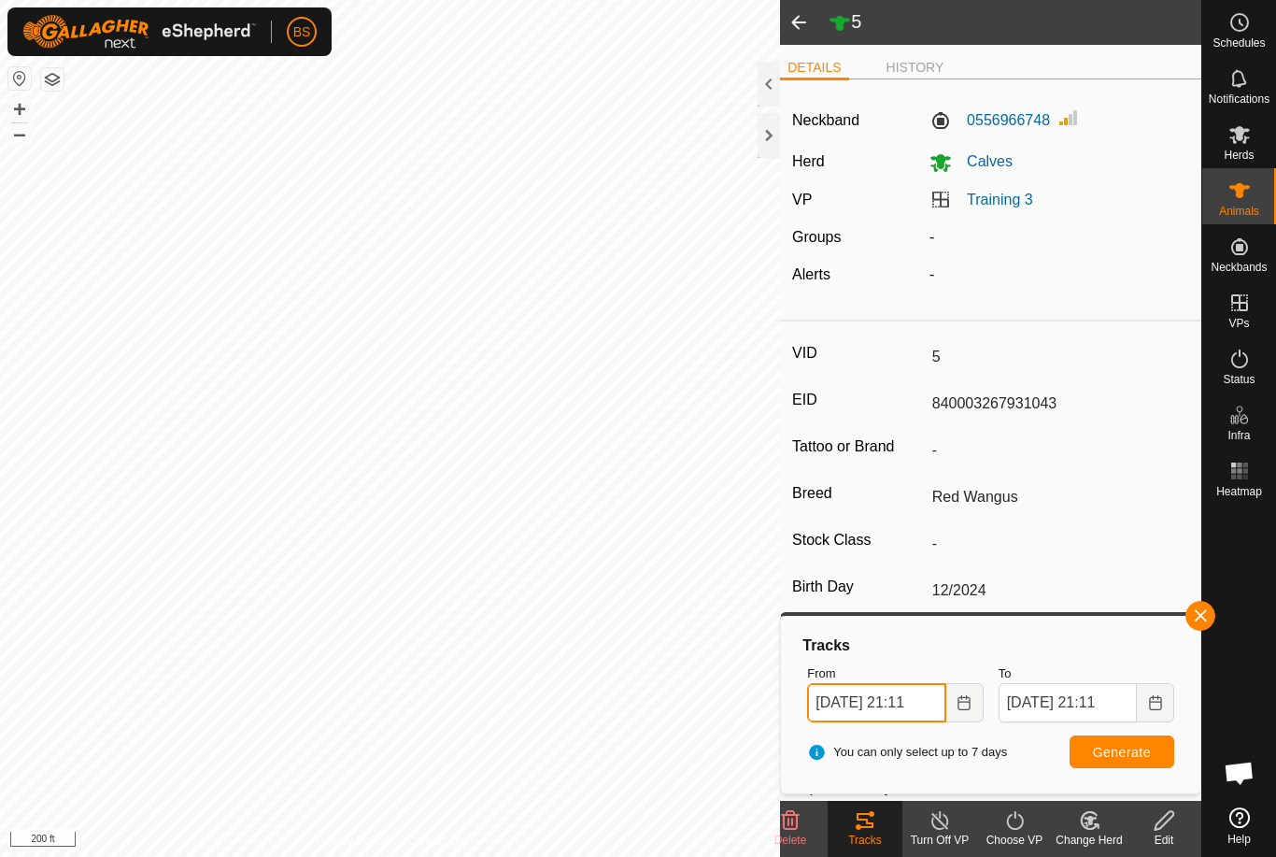
click at [885, 696] on input "[DATE] 21:11" at bounding box center [876, 702] width 138 height 39
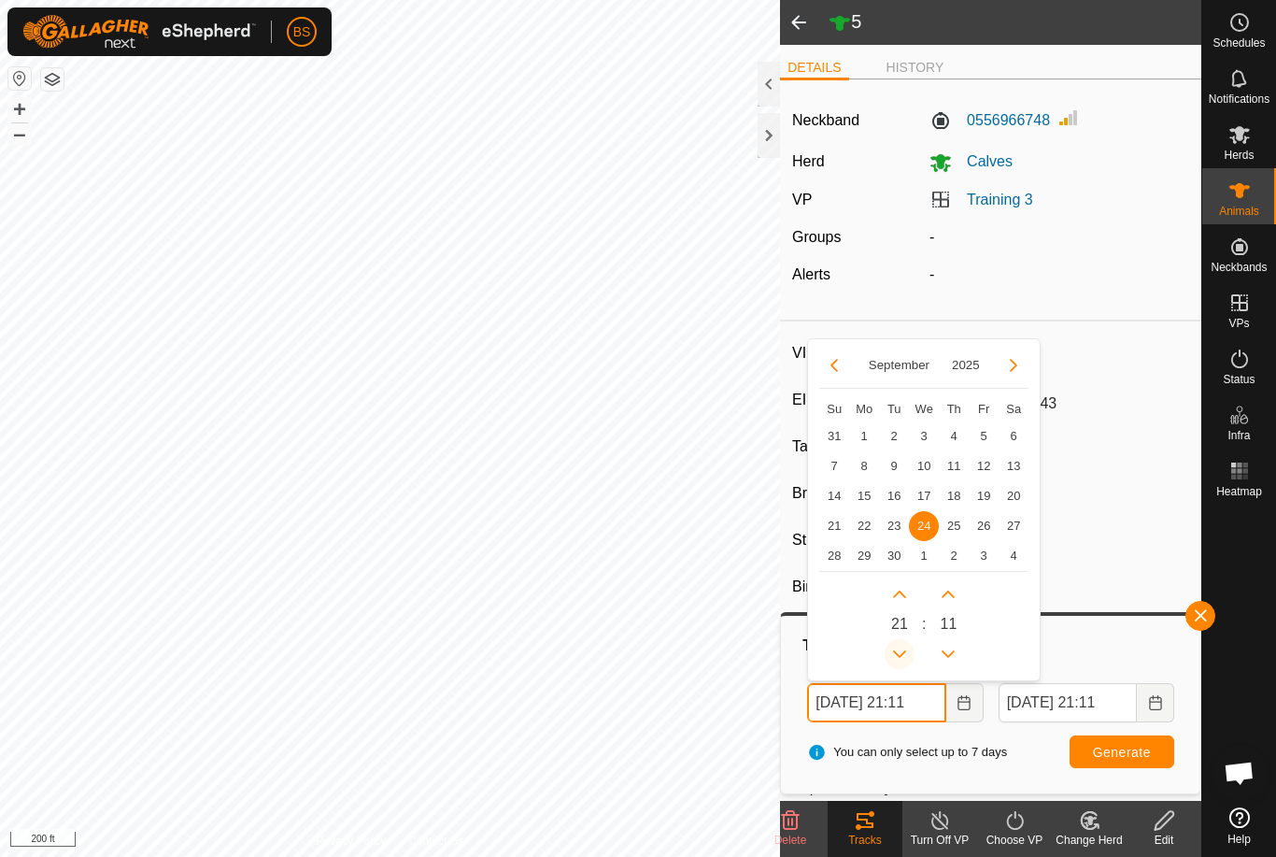
click at [904, 647] on icon "Previous Hour" at bounding box center [899, 654] width 15 height 15
click at [905, 650] on button "Previous Hour" at bounding box center [900, 654] width 30 height 30
click at [905, 652] on button "Previous Hour" at bounding box center [900, 654] width 30 height 30
click at [908, 653] on button "Previous Hour" at bounding box center [900, 654] width 30 height 30
click at [908, 654] on button "Previous Hour" at bounding box center [900, 654] width 30 height 30
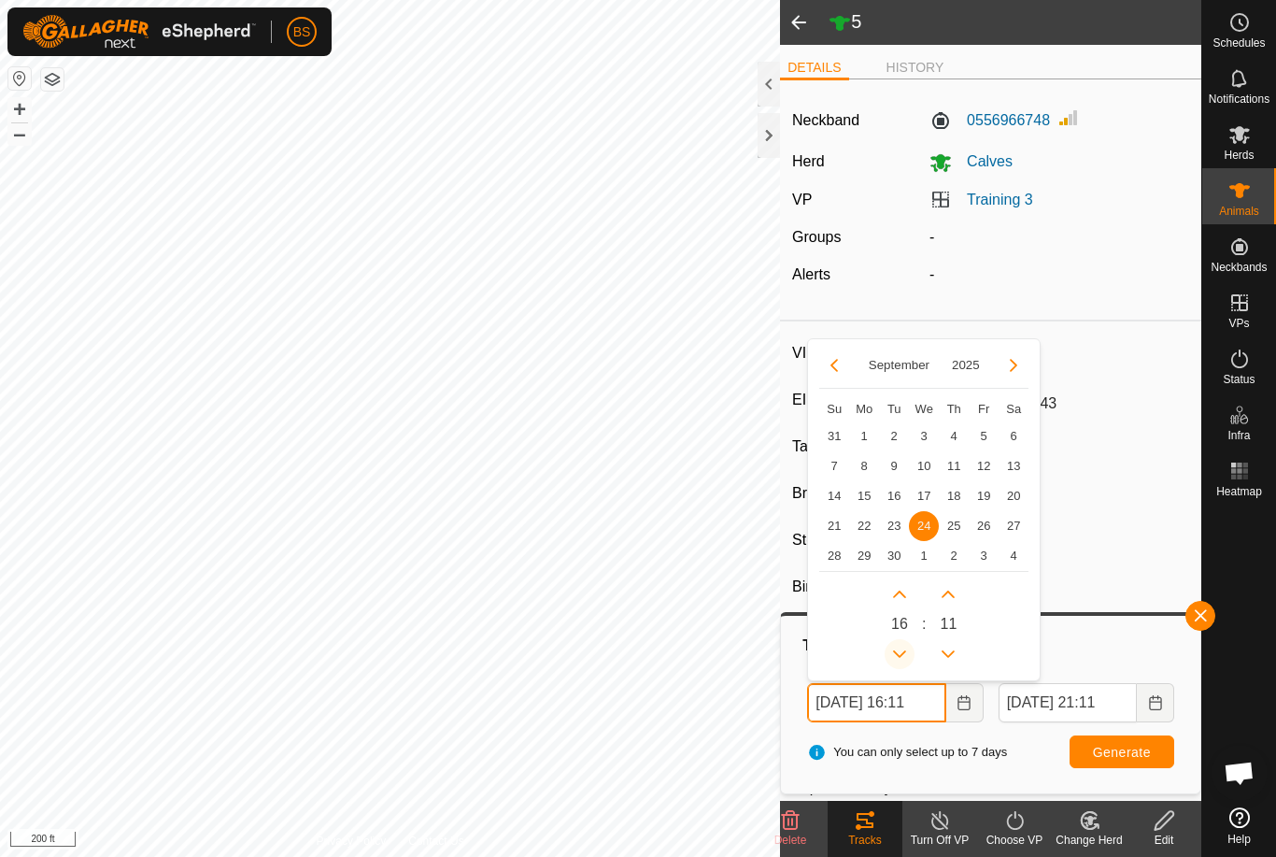
click at [907, 655] on icon "Previous Hour" at bounding box center [899, 654] width 15 height 15
click at [905, 656] on icon "Previous Hour" at bounding box center [899, 654] width 15 height 15
click at [905, 657] on icon "Previous Hour" at bounding box center [899, 654] width 15 height 15
click at [899, 663] on button "Previous Hour" at bounding box center [900, 654] width 30 height 30
click at [900, 666] on button "Previous Hour" at bounding box center [900, 654] width 30 height 30
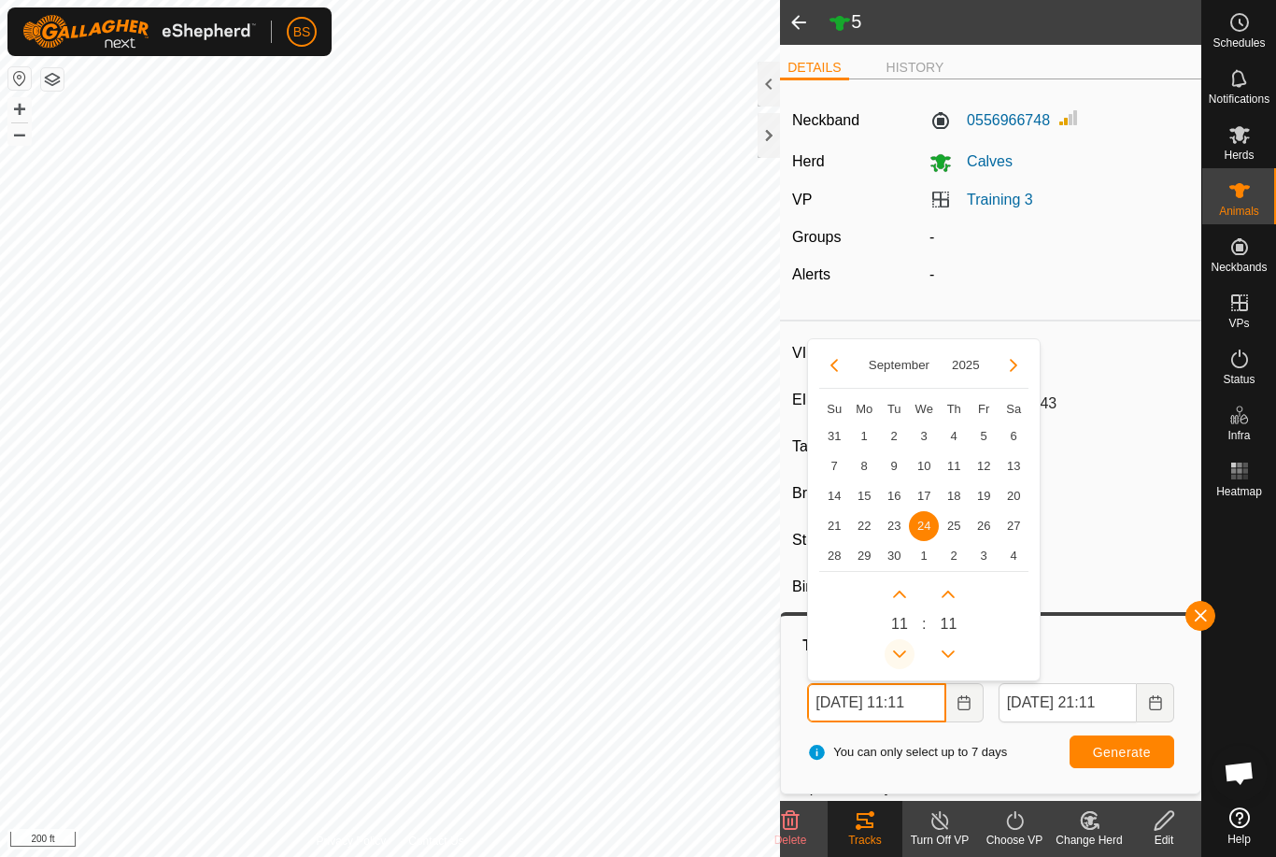
click at [897, 667] on button "Previous Hour" at bounding box center [900, 654] width 30 height 30
type input "[DATE] 10:11"
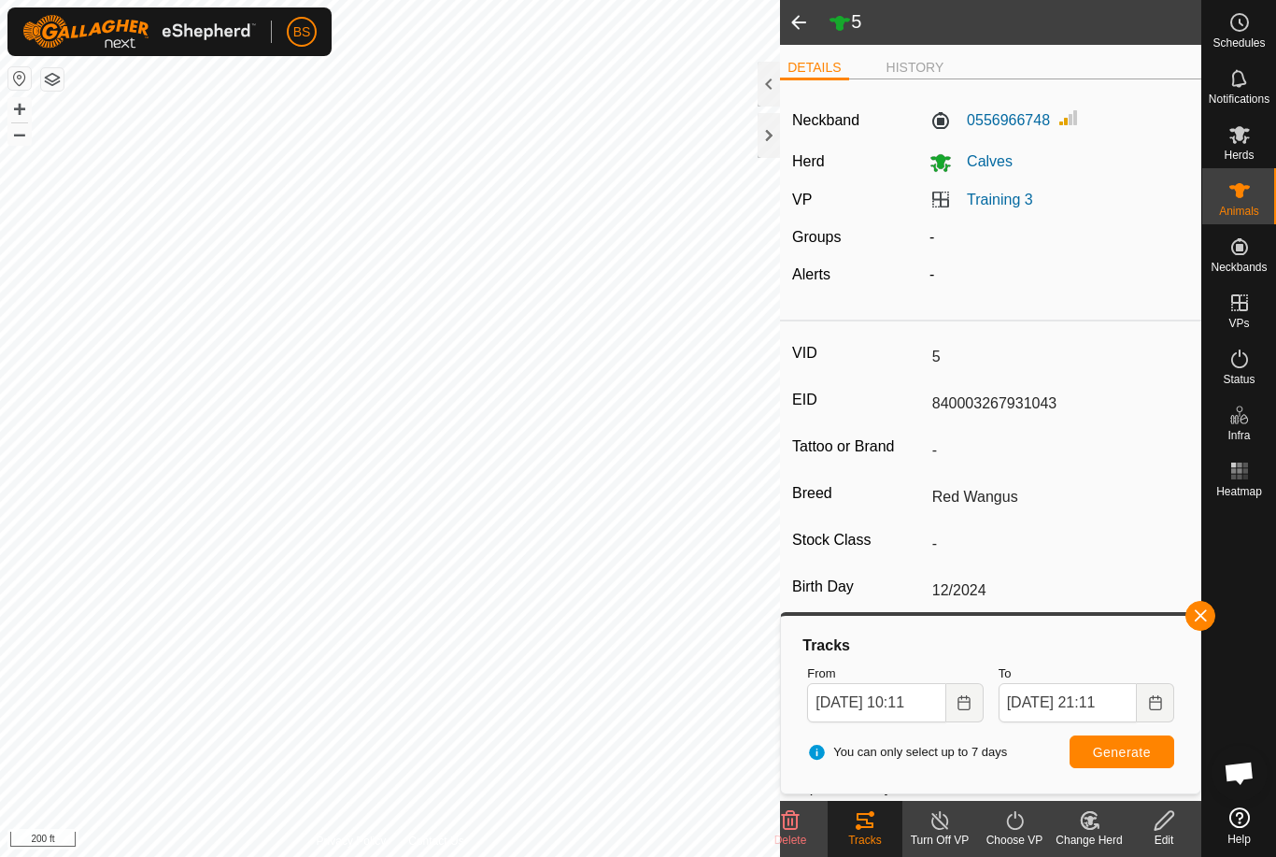
click at [1130, 756] on span "Generate" at bounding box center [1122, 752] width 58 height 15
click at [803, 22] on span at bounding box center [798, 22] width 37 height 45
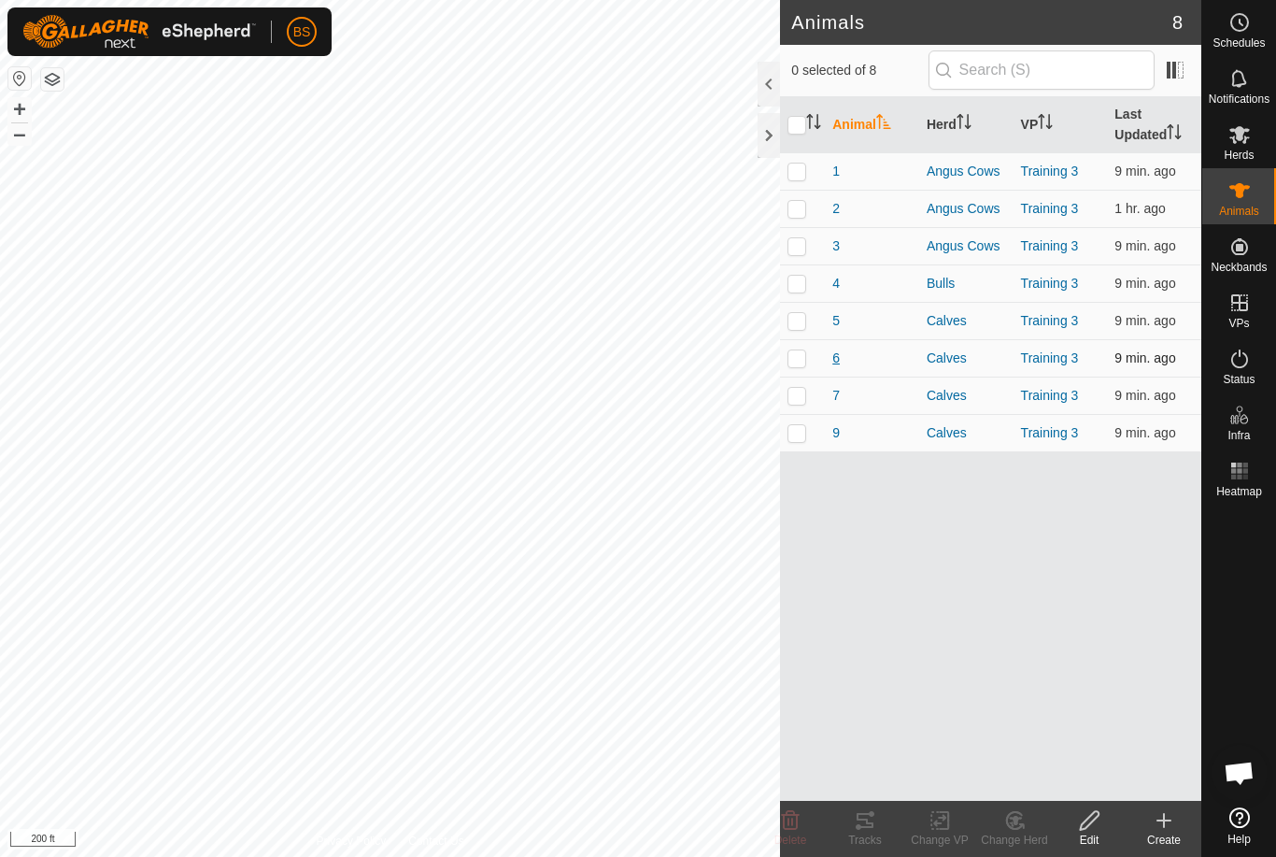
click at [838, 350] on span "6" at bounding box center [835, 358] width 7 height 20
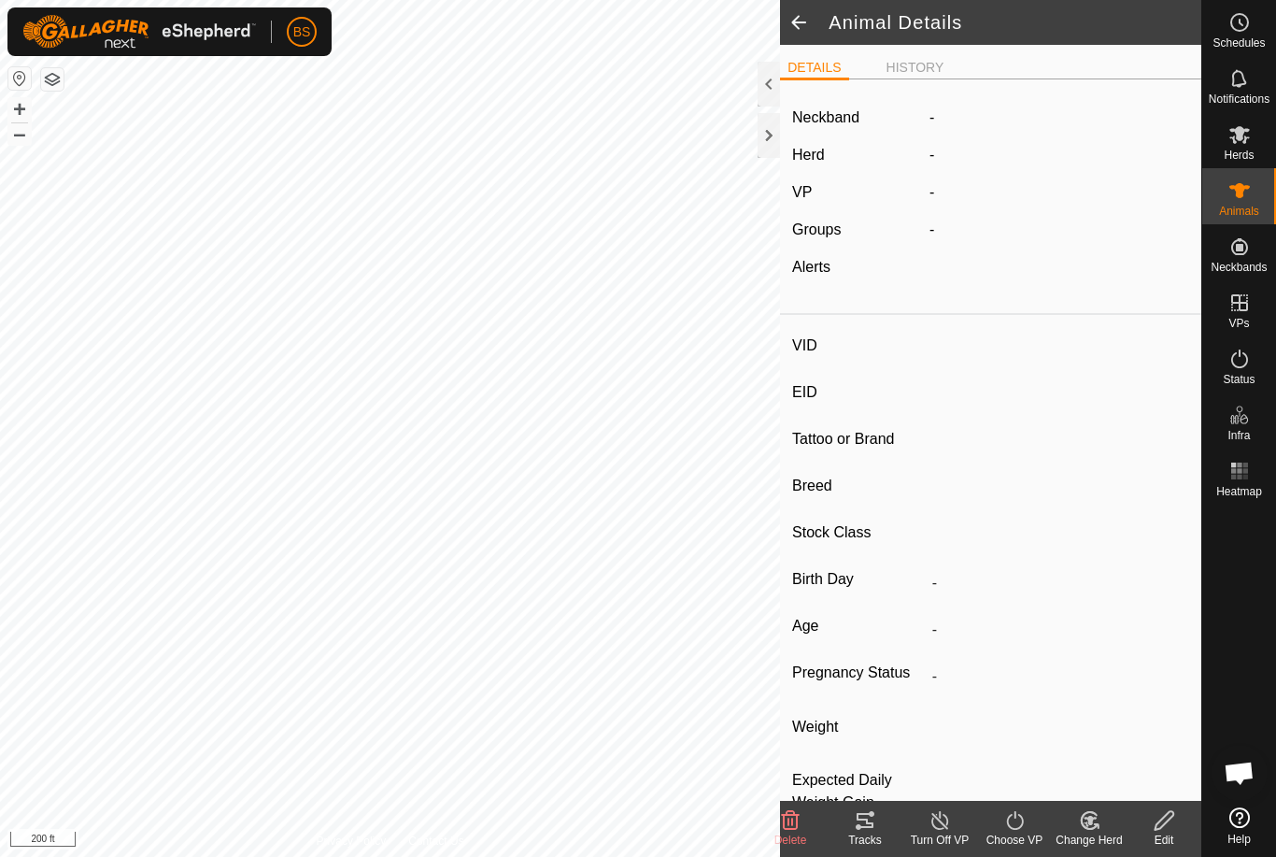
type input "6"
type input "840003267931045"
type input "-"
type input "Red Wangus"
type input "-"
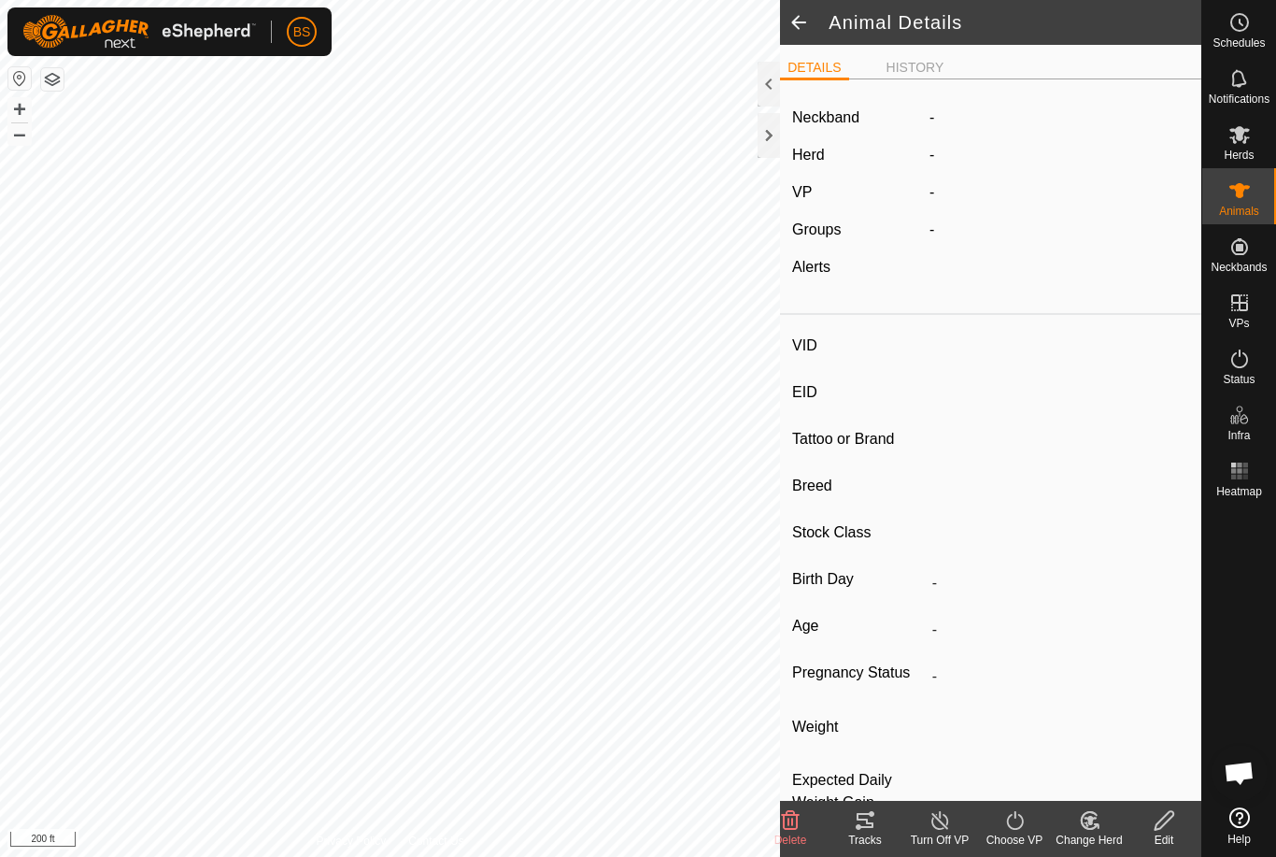
type input "02/2025"
type input "7 months"
type input "0 kg"
type input "-"
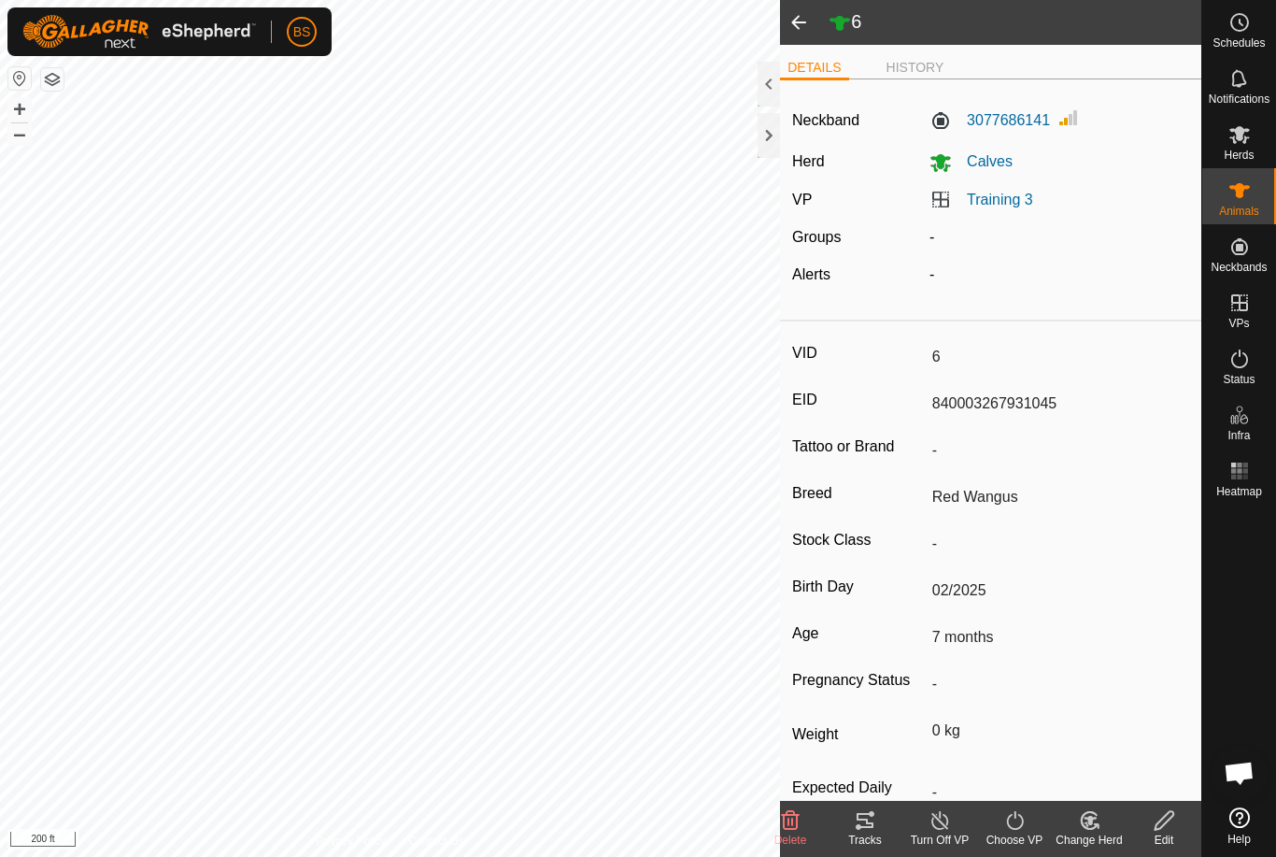
click at [860, 817] on icon at bounding box center [865, 820] width 22 height 22
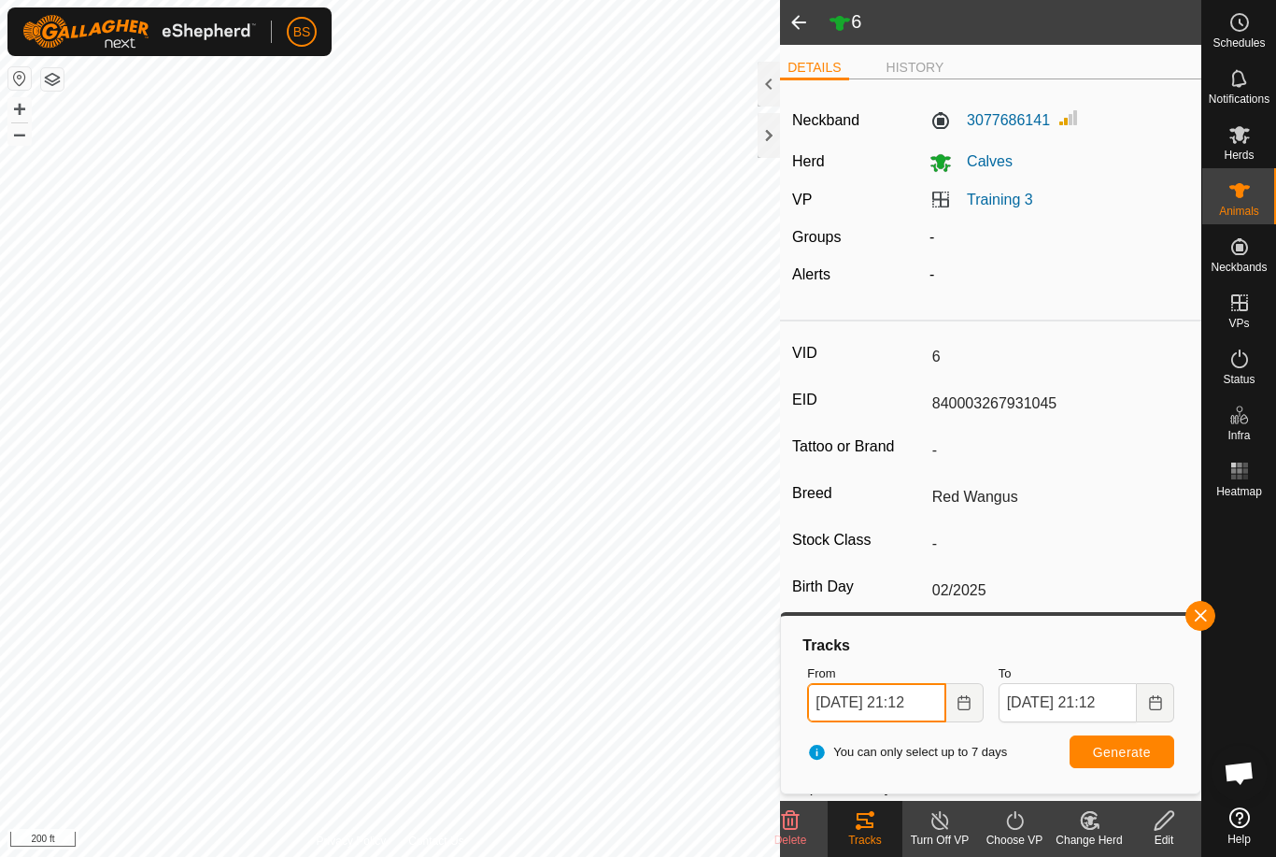
click at [905, 703] on input "[DATE] 21:12" at bounding box center [876, 702] width 138 height 39
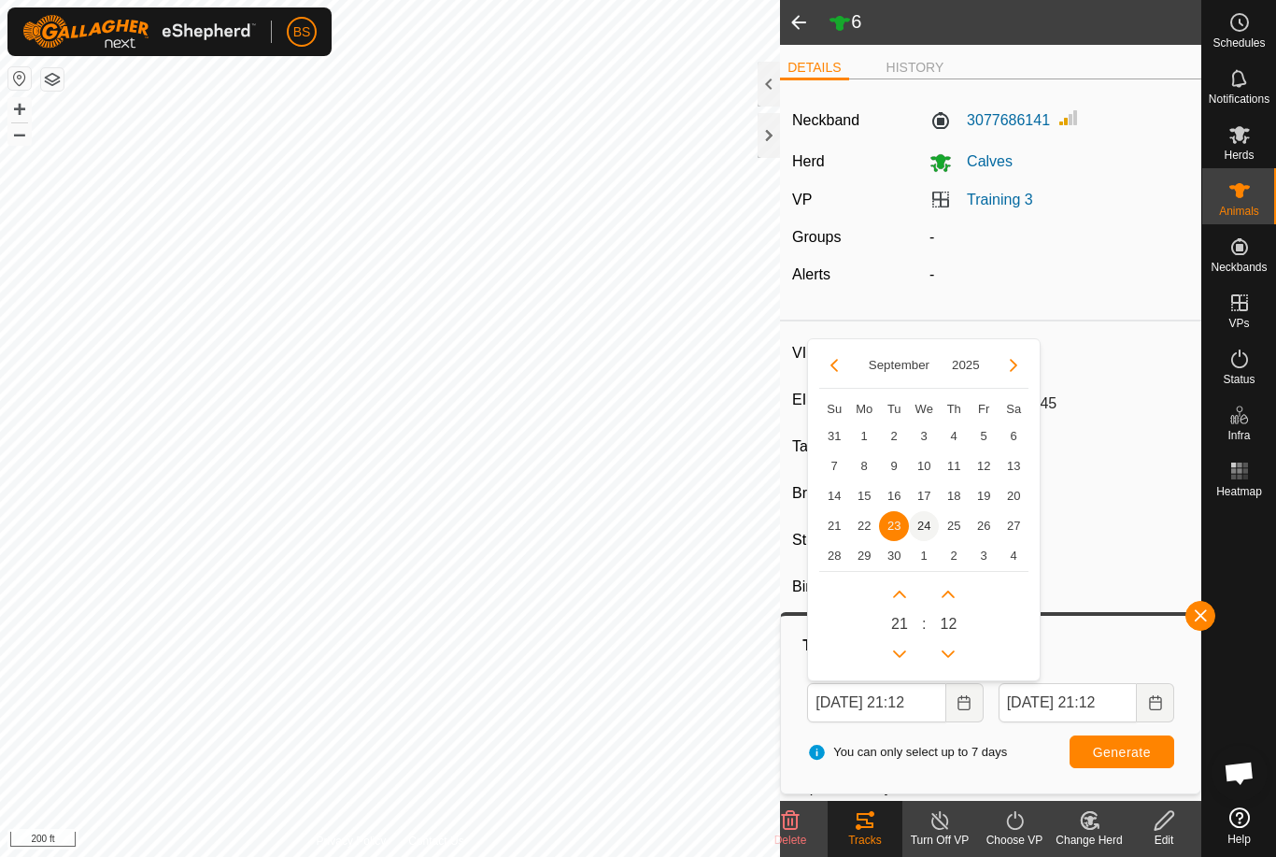
click at [929, 522] on span "24" at bounding box center [924, 526] width 30 height 30
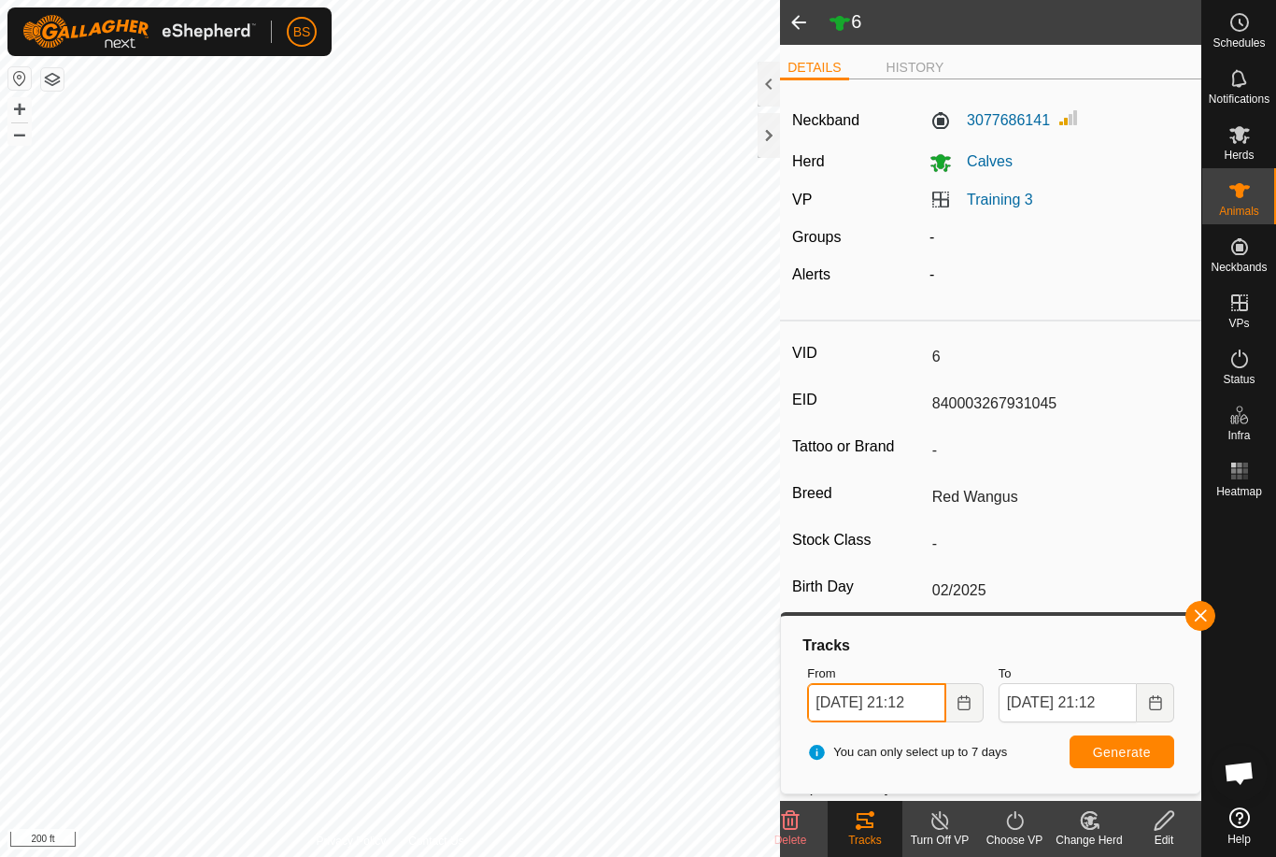
click at [883, 703] on input "[DATE] 21:12" at bounding box center [876, 702] width 138 height 39
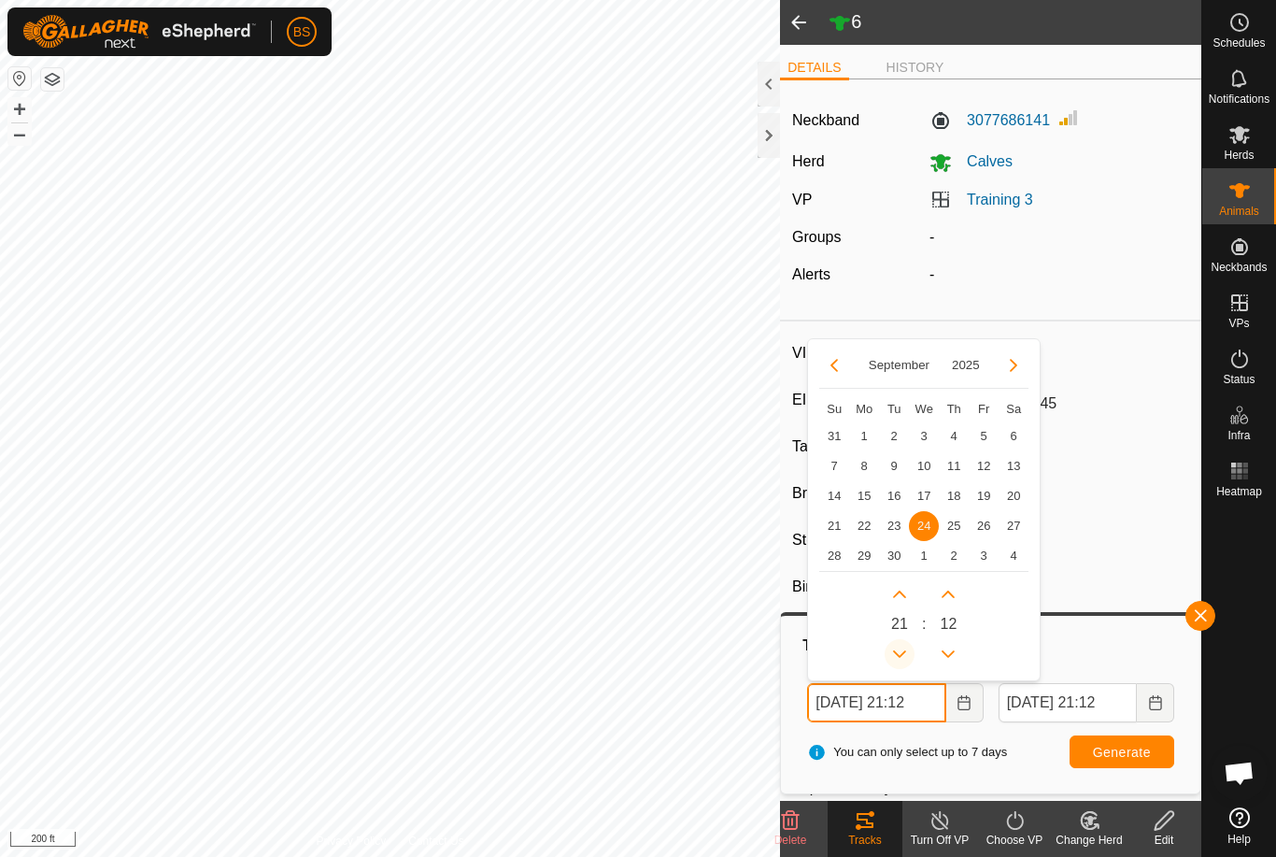
click at [904, 652] on icon "Previous Hour" at bounding box center [899, 653] width 13 height 7
click at [908, 652] on button "Previous Hour" at bounding box center [900, 654] width 30 height 30
click at [909, 653] on button "Previous Hour" at bounding box center [900, 654] width 30 height 30
click at [908, 654] on button "Previous Hour" at bounding box center [900, 654] width 30 height 30
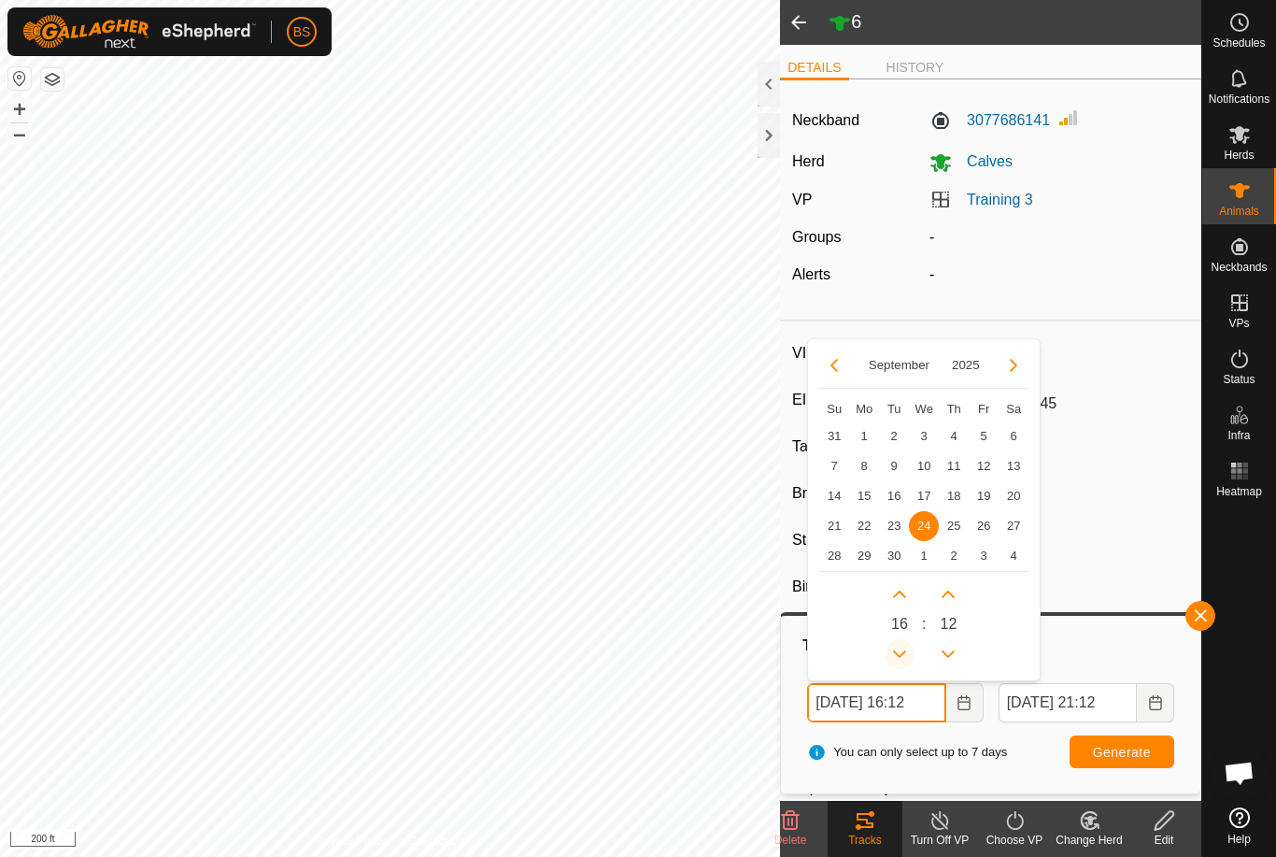
click at [908, 659] on button "Previous Hour" at bounding box center [900, 654] width 30 height 30
click at [906, 658] on icon "Previous Hour" at bounding box center [899, 654] width 15 height 15
click at [902, 657] on icon "Previous Hour" at bounding box center [899, 654] width 15 height 15
click at [903, 657] on button "Previous Hour" at bounding box center [900, 654] width 30 height 30
click at [904, 658] on button "Previous Hour" at bounding box center [900, 654] width 30 height 30
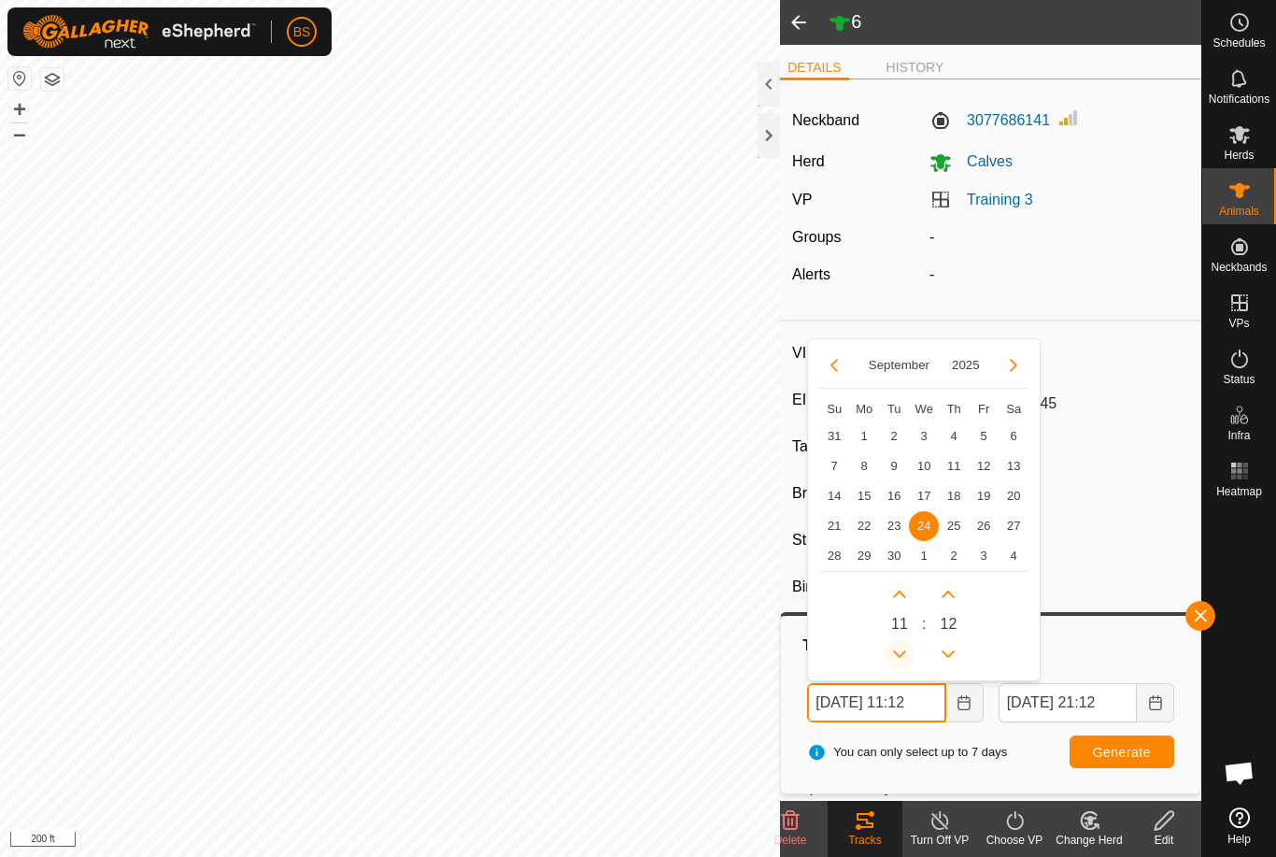
click at [904, 657] on icon "Previous Hour" at bounding box center [899, 654] width 15 height 15
type input "[DATE] 10:12"
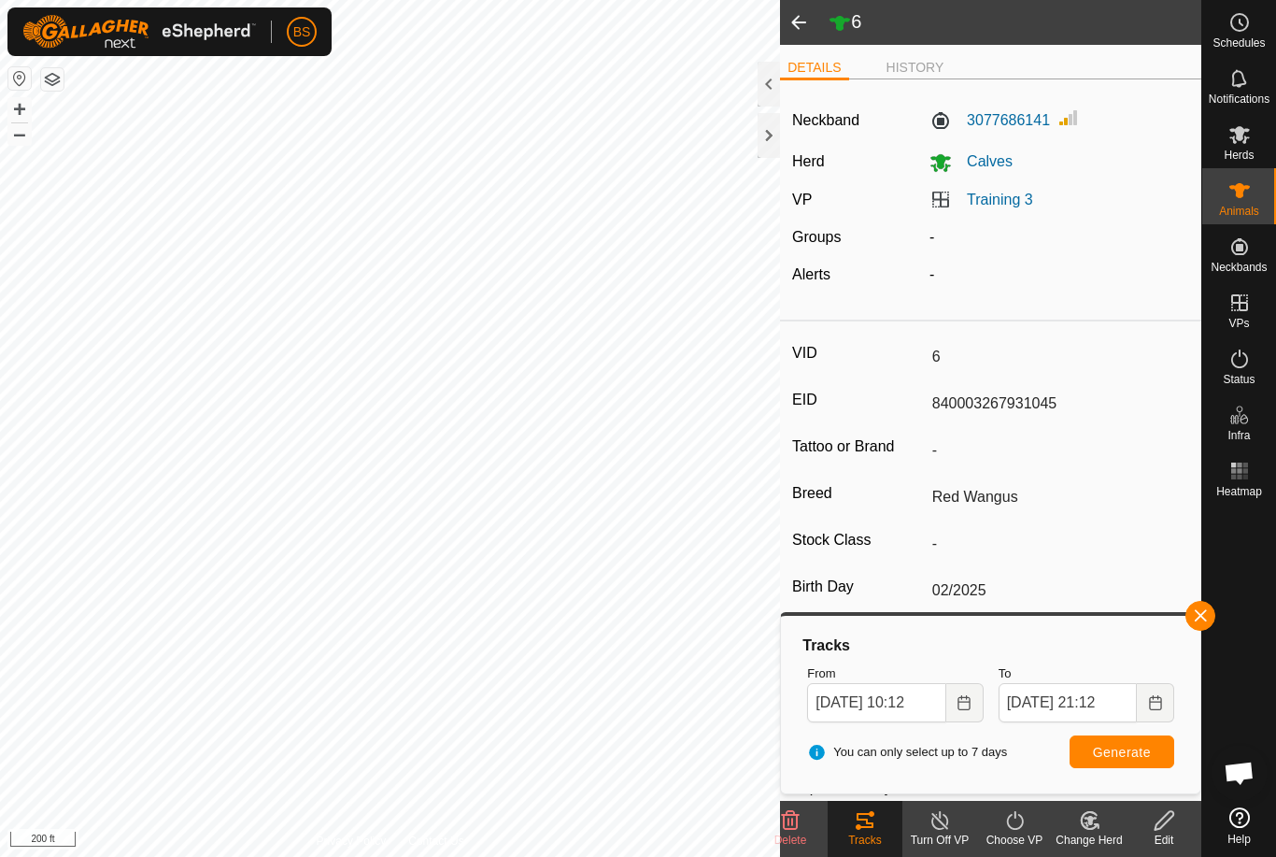
click at [1126, 755] on span "Generate" at bounding box center [1122, 752] width 58 height 15
click at [810, 21] on span at bounding box center [798, 22] width 37 height 45
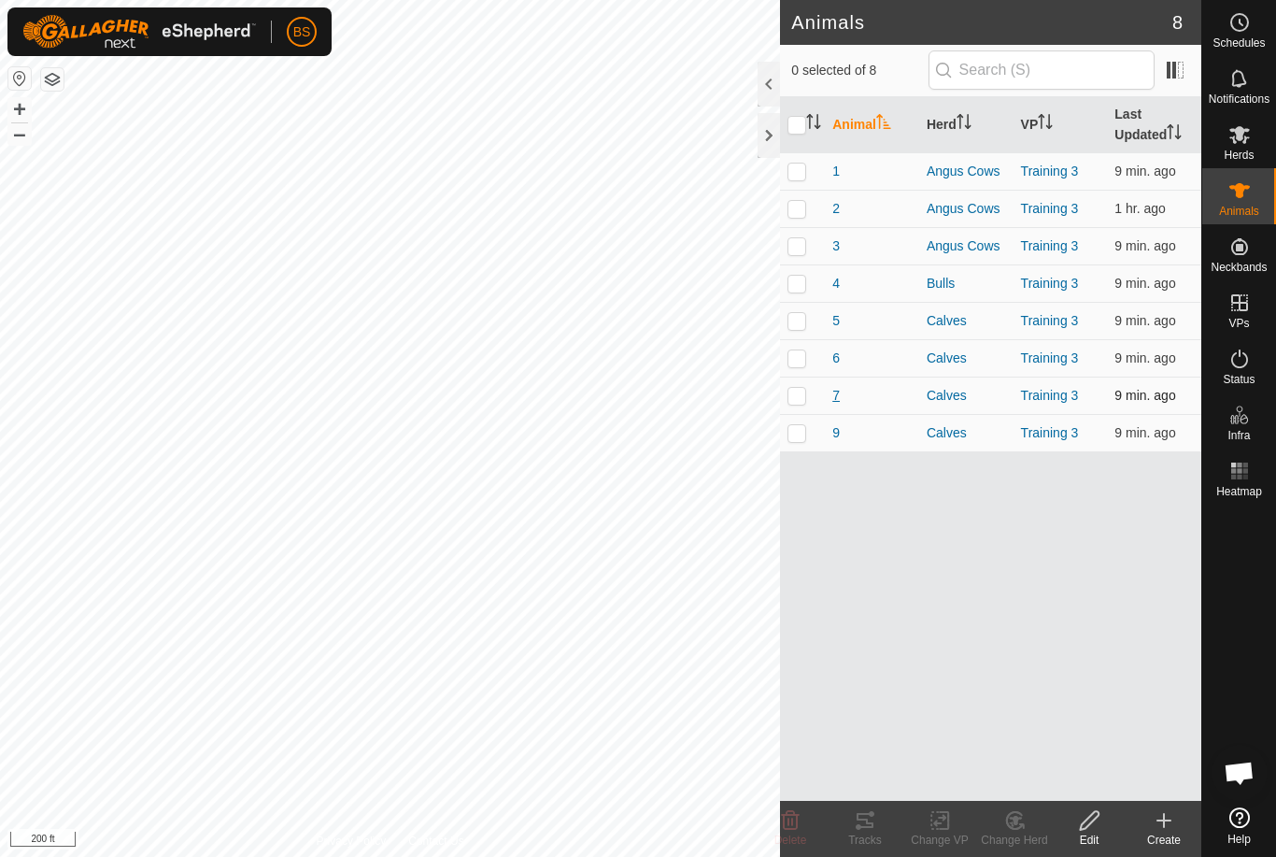
click at [833, 397] on span "7" at bounding box center [835, 396] width 7 height 20
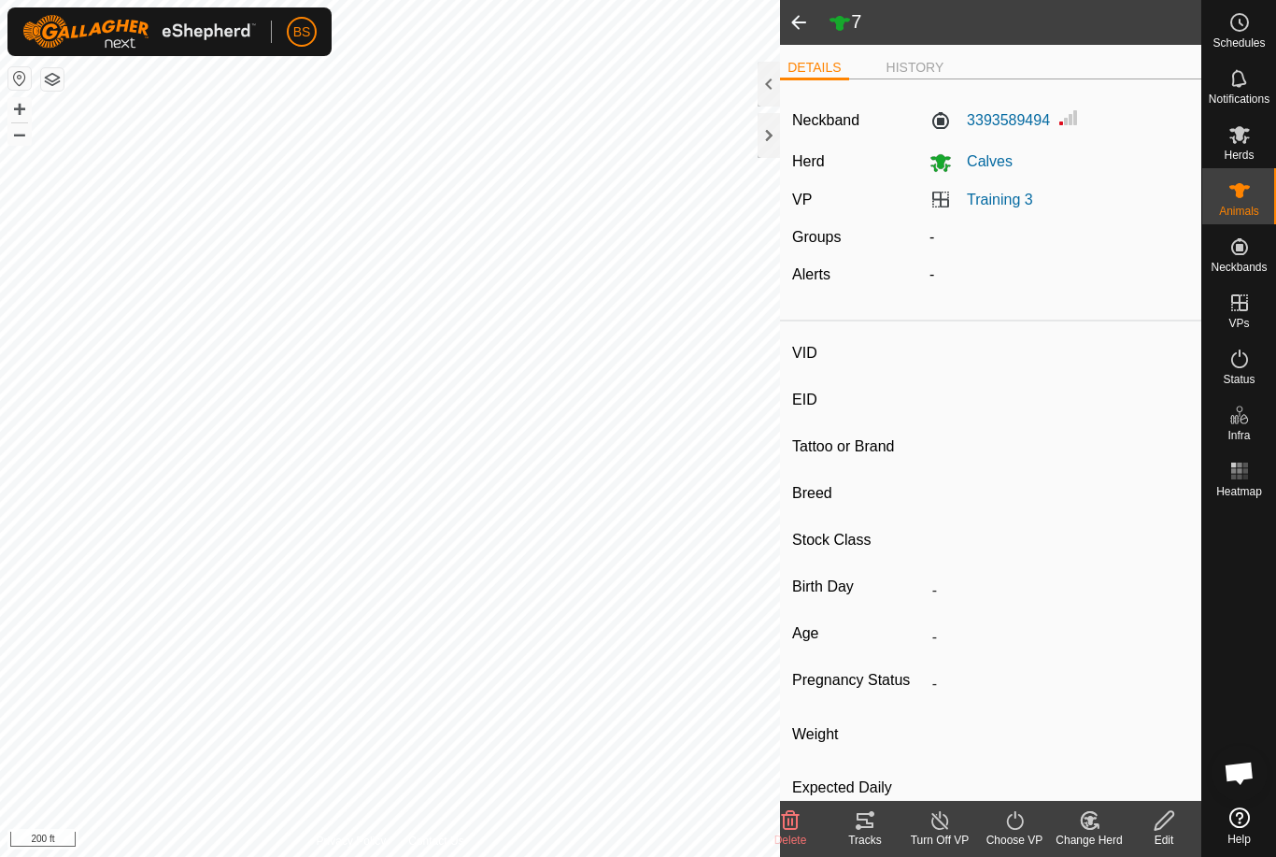
type input "7"
type input "985152010008307"
type input "-"
type input "Black Angus"
type input "-"
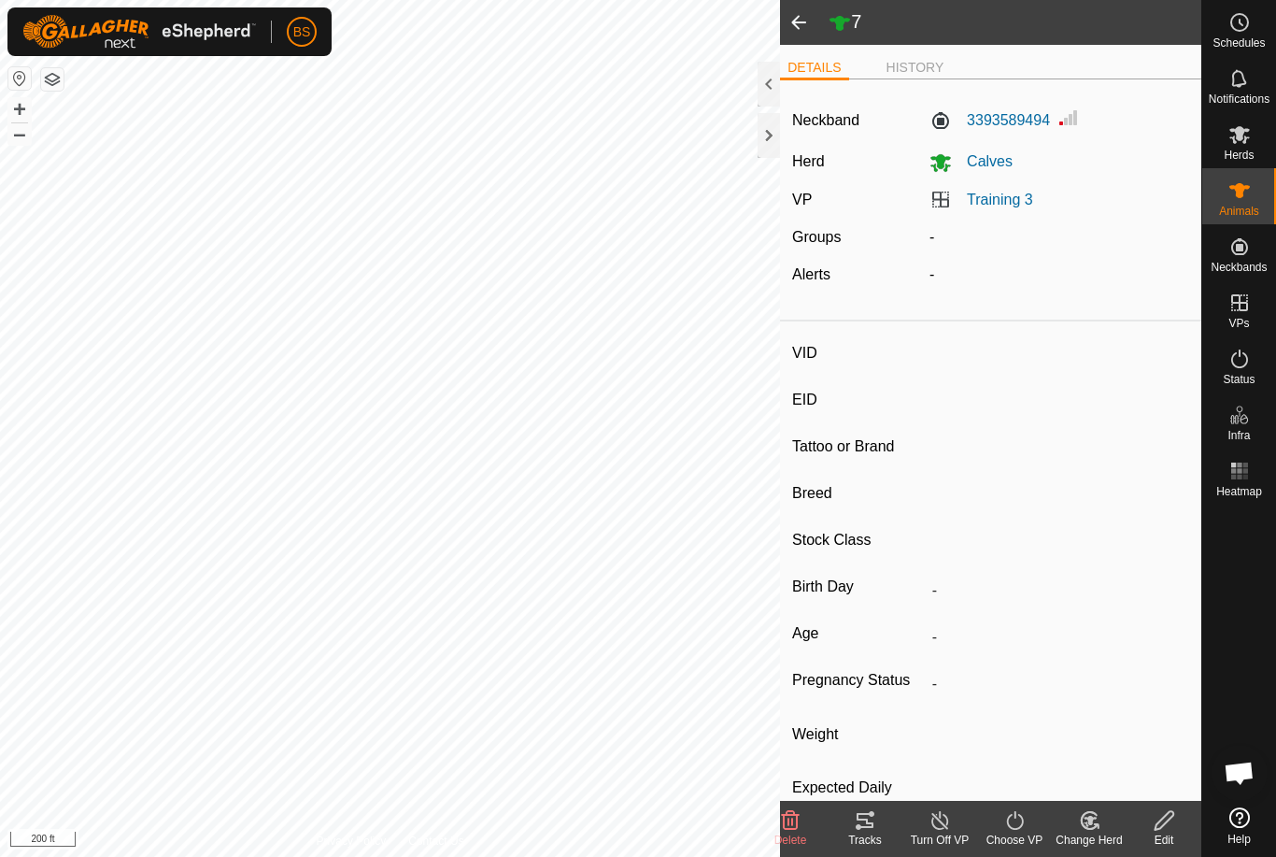
type input "10/2024"
type input "11 months"
type input "0 kg"
type input "-"
click at [865, 819] on icon at bounding box center [865, 820] width 17 height 15
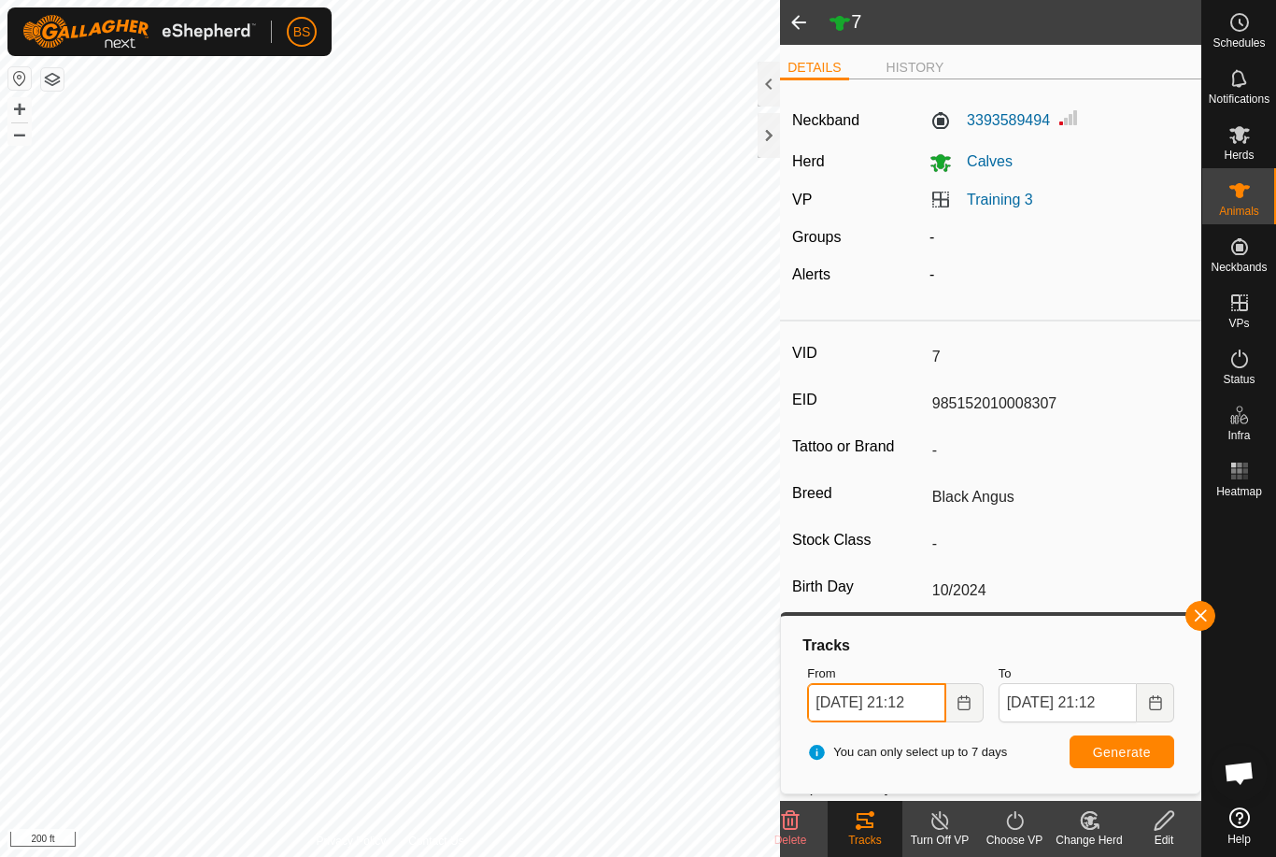
click at [912, 703] on input "[DATE] 21:12" at bounding box center [876, 702] width 138 height 39
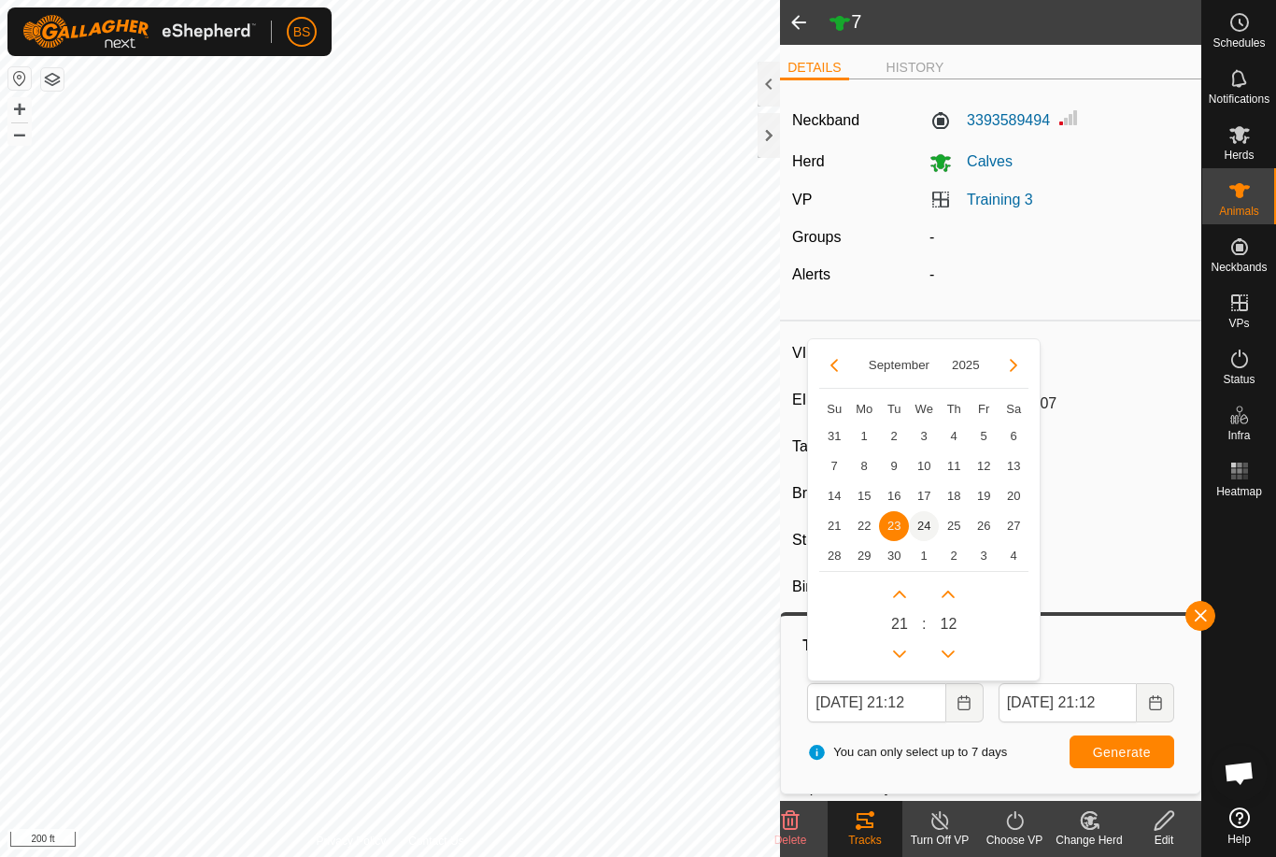
click at [925, 519] on span "24" at bounding box center [924, 526] width 30 height 30
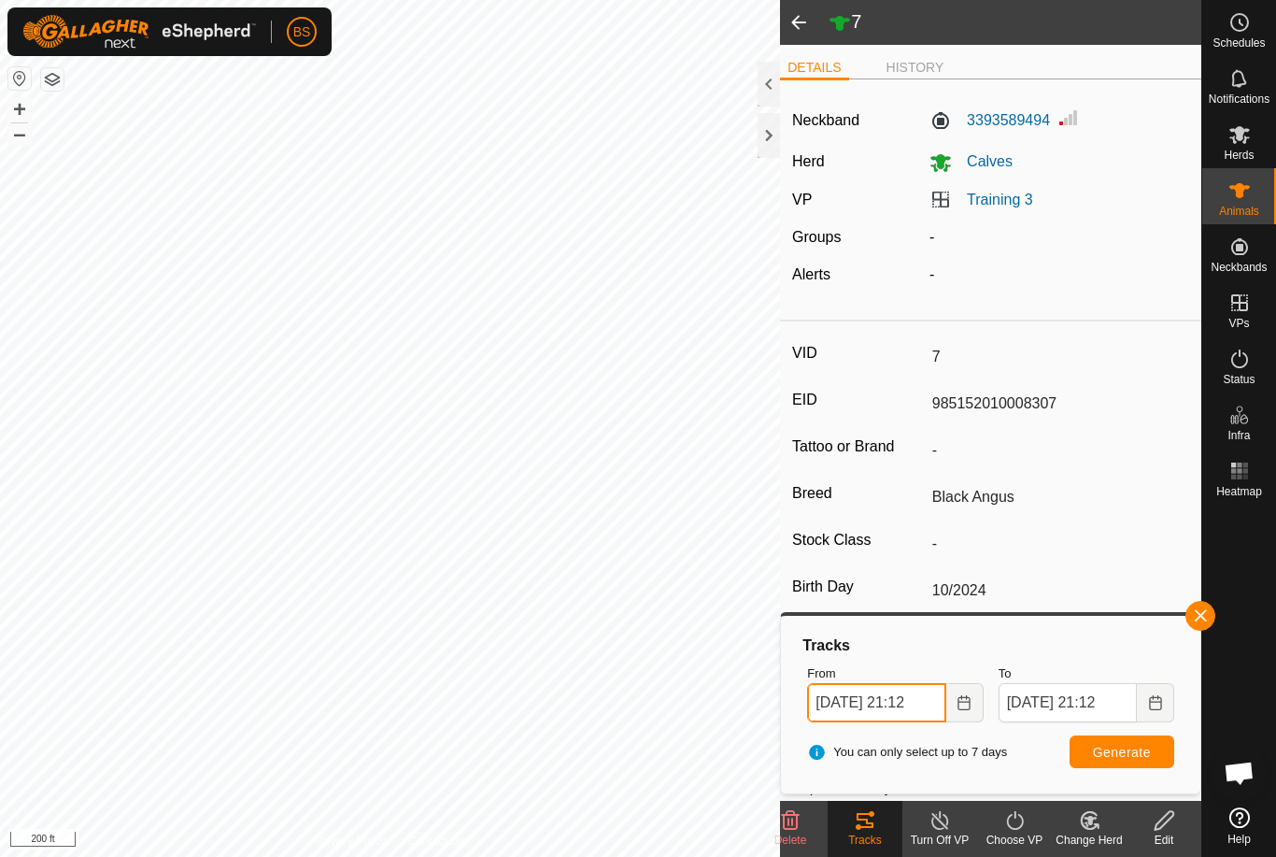
click at [864, 704] on input "[DATE] 21:12" at bounding box center [876, 702] width 138 height 39
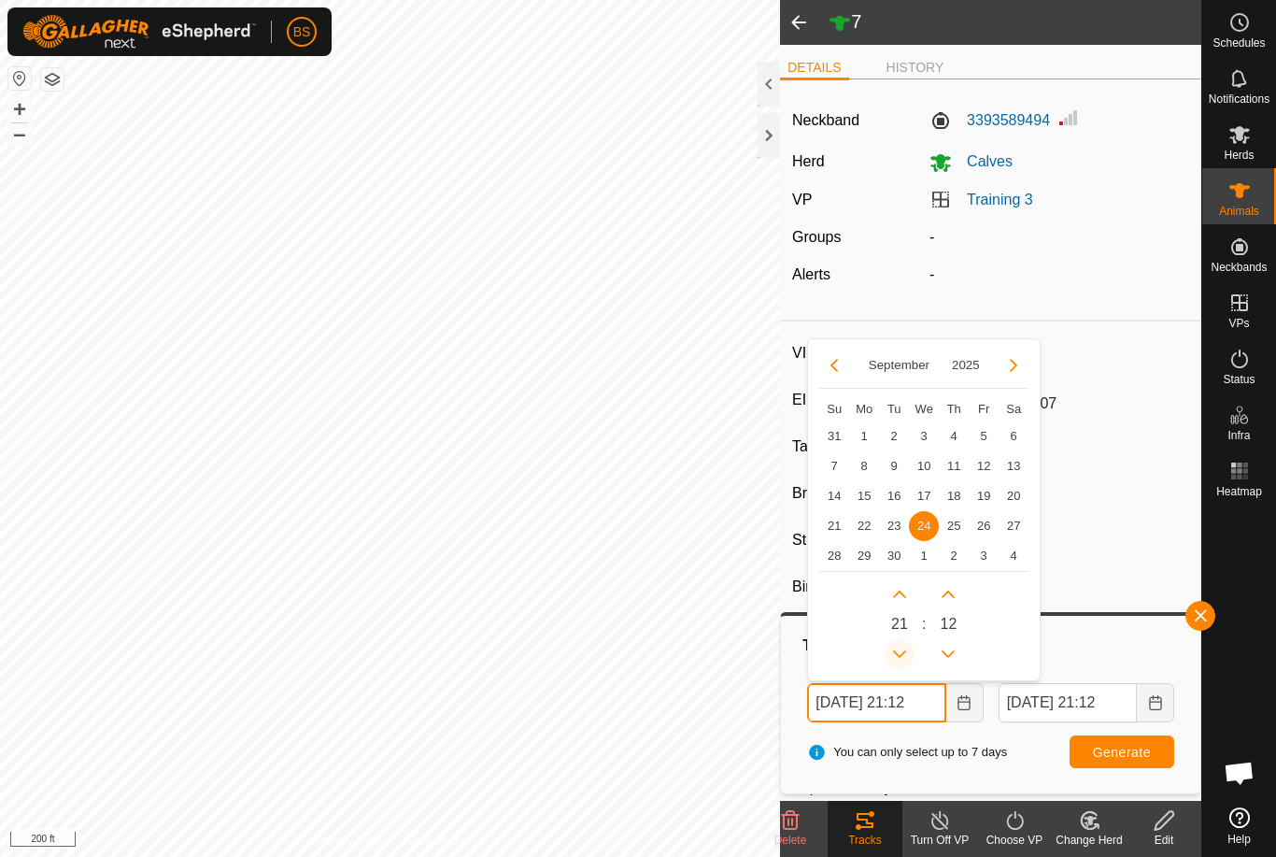
click at [901, 652] on icon "Previous Hour" at bounding box center [899, 654] width 15 height 15
click at [907, 655] on button "Previous Hour" at bounding box center [900, 654] width 30 height 30
click at [910, 655] on button "Previous Hour" at bounding box center [900, 654] width 30 height 30
click at [910, 657] on button "Previous Hour" at bounding box center [900, 654] width 30 height 30
click at [909, 661] on button "Previous Hour" at bounding box center [900, 654] width 30 height 30
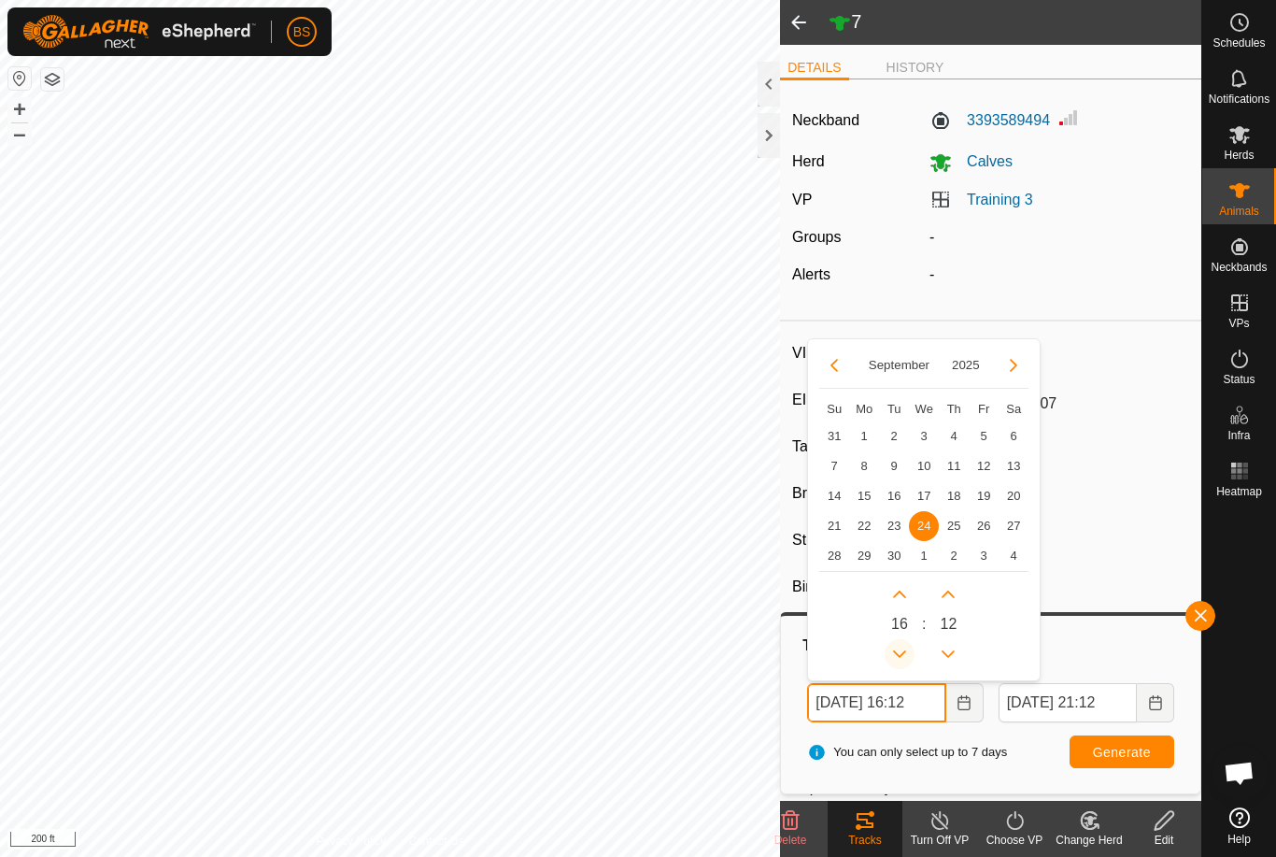
click at [908, 665] on button "Previous Hour" at bounding box center [900, 654] width 30 height 30
click at [907, 663] on button "Previous Hour" at bounding box center [900, 654] width 30 height 30
click at [905, 660] on icon "Previous Hour" at bounding box center [899, 654] width 15 height 15
click at [908, 661] on button "Previous Hour" at bounding box center [900, 654] width 30 height 30
click at [908, 662] on button "Previous Hour" at bounding box center [900, 654] width 30 height 30
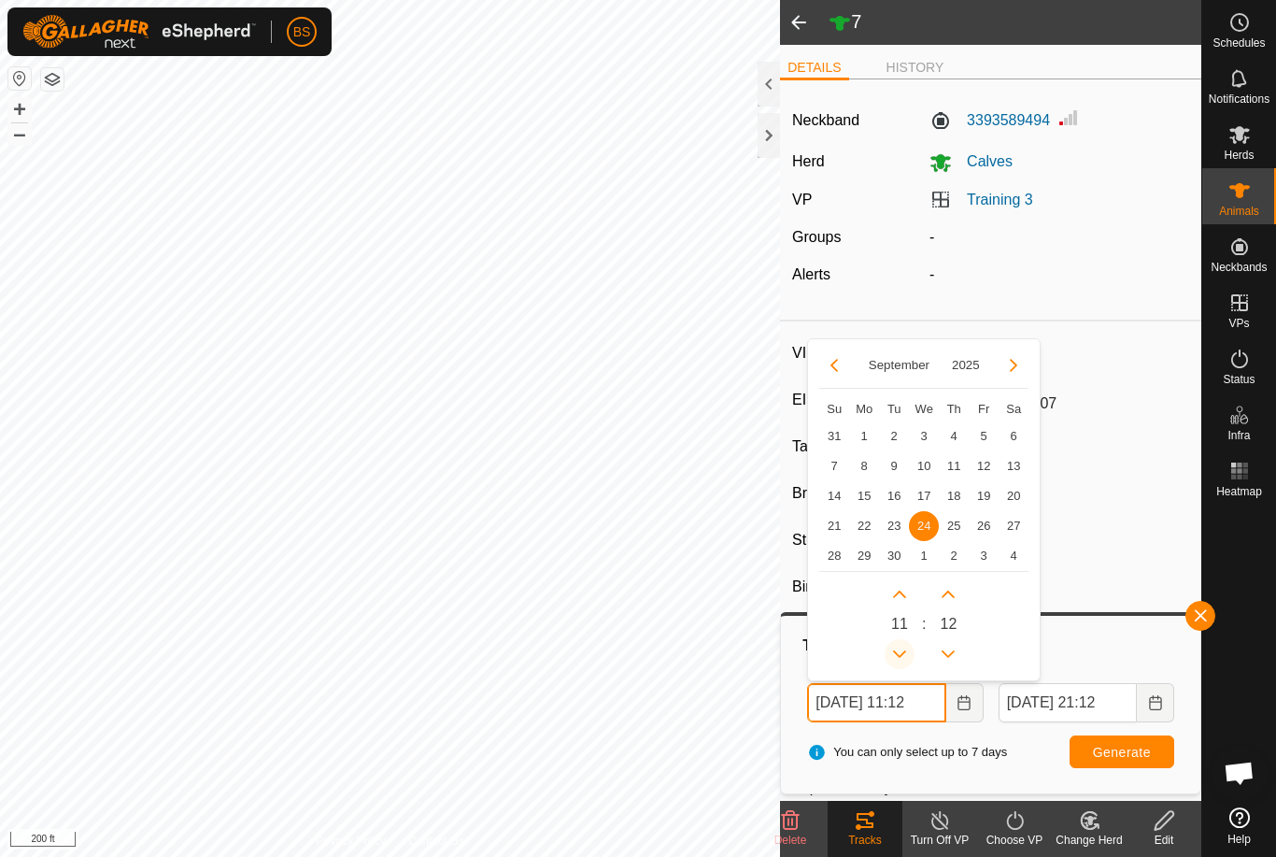
click at [902, 659] on icon "Previous Hour" at bounding box center [899, 654] width 15 height 15
type input "[DATE] 10:12"
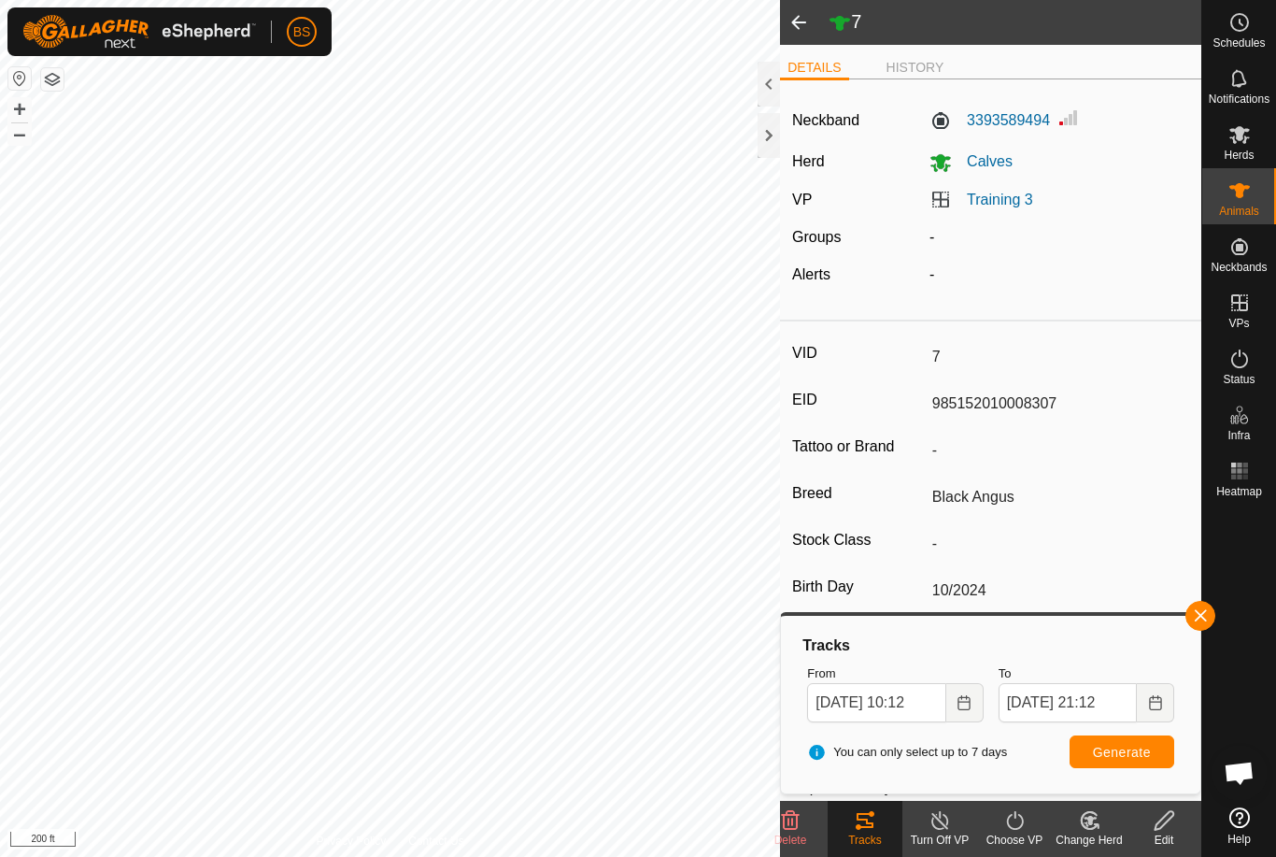
click at [1140, 746] on span "Generate" at bounding box center [1122, 752] width 58 height 15
click at [804, 26] on span at bounding box center [798, 22] width 37 height 45
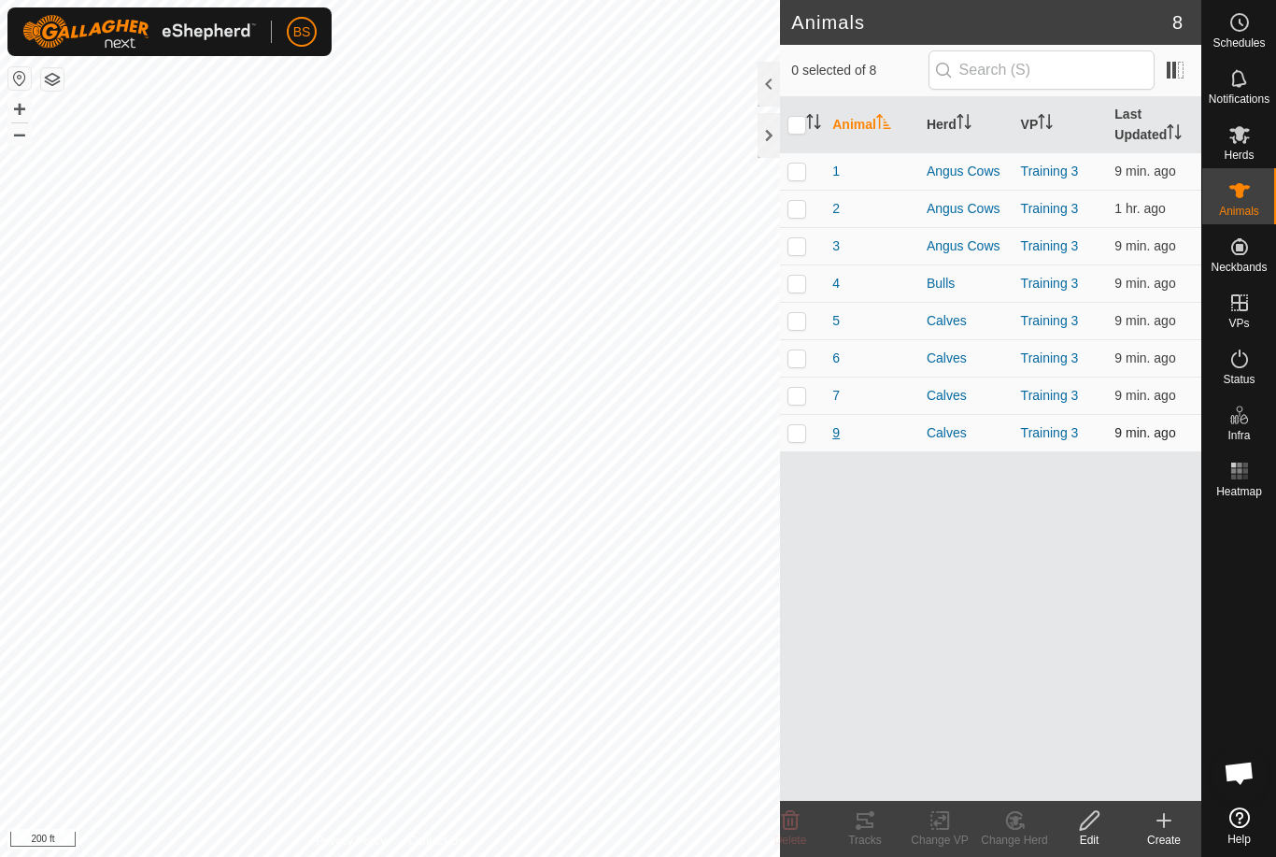
click at [834, 434] on span "9" at bounding box center [835, 433] width 7 height 20
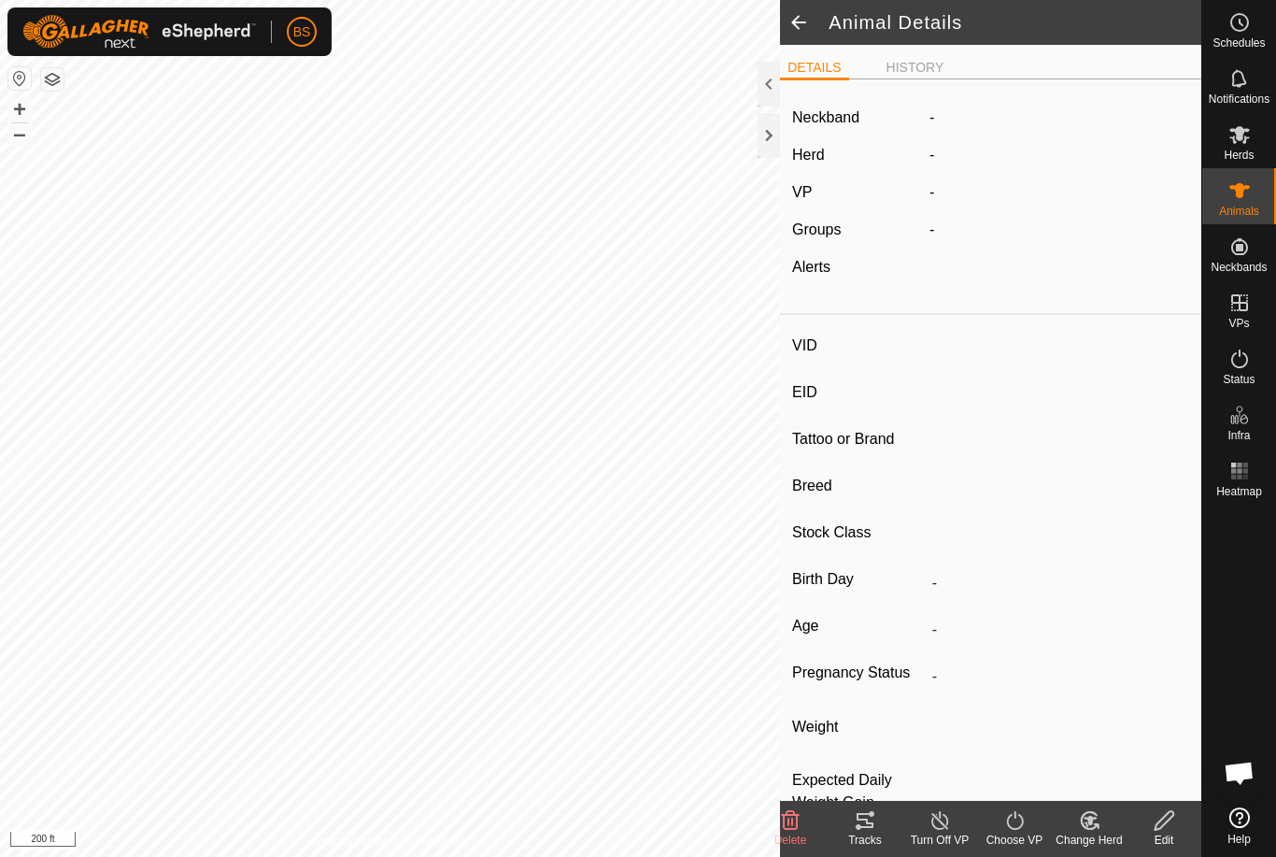
type input "9"
type input "985152006164545"
type input "-"
type input "Black Angus"
type input "-"
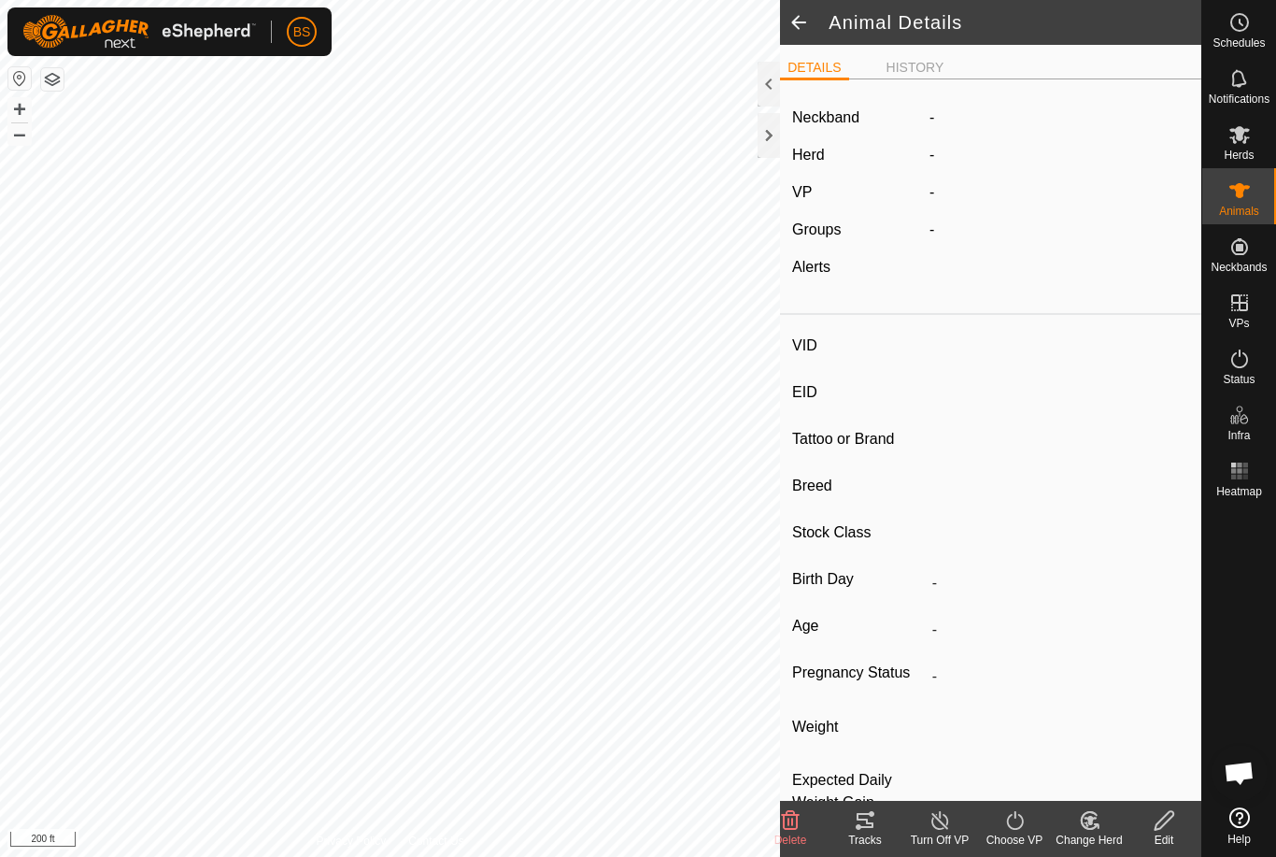
type input "10/2024"
type input "11 months"
type input "0 kg"
type input "-"
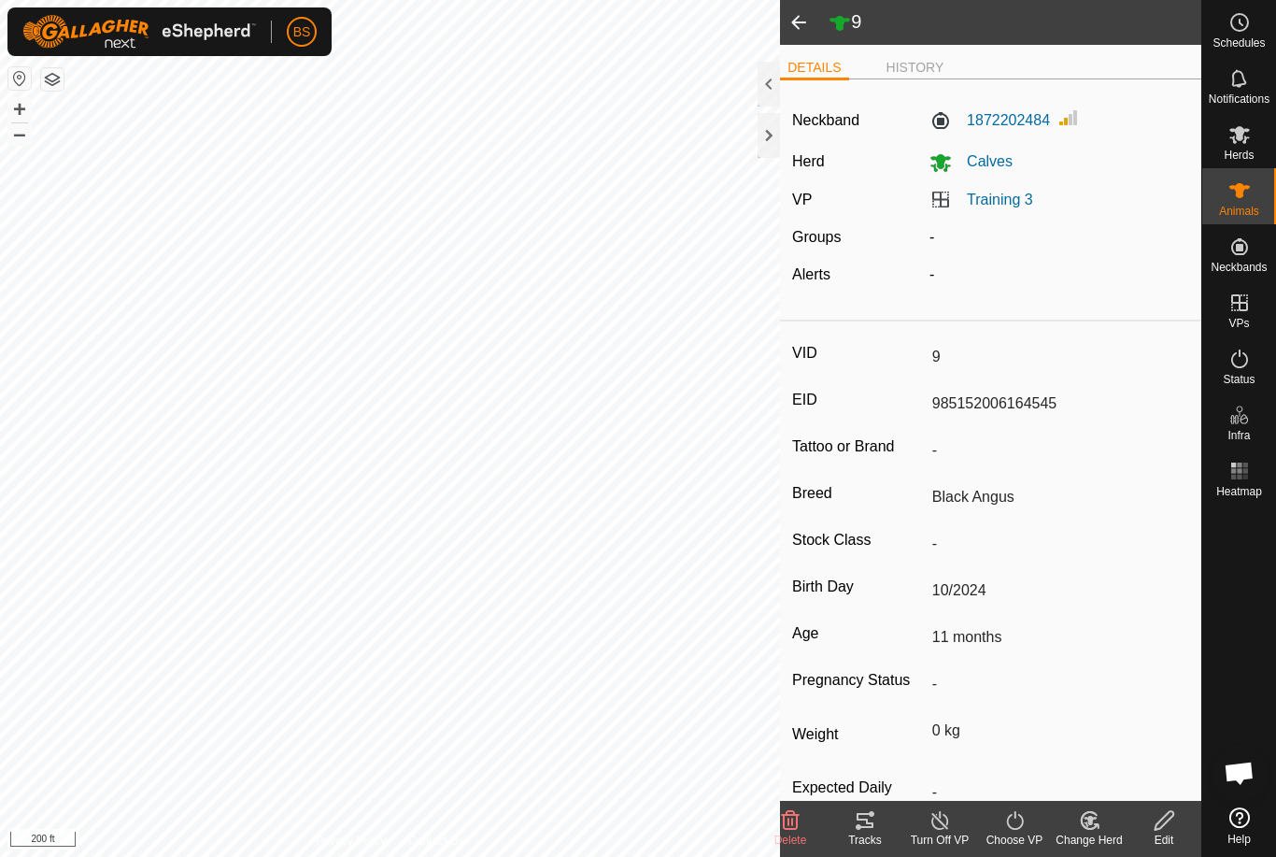
click at [803, 25] on span at bounding box center [798, 22] width 37 height 45
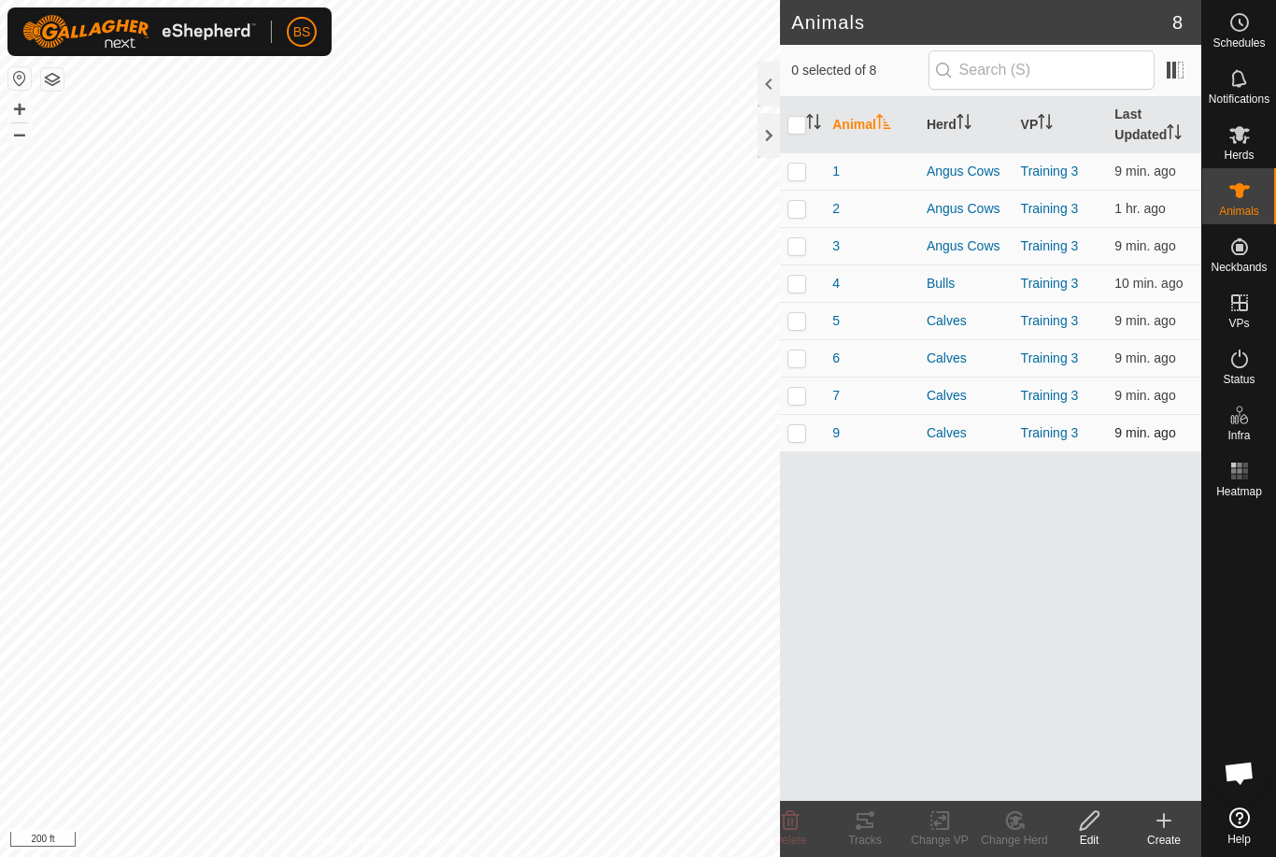
click at [823, 438] on td at bounding box center [802, 432] width 45 height 37
click at [804, 443] on td at bounding box center [802, 432] width 45 height 37
checkbox input "false"
click at [840, 438] on span "9" at bounding box center [835, 433] width 7 height 20
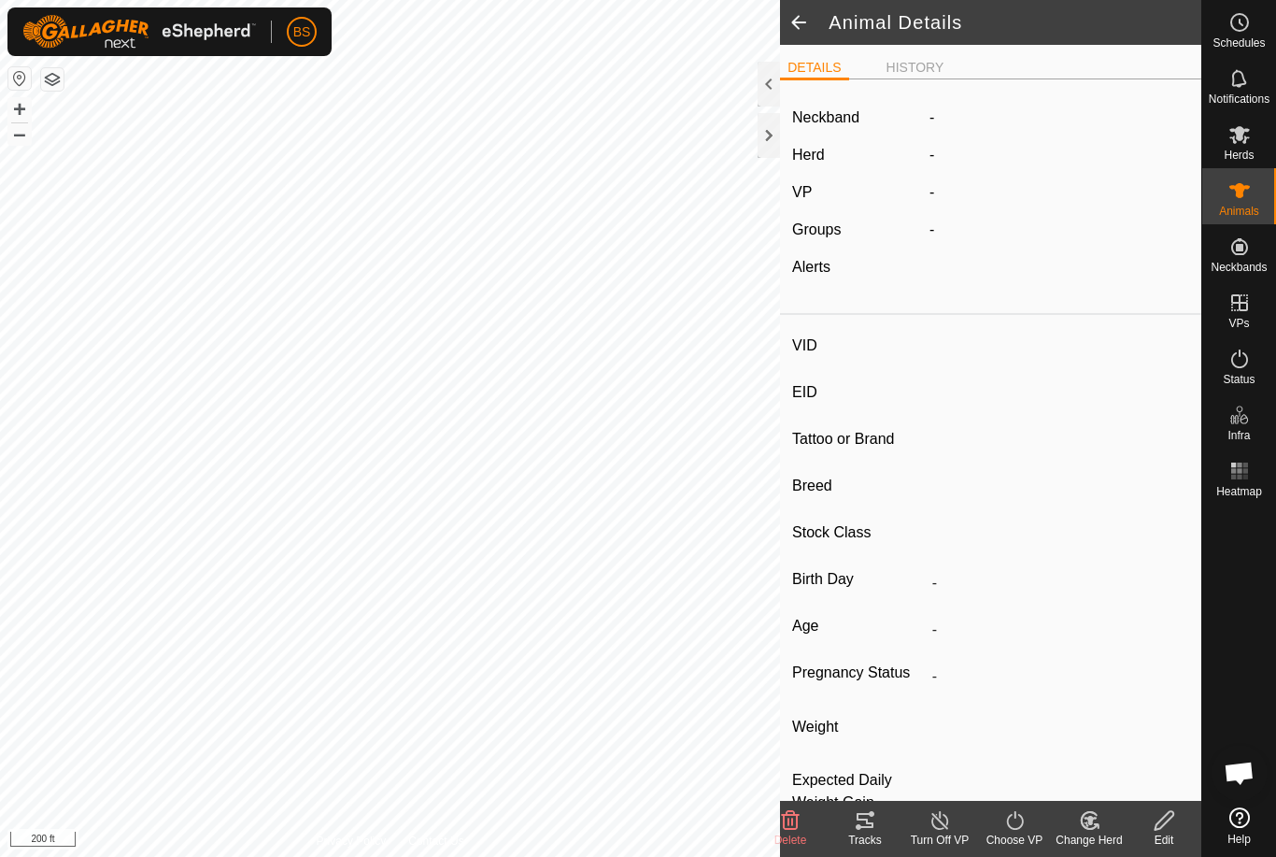
type input "9"
type input "985152006164545"
type input "-"
type input "Black Angus"
type input "-"
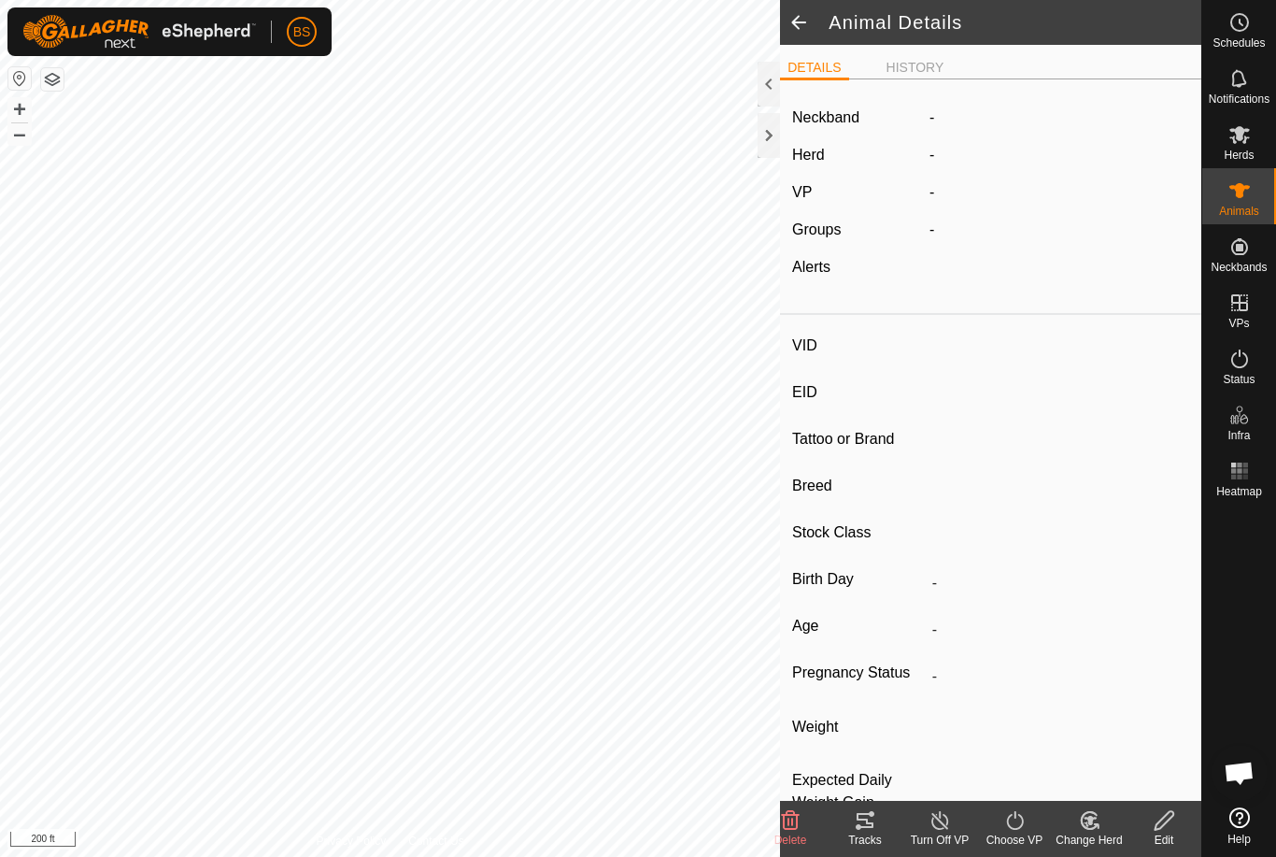
type input "10/2024"
type input "11 months"
type input "0 kg"
type input "-"
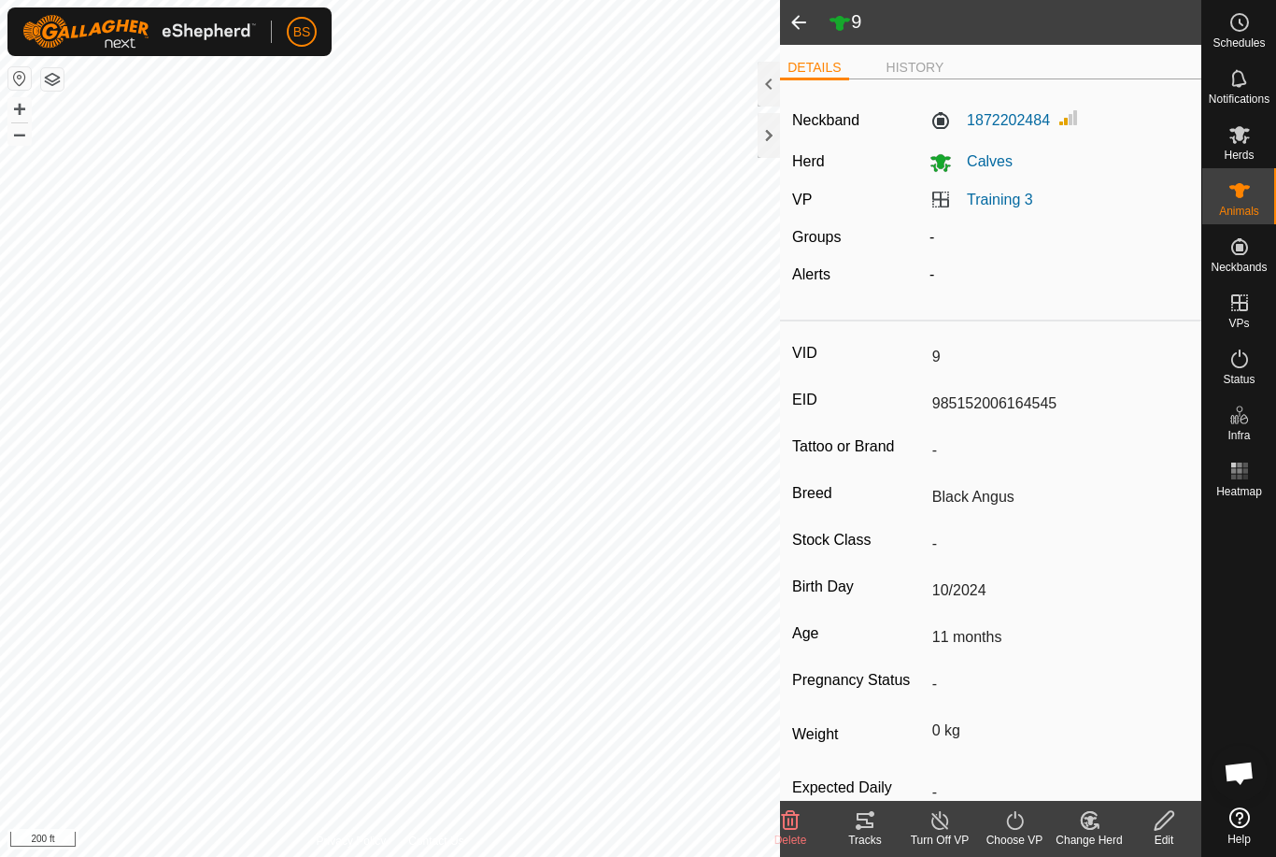
click at [862, 830] on icon at bounding box center [865, 820] width 22 height 22
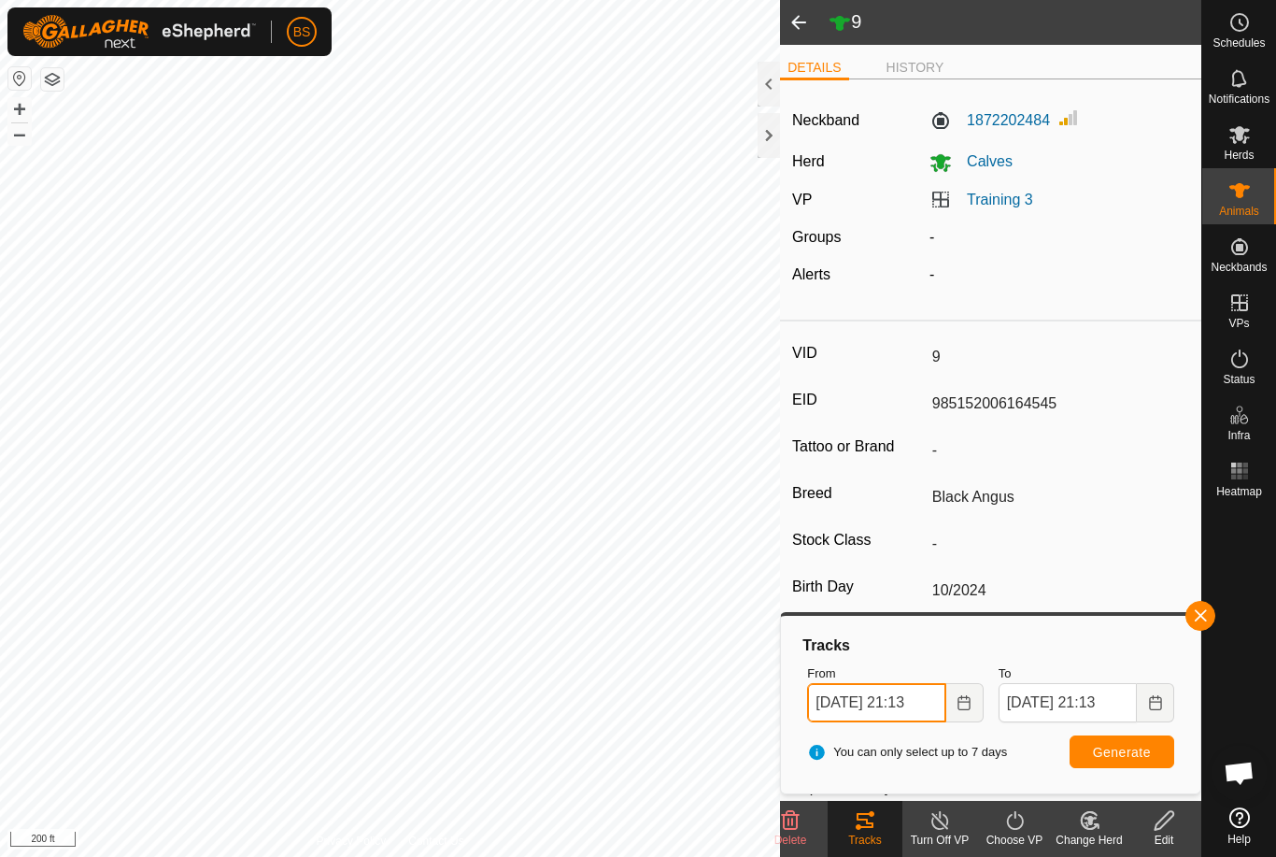
click at [930, 701] on input "[DATE] 21:13" at bounding box center [876, 702] width 138 height 39
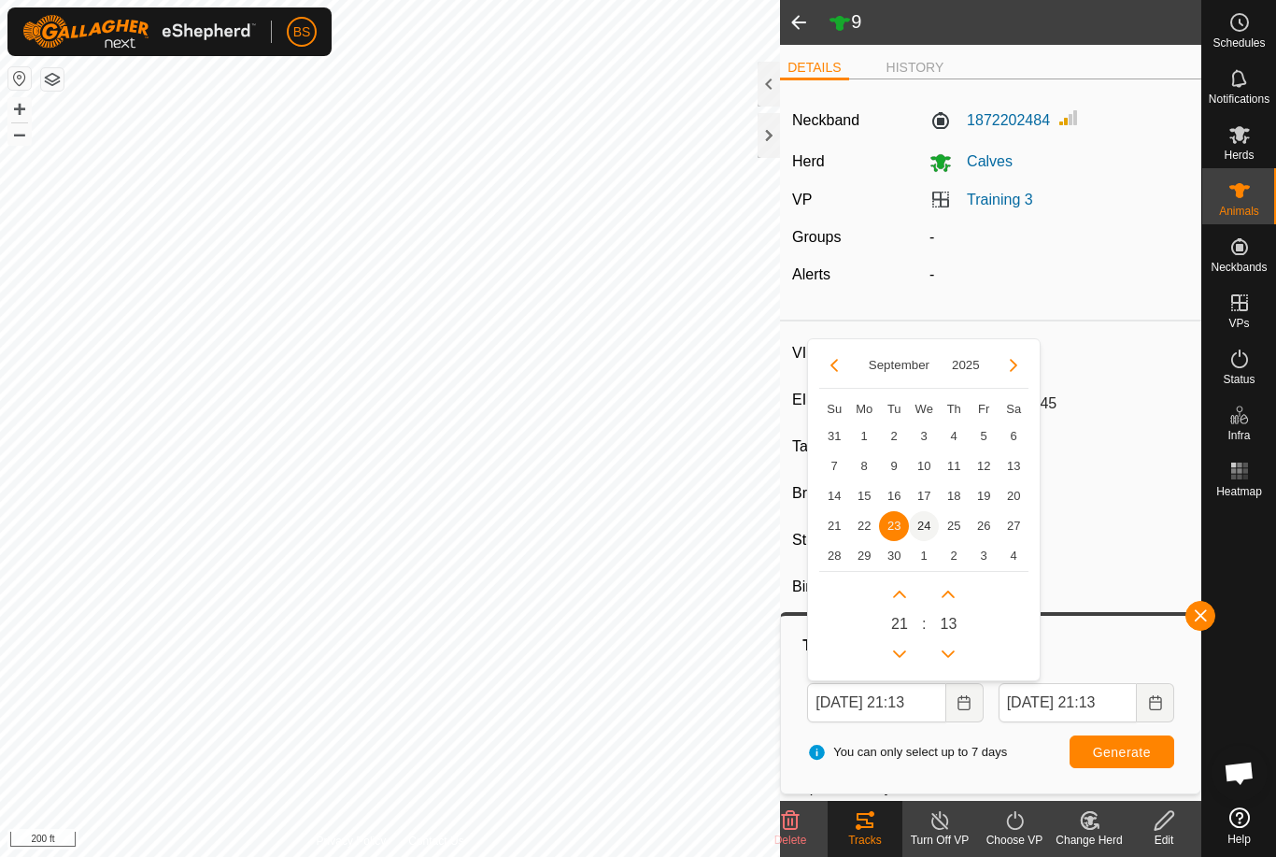
click at [923, 520] on span "24" at bounding box center [924, 526] width 30 height 30
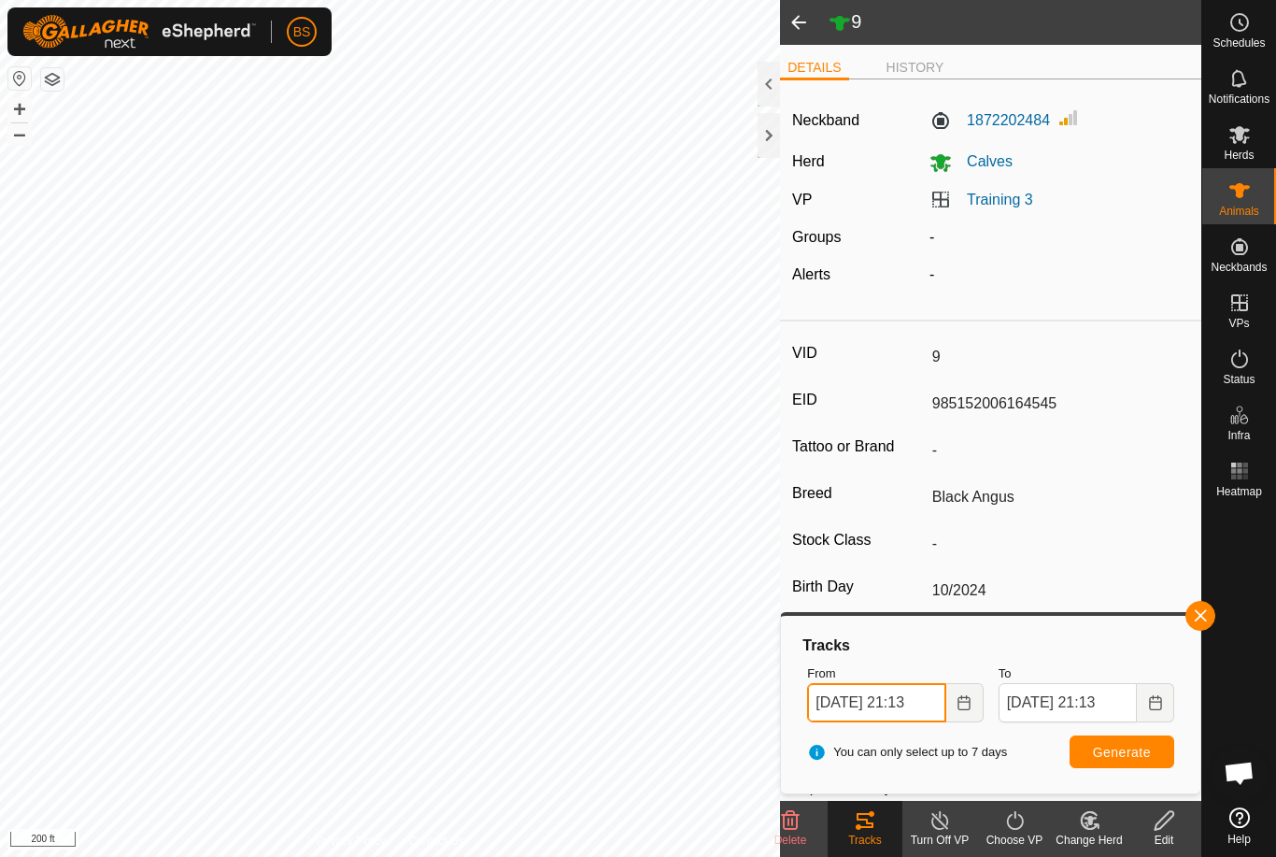
click at [859, 703] on input "[DATE] 21:13" at bounding box center [876, 702] width 138 height 39
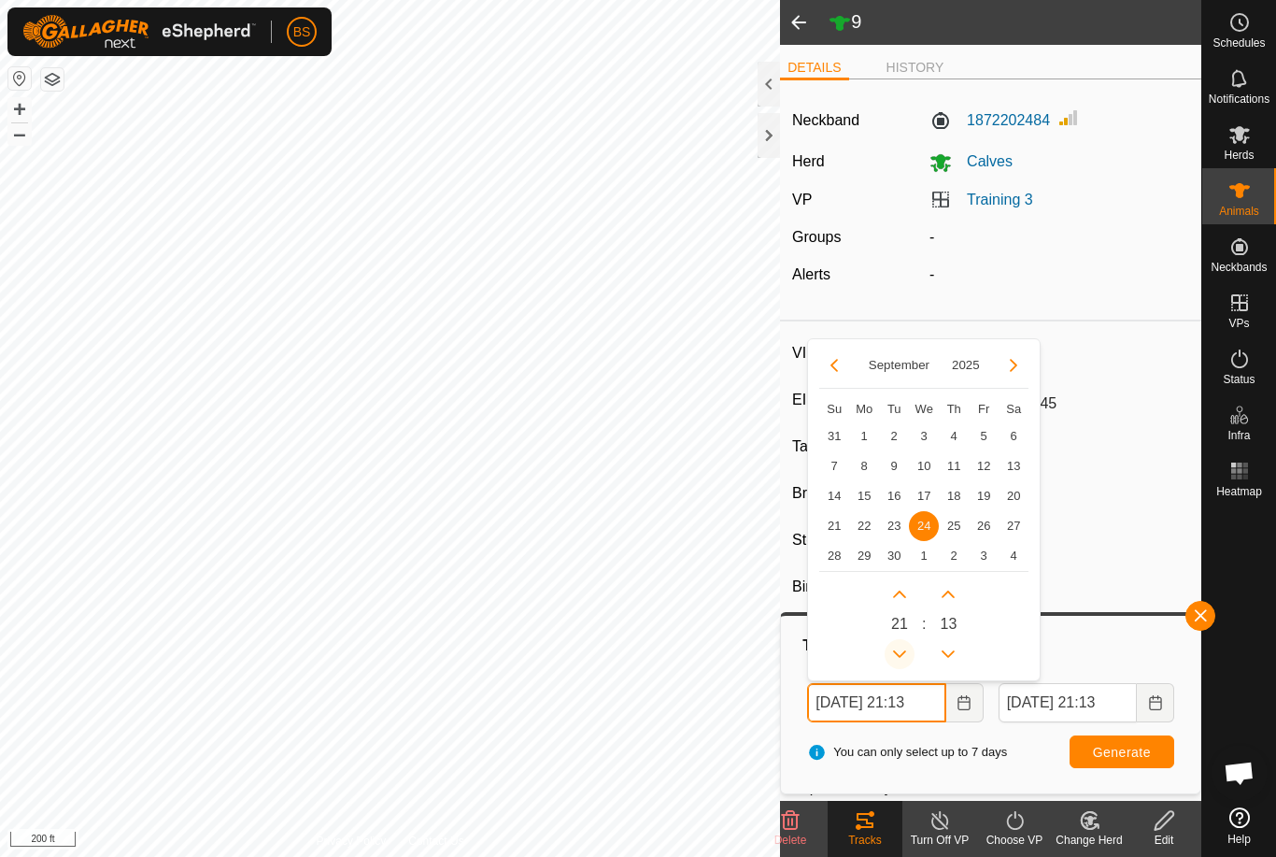
click at [908, 644] on button "Previous Hour" at bounding box center [900, 654] width 30 height 30
click at [907, 647] on button "Previous Hour" at bounding box center [900, 654] width 30 height 30
click at [908, 651] on button "Previous Hour" at bounding box center [900, 654] width 30 height 30
click at [907, 653] on icon "Previous Hour" at bounding box center [899, 654] width 15 height 15
click at [907, 656] on icon "Previous Hour" at bounding box center [899, 654] width 15 height 15
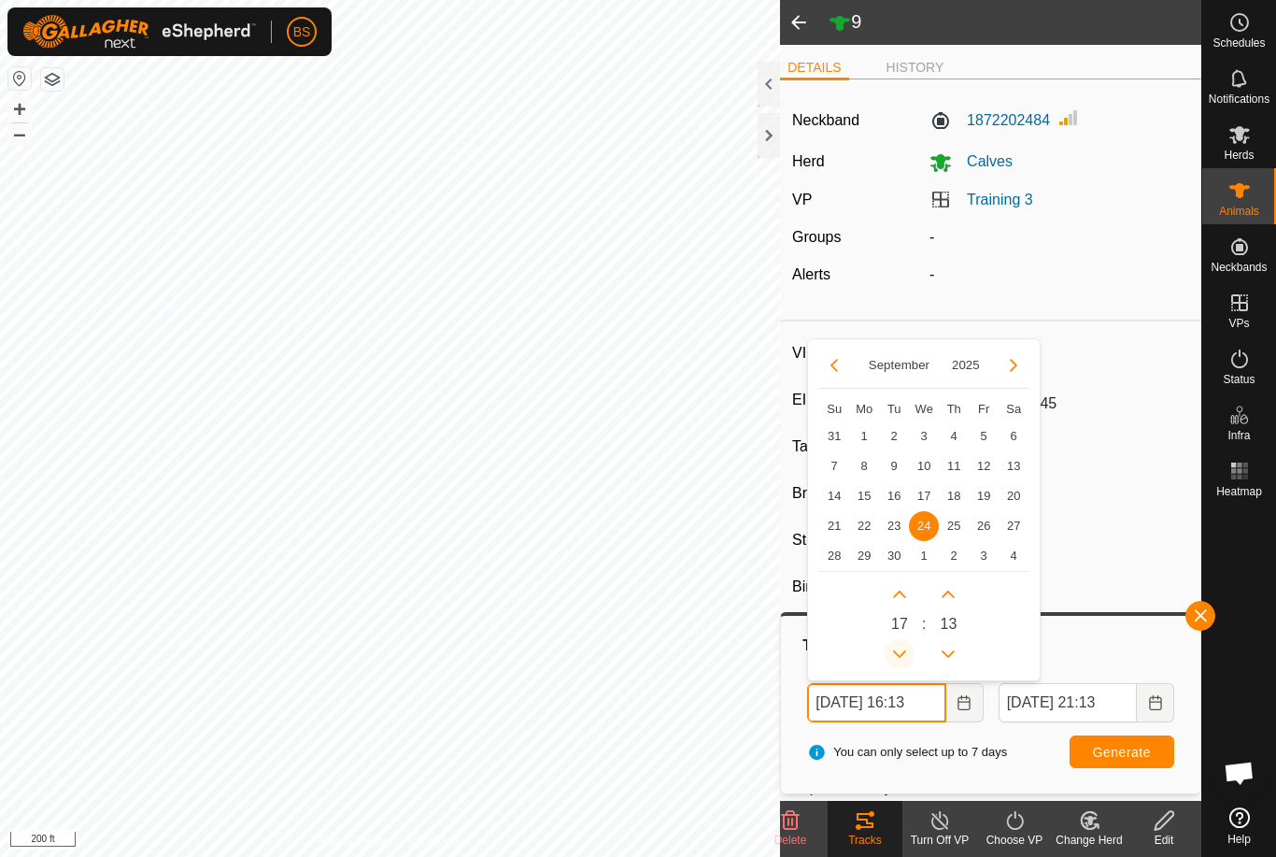
click at [905, 657] on icon "Previous Hour" at bounding box center [899, 654] width 15 height 15
click at [903, 657] on icon "Previous Hour" at bounding box center [899, 654] width 15 height 15
click at [904, 657] on icon "Previous Hour" at bounding box center [899, 654] width 15 height 15
click at [902, 661] on button "Previous Hour" at bounding box center [900, 654] width 30 height 30
click at [904, 662] on button "Previous Hour" at bounding box center [900, 654] width 30 height 30
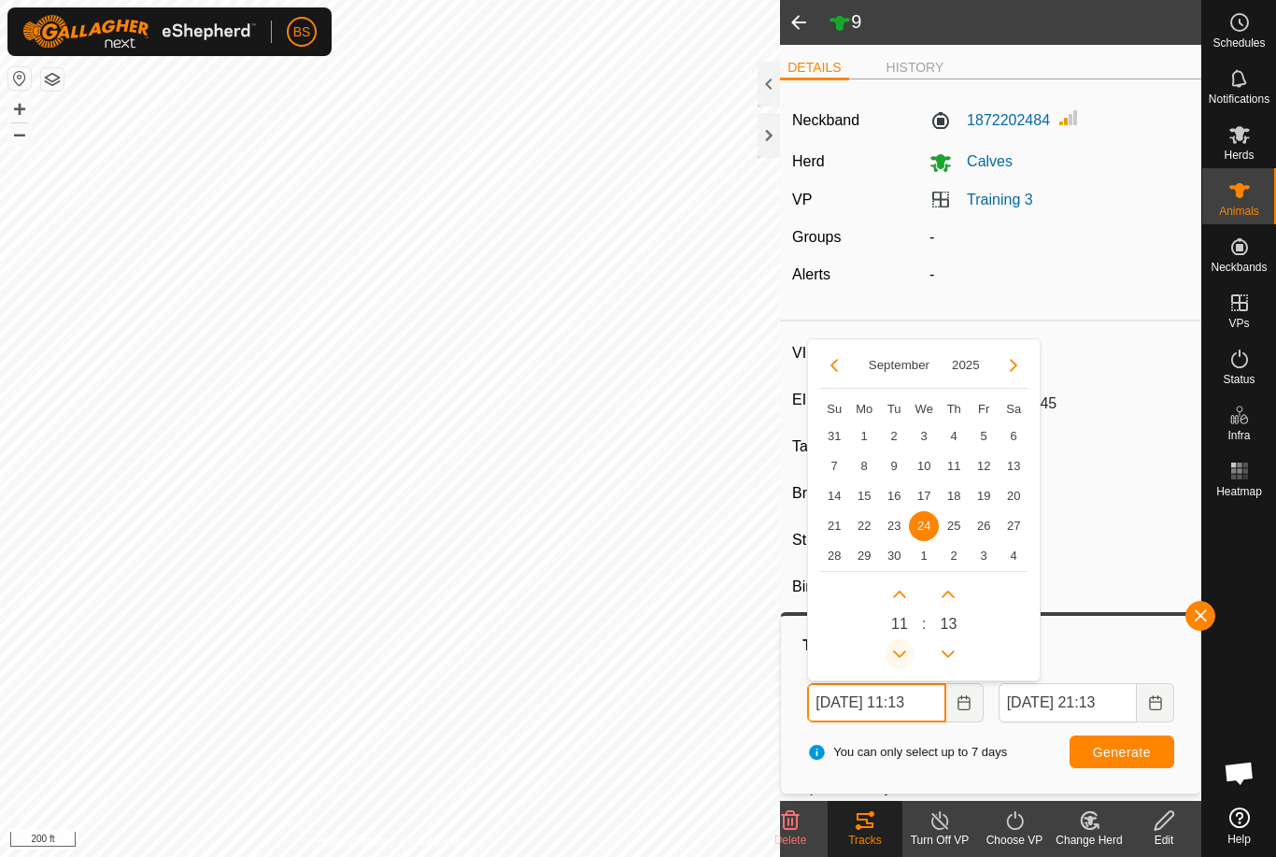
click at [905, 662] on button "Previous Hour" at bounding box center [900, 654] width 30 height 30
type input "[DATE] 10:13"
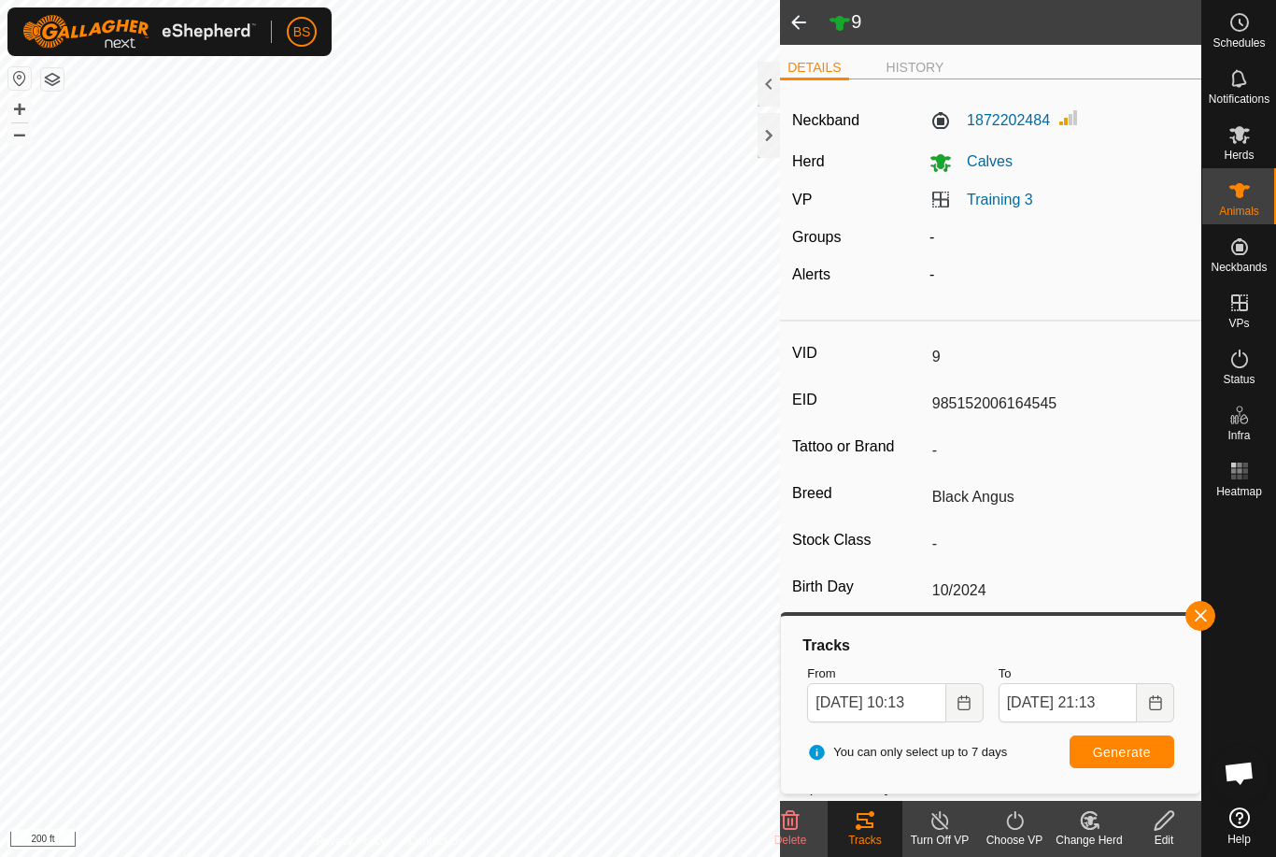
click at [1127, 750] on span "Generate" at bounding box center [1122, 752] width 58 height 15
click at [1130, 745] on span "Generate" at bounding box center [1122, 752] width 58 height 15
click at [799, 24] on span at bounding box center [798, 22] width 37 height 45
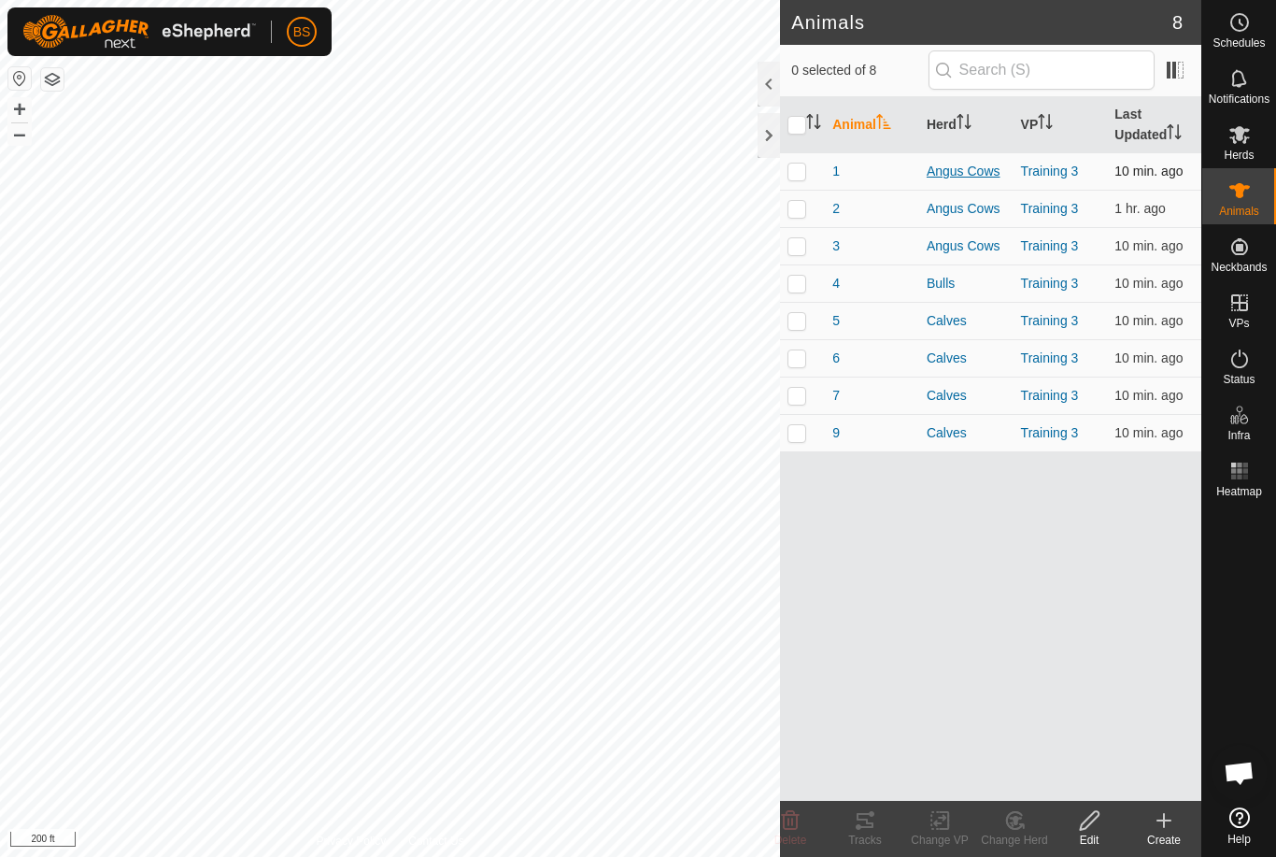
click at [950, 173] on div "Angus Cows" at bounding box center [966, 172] width 79 height 20
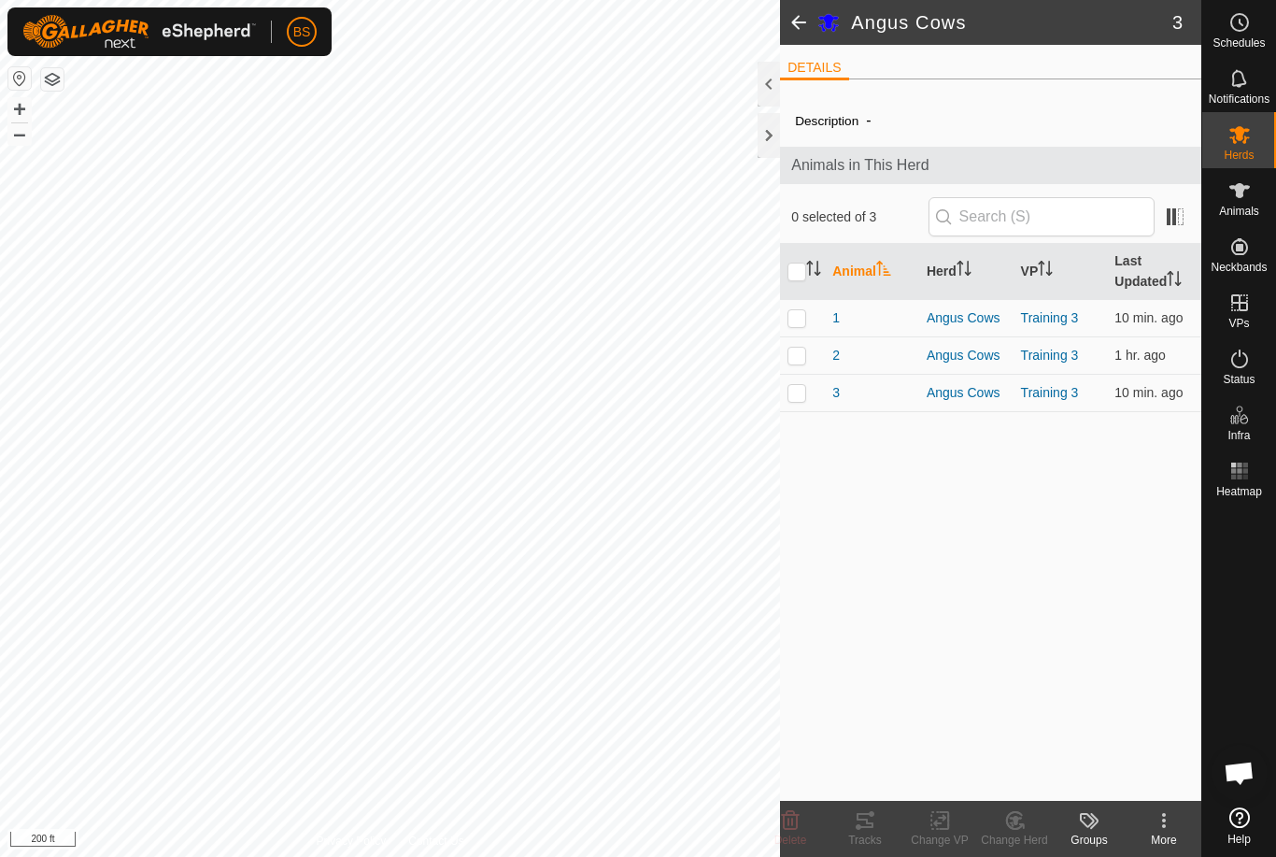
click at [1151, 825] on kebab-svg-icon at bounding box center [1164, 820] width 75 height 22
click at [1108, 593] on div "Description - Animals in This Herd 0 selected of 3 Animal Herd VP Last Updated …" at bounding box center [990, 447] width 421 height 706
click at [836, 315] on span "1" at bounding box center [835, 318] width 7 height 20
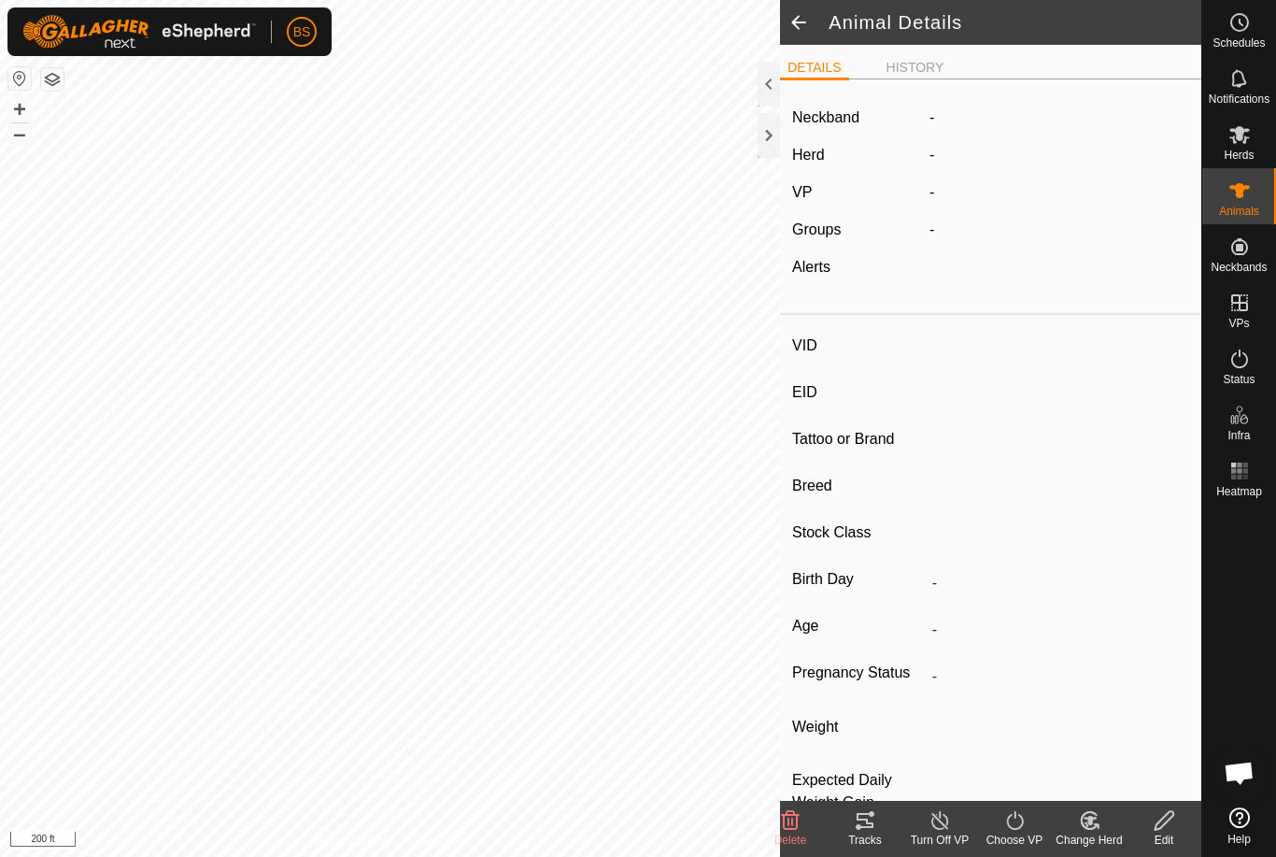
type input "1"
type input "840003267931039"
type input "-"
type input "Red Angus"
type input "-"
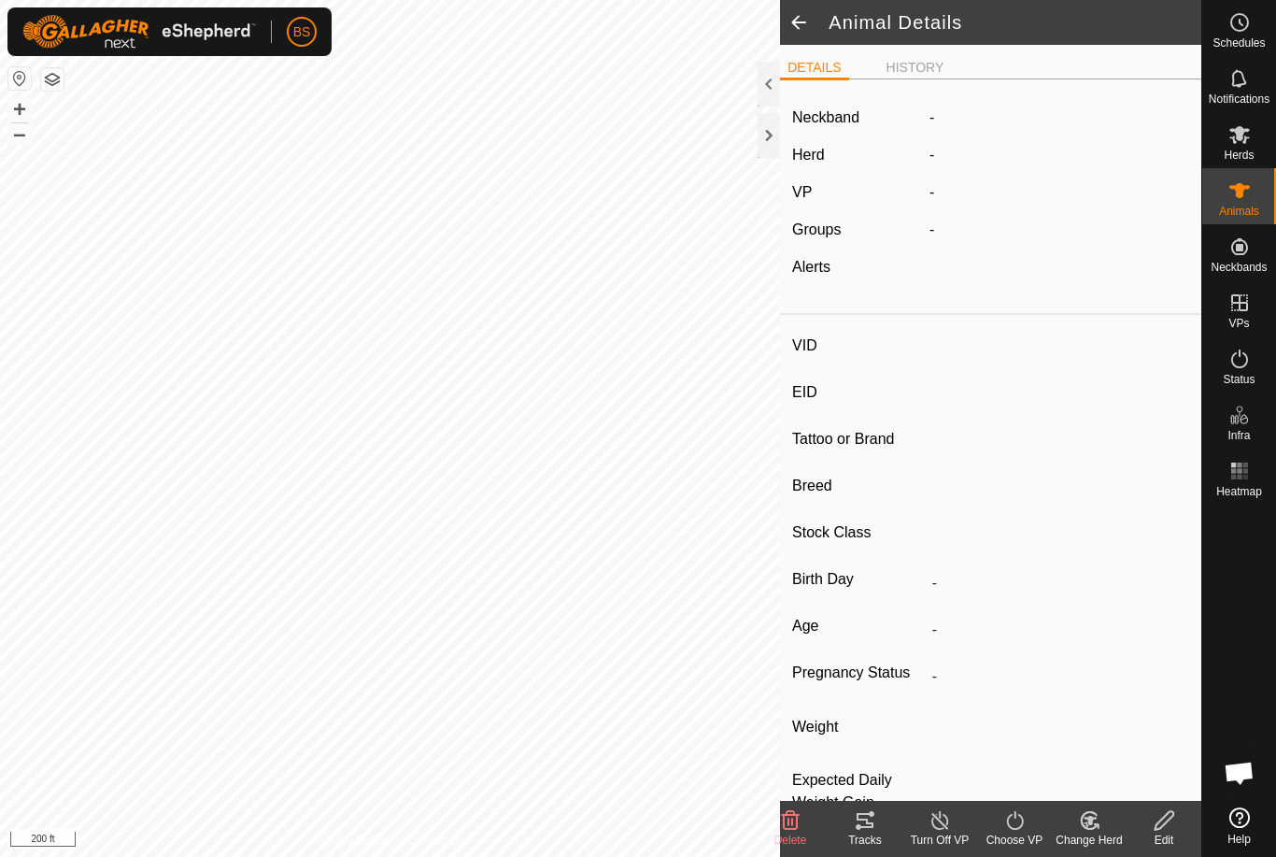
type input "01/2022"
type input "3 years 9 months"
type input "Pregnant"
type input "0 kg"
type input "-"
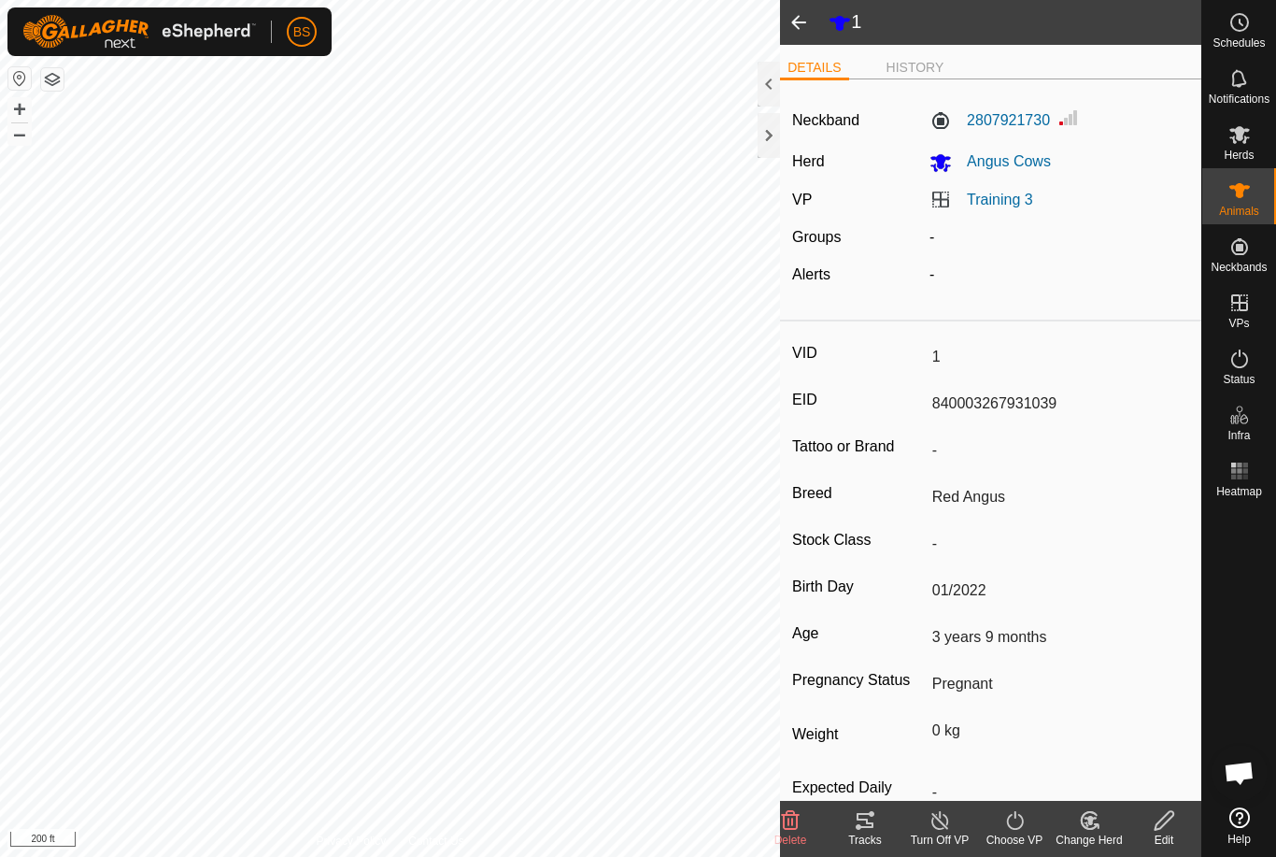
click at [805, 23] on span at bounding box center [798, 22] width 37 height 45
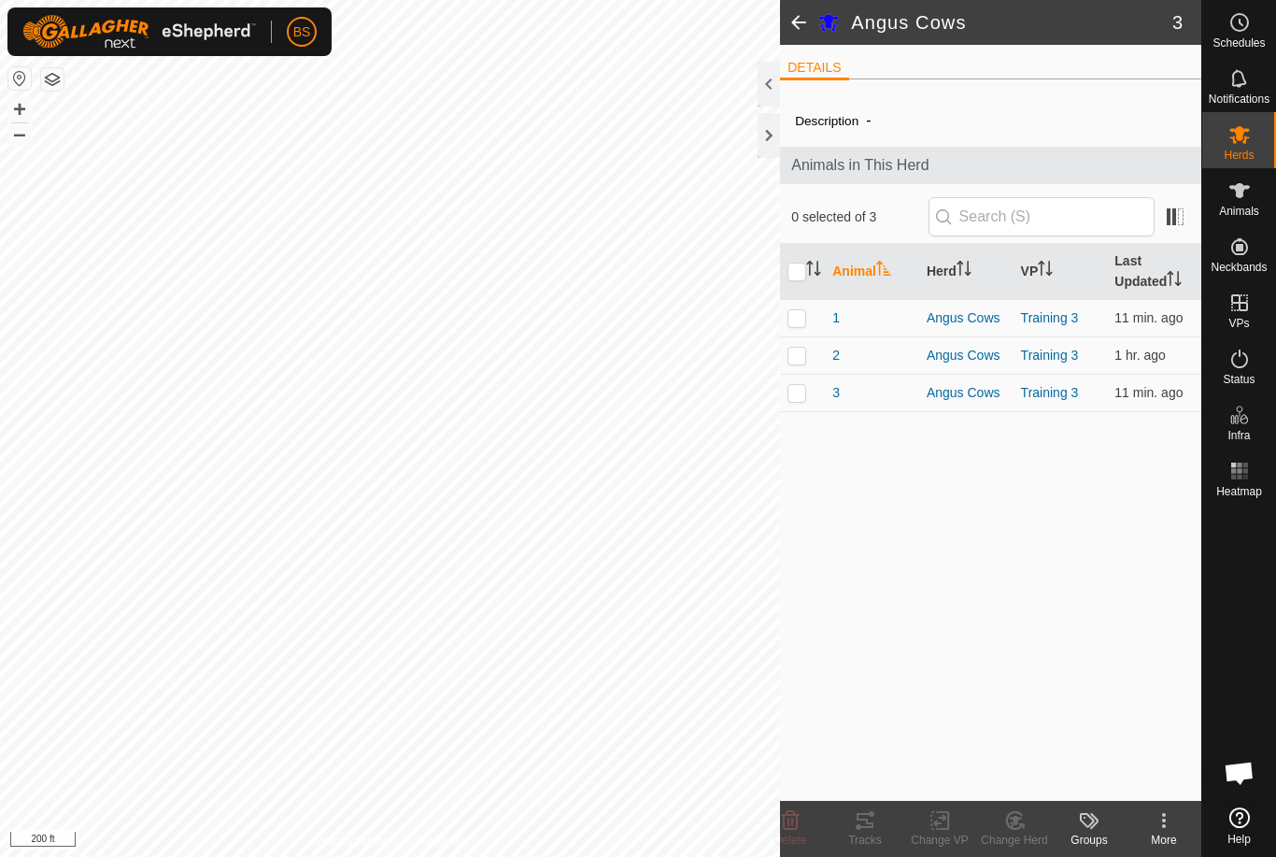
click at [792, 27] on span at bounding box center [798, 22] width 37 height 45
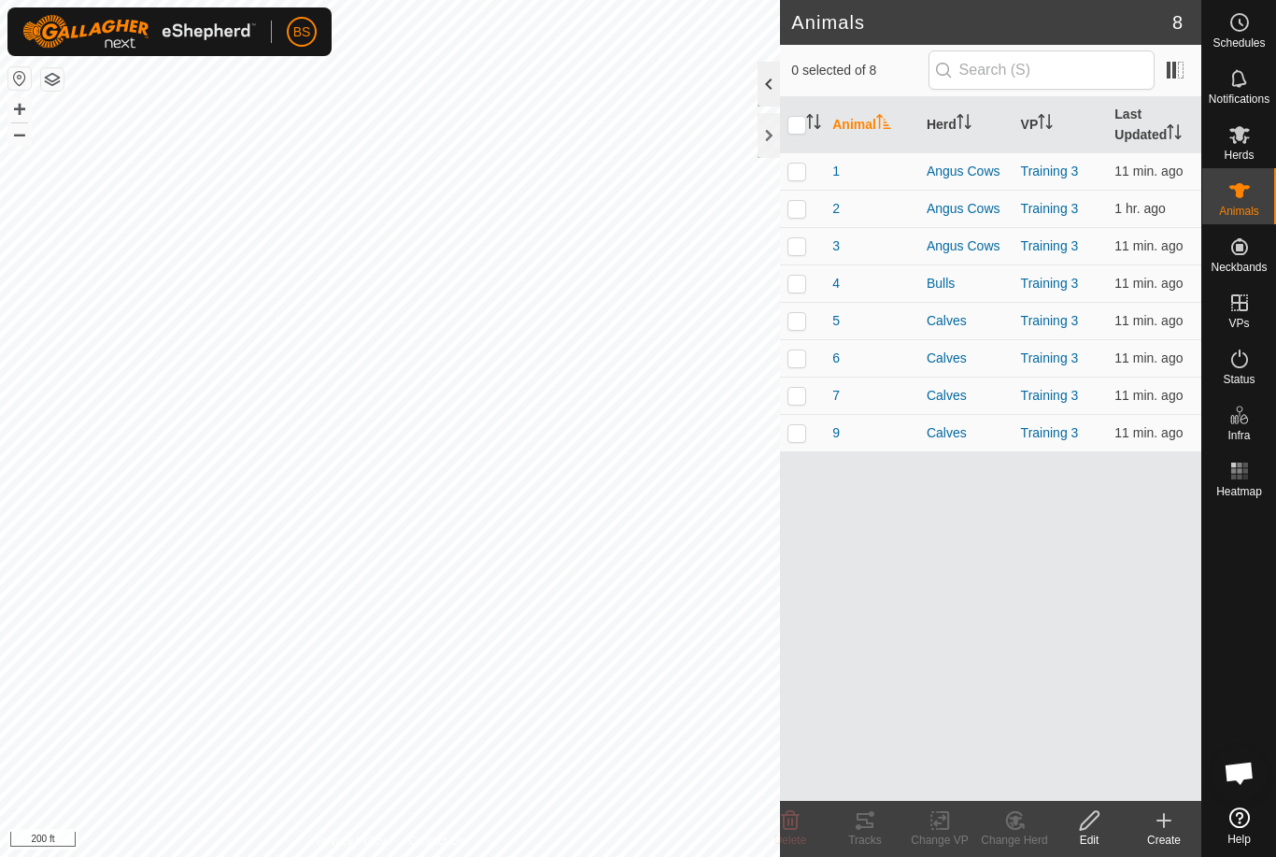
click at [764, 80] on div at bounding box center [769, 84] width 22 height 45
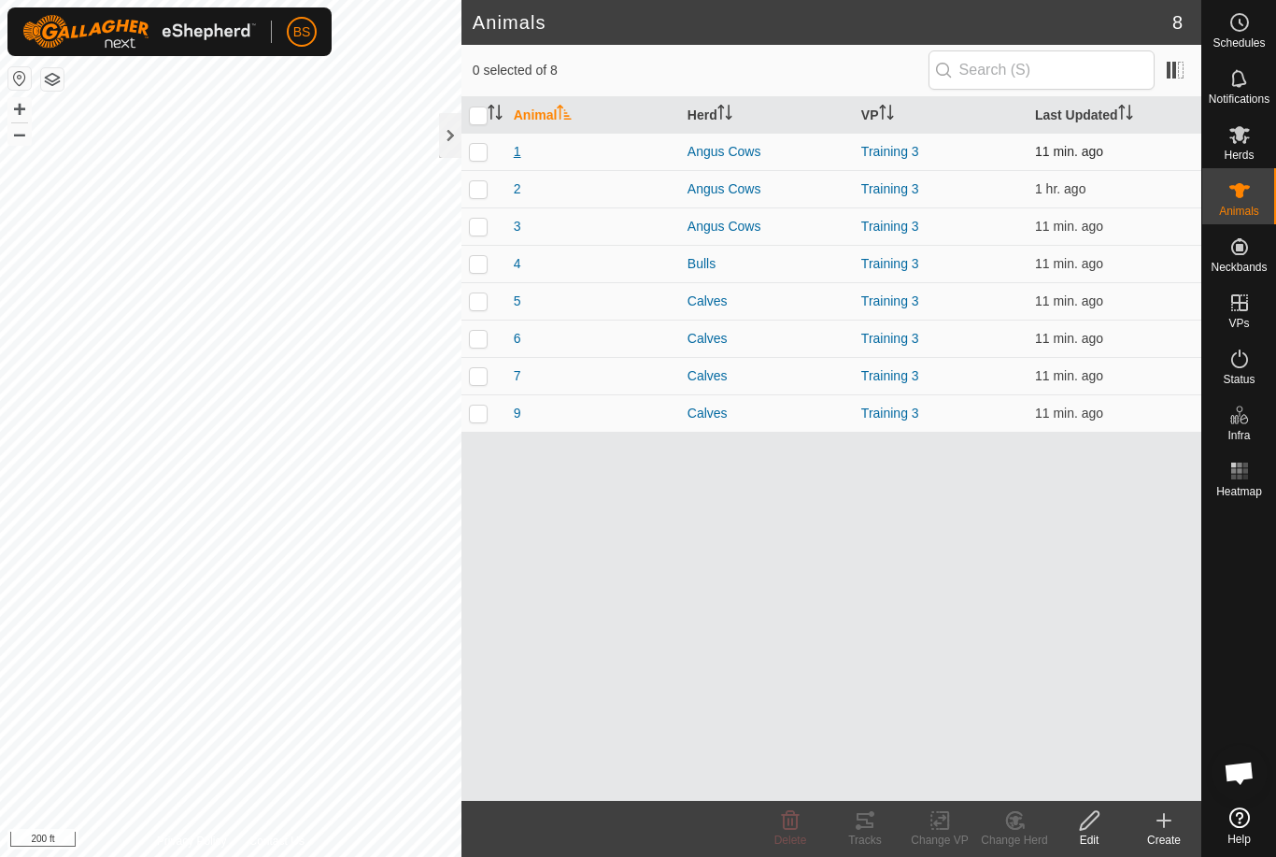
click at [517, 146] on span "1" at bounding box center [517, 152] width 7 height 20
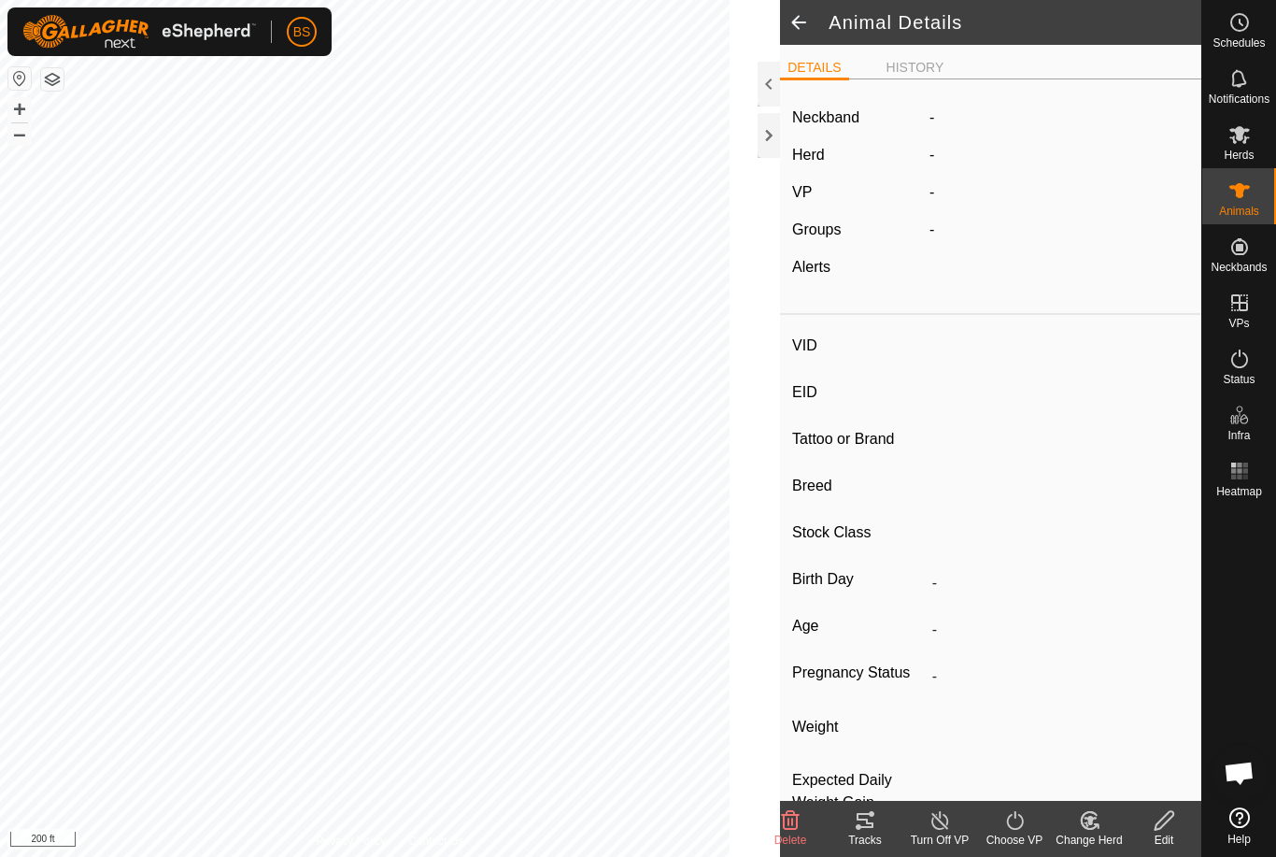
type input "1"
type input "840003267931039"
type input "-"
type input "Red Angus"
type input "-"
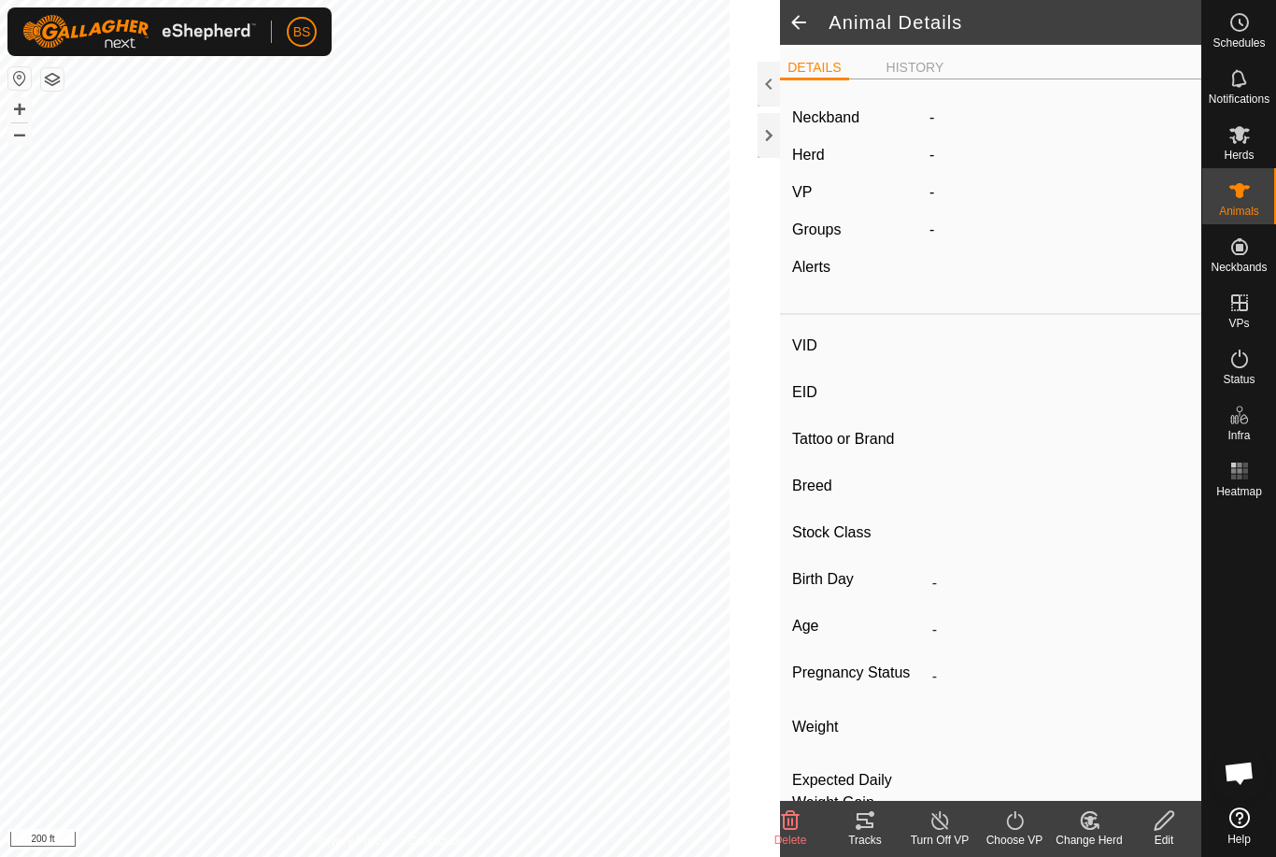
type input "01/2022"
type input "3 years 9 months"
type input "Pregnant"
type input "0 kg"
type input "-"
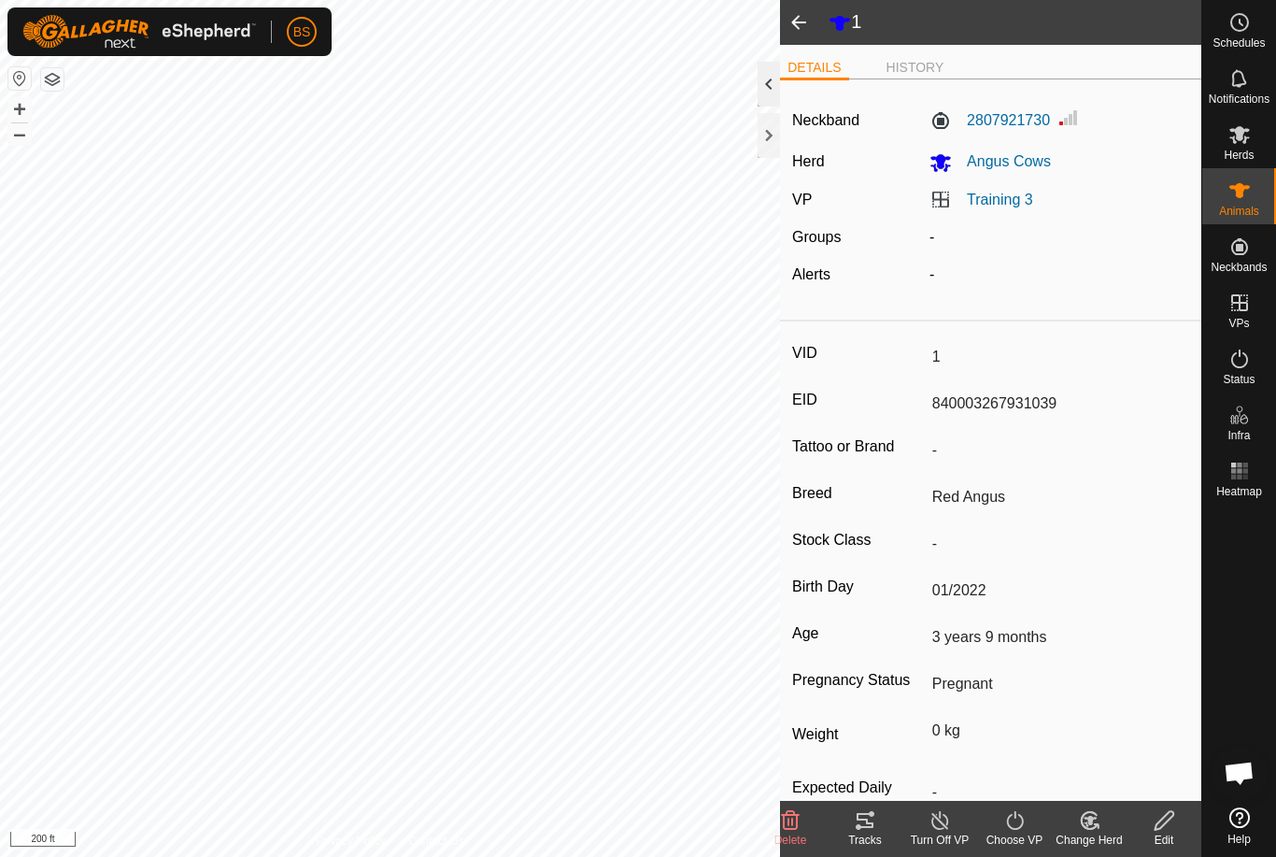
click at [763, 79] on div at bounding box center [769, 84] width 22 height 45
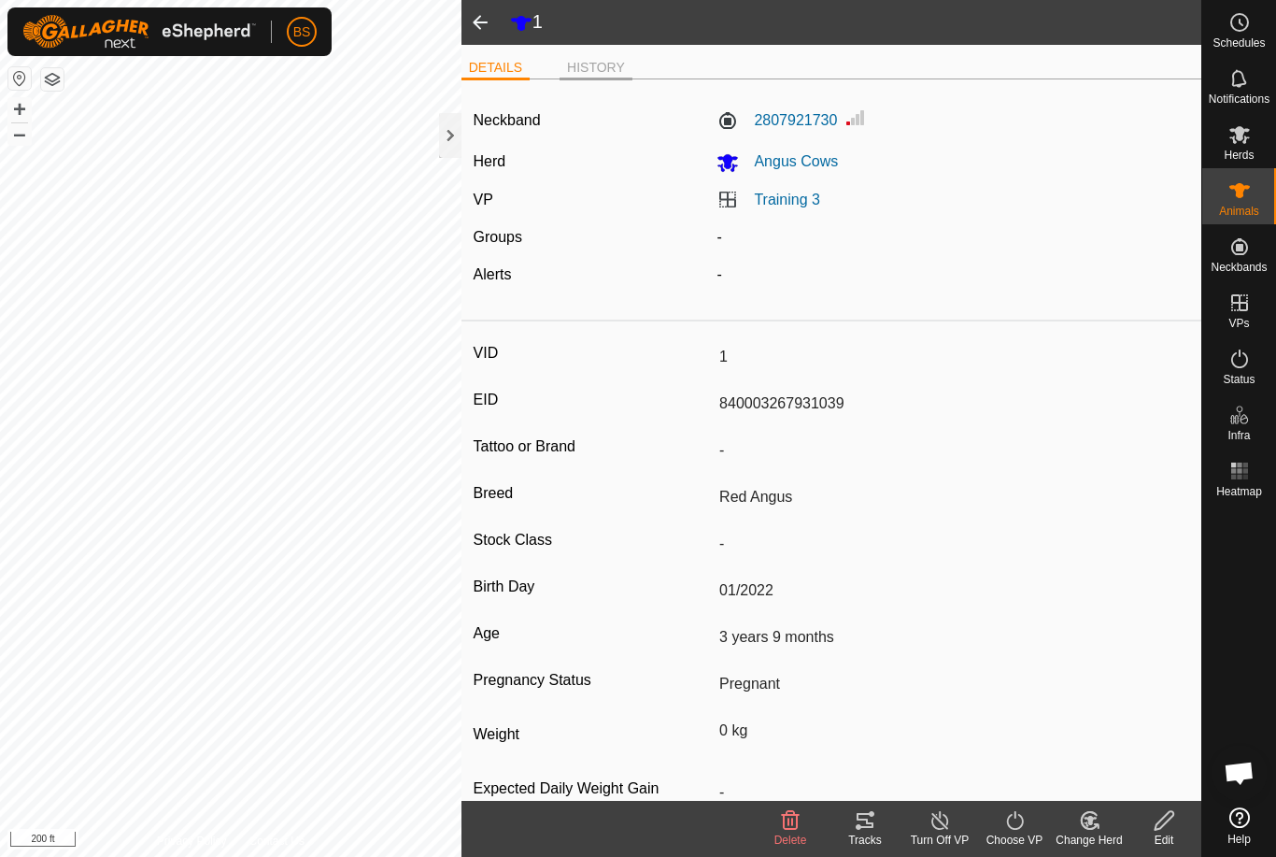
click at [593, 69] on li "HISTORY" at bounding box center [596, 69] width 73 height 22
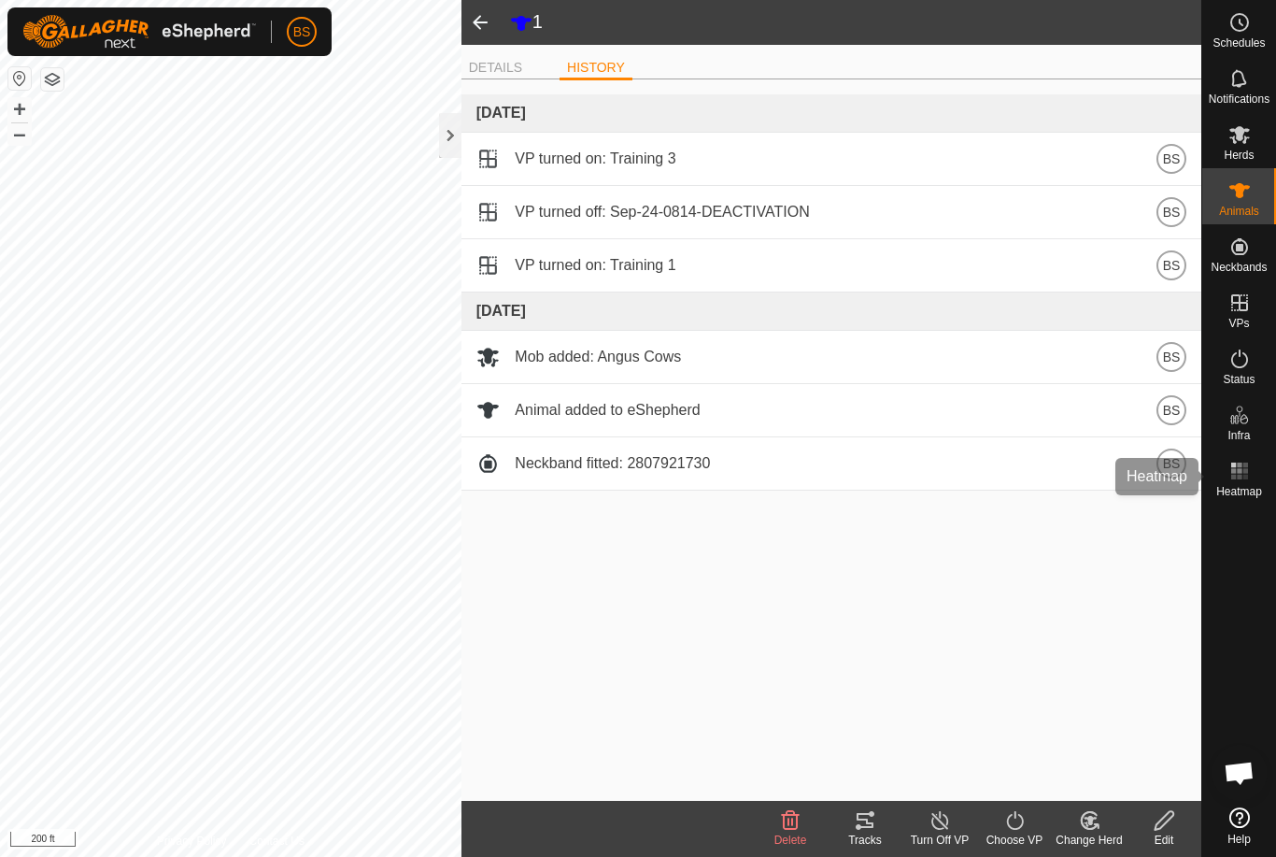
click at [1236, 480] on icon at bounding box center [1240, 471] width 22 height 22
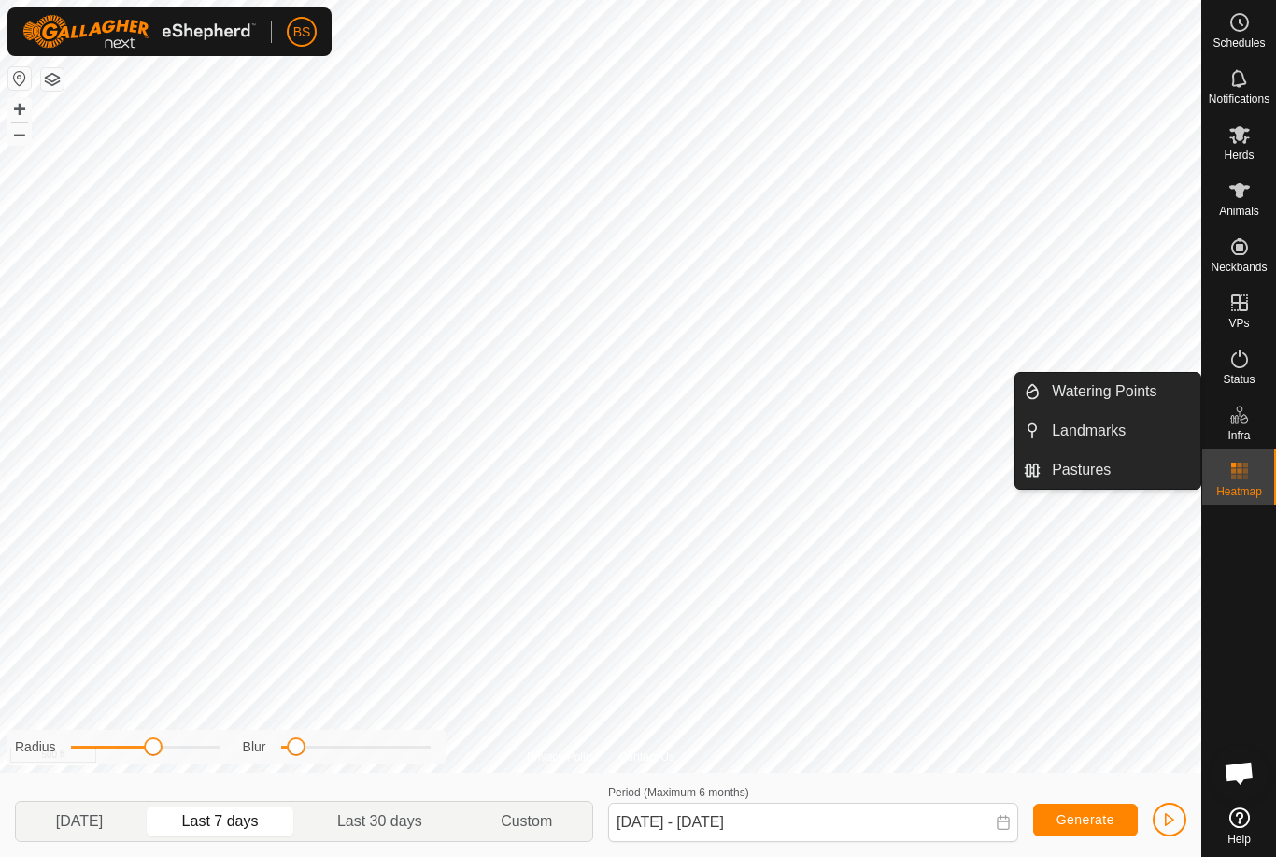
click at [1249, 565] on div at bounding box center [1239, 651] width 74 height 295
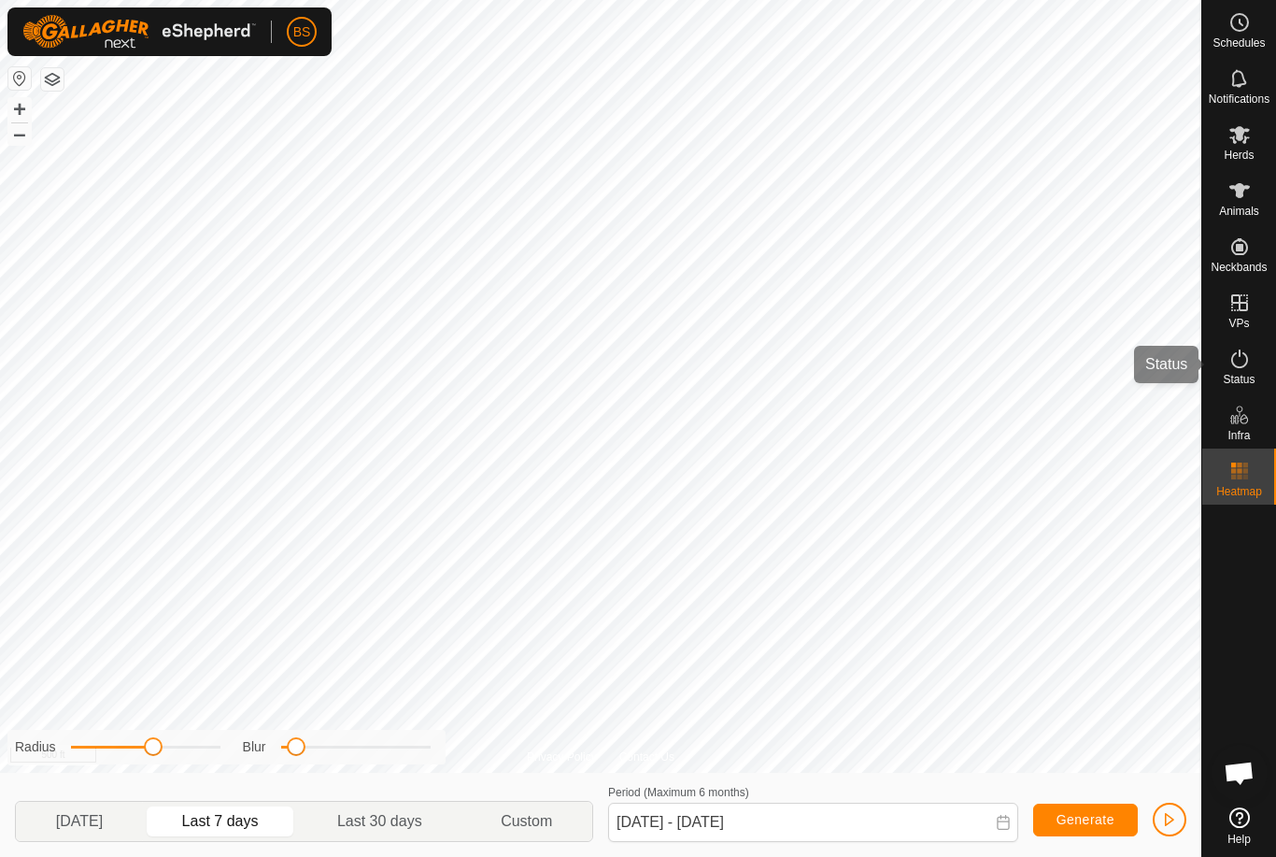
click at [1243, 361] on icon at bounding box center [1240, 359] width 22 height 22
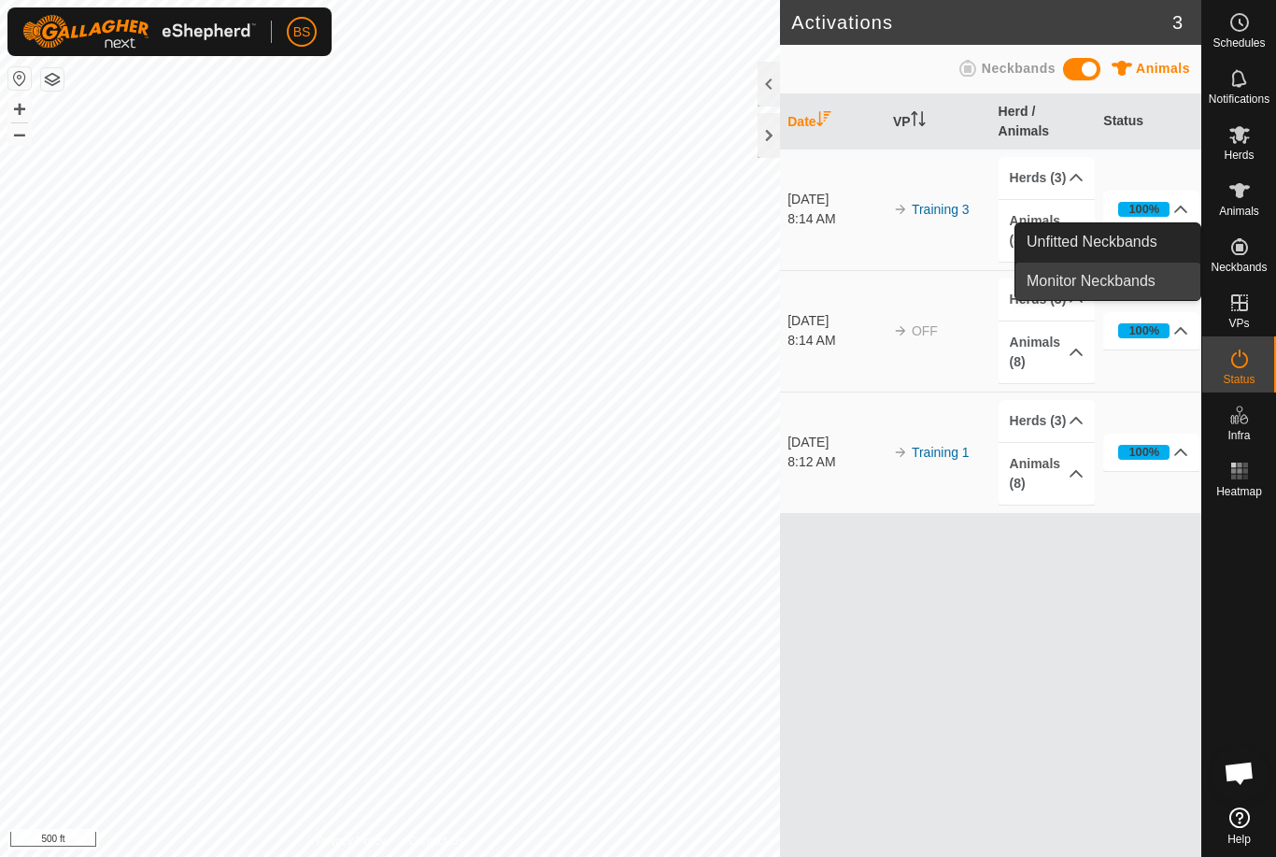
click at [1129, 286] on span "Monitor Neckbands" at bounding box center [1091, 281] width 129 height 22
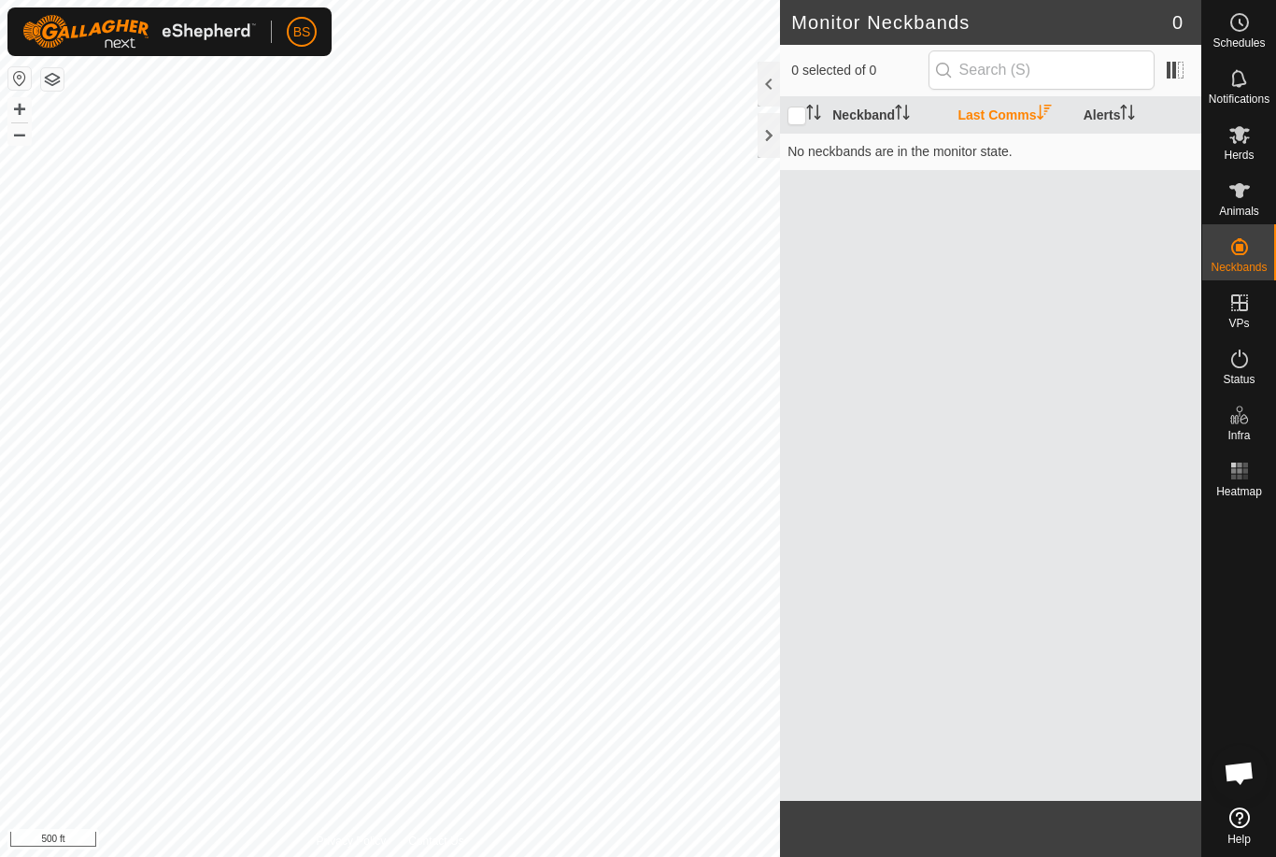
click at [1234, 828] on icon at bounding box center [1239, 817] width 21 height 21
click at [224, 38] on img at bounding box center [139, 32] width 234 height 34
click at [1246, 193] on icon at bounding box center [1240, 190] width 22 height 22
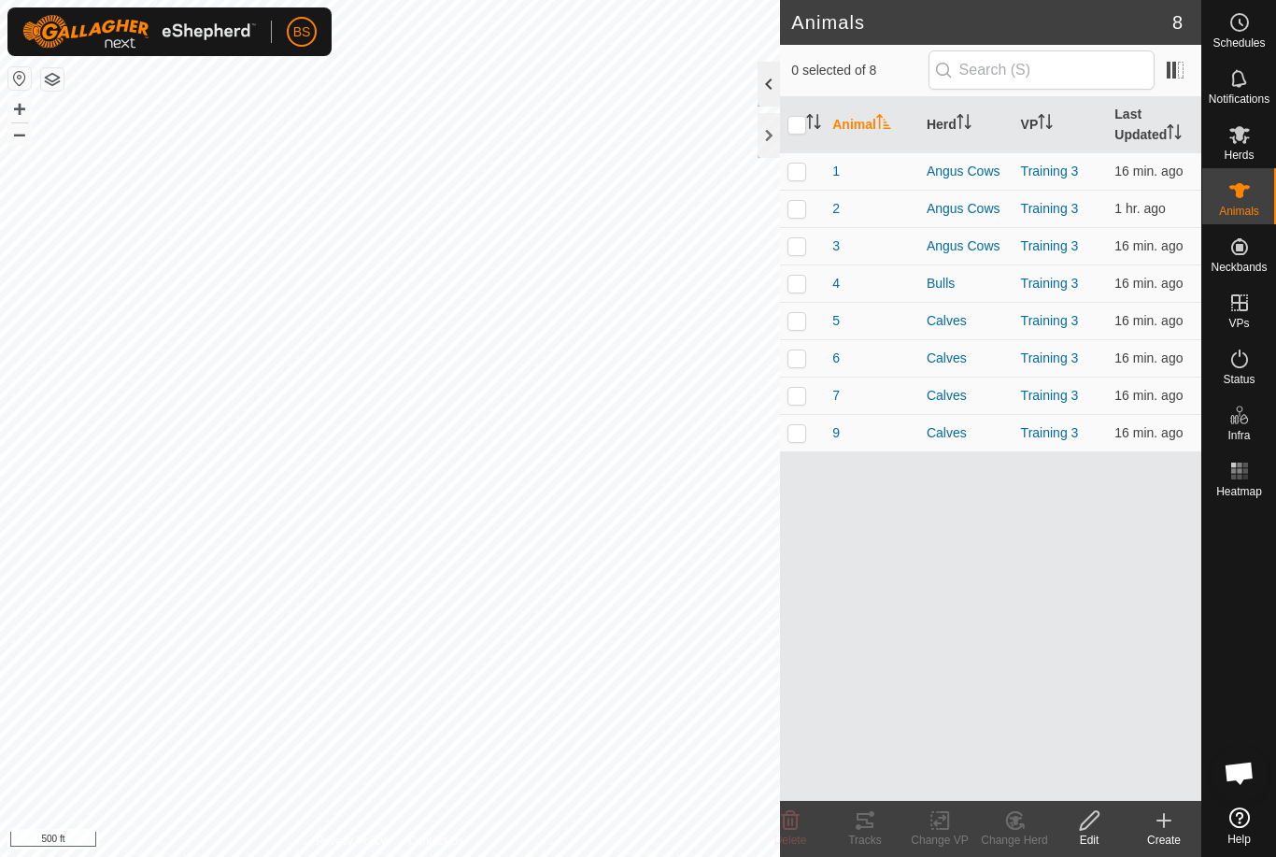
click at [763, 84] on div at bounding box center [769, 84] width 22 height 45
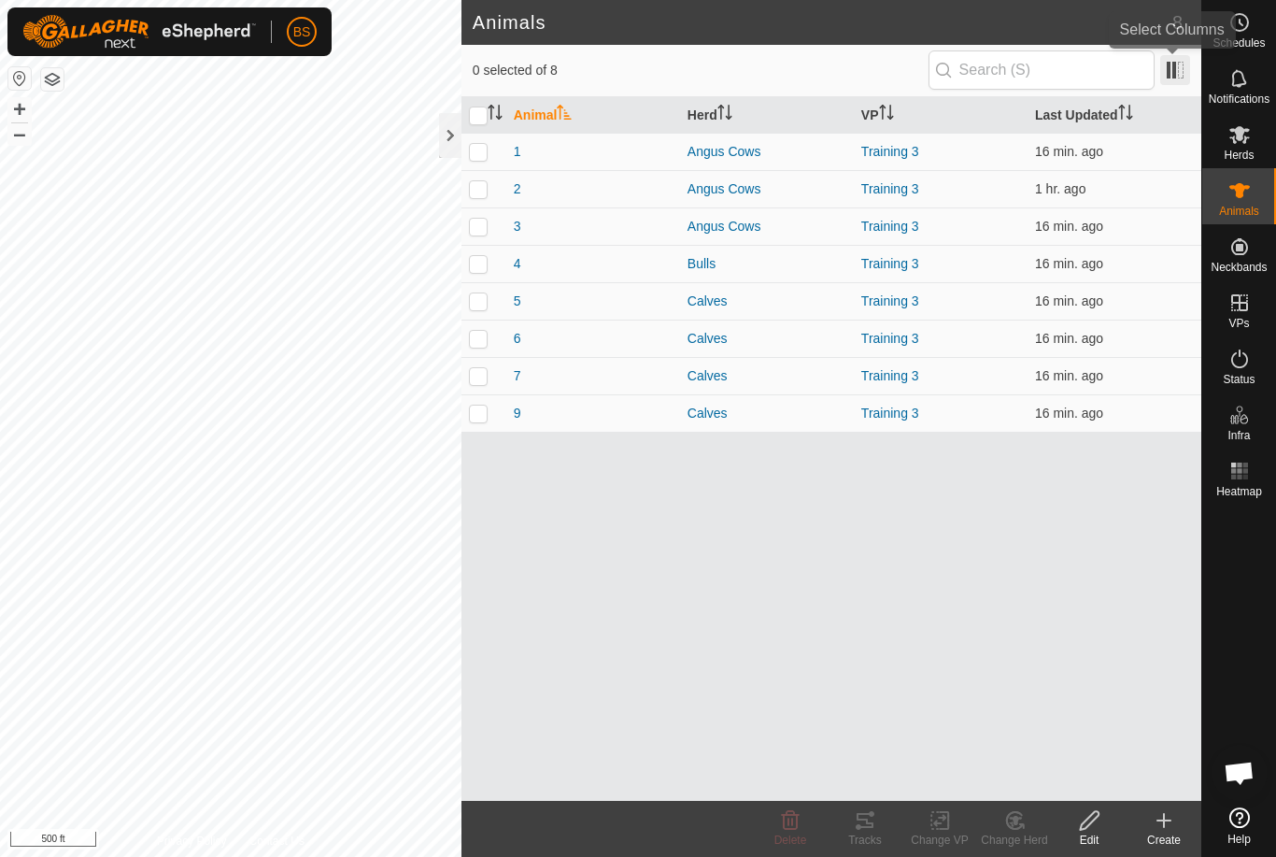
click at [1176, 76] on span at bounding box center [1175, 70] width 30 height 30
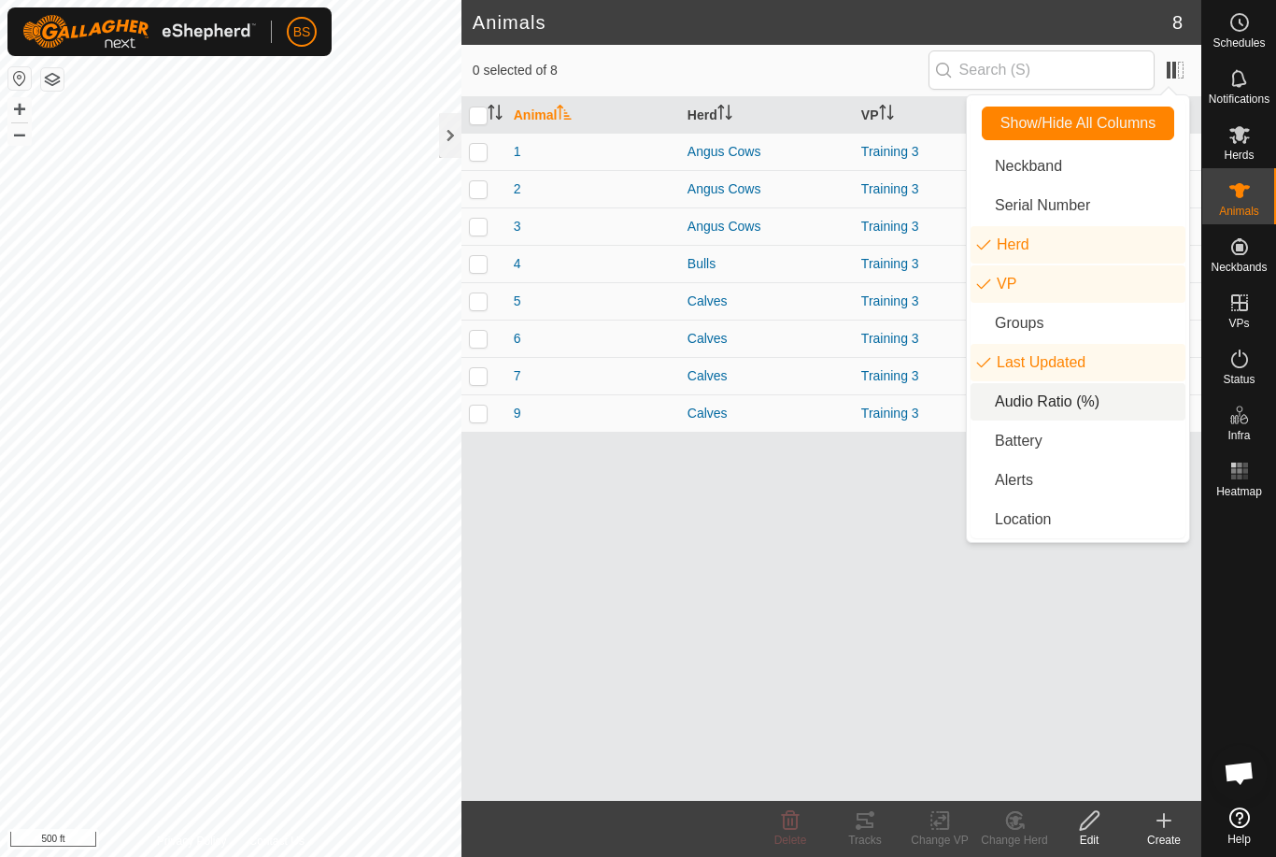
click at [1074, 408] on li "Audio Ratio (%)" at bounding box center [1078, 401] width 215 height 37
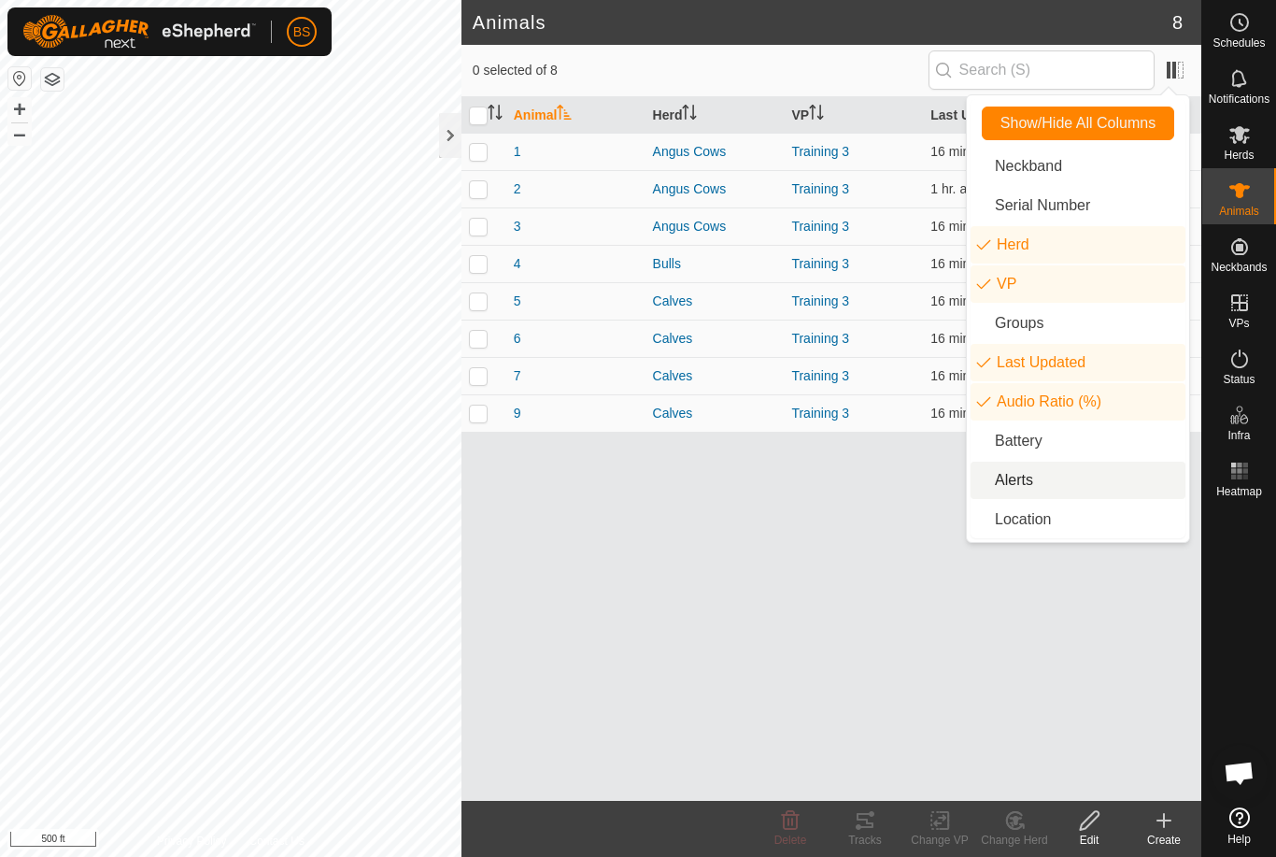
click at [1026, 477] on li "Alerts" at bounding box center [1078, 480] width 215 height 37
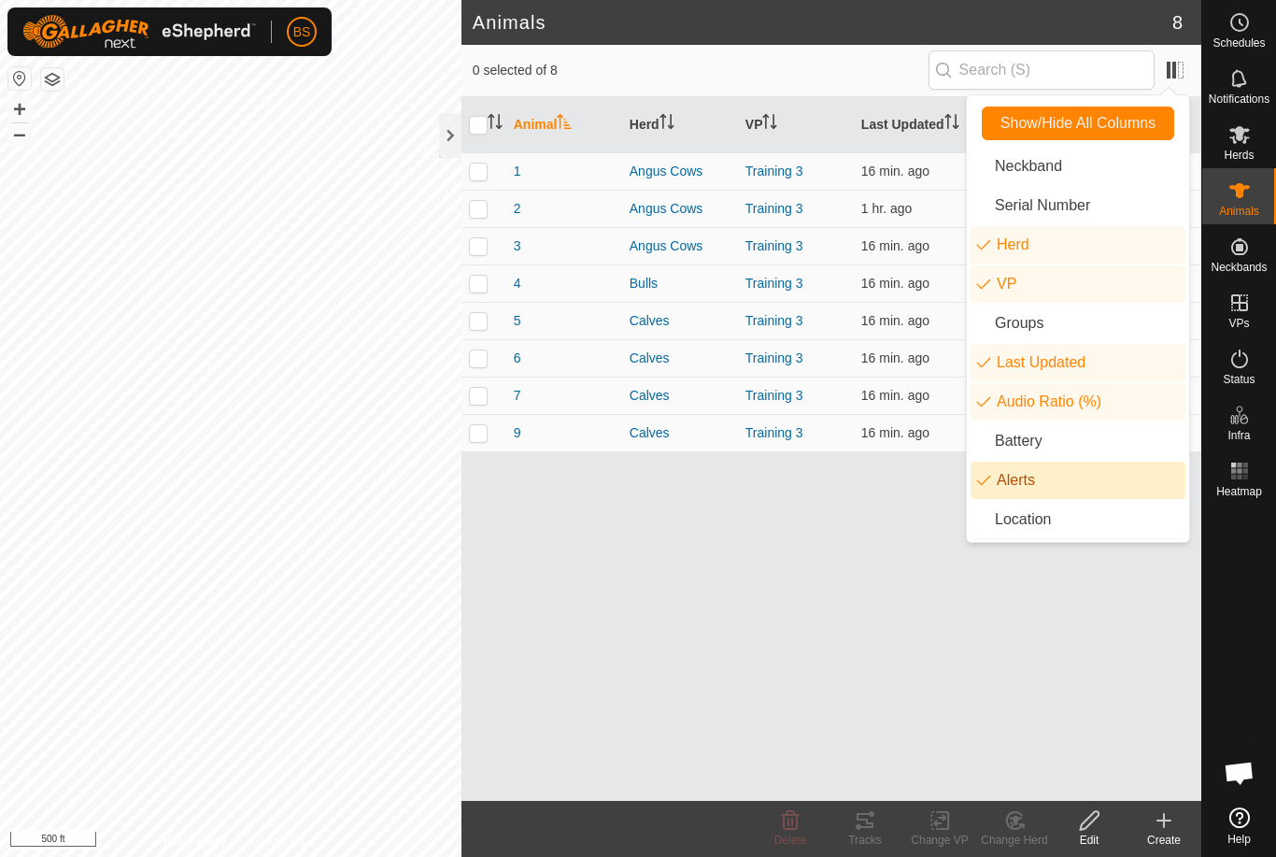
click at [1074, 615] on div "Animal Herd VP Last Updated Audio Ratio (%) Alerts 1 Angus Cows Training 3 16 m…" at bounding box center [832, 448] width 740 height 703
